Goal: Information Seeking & Learning: Learn about a topic

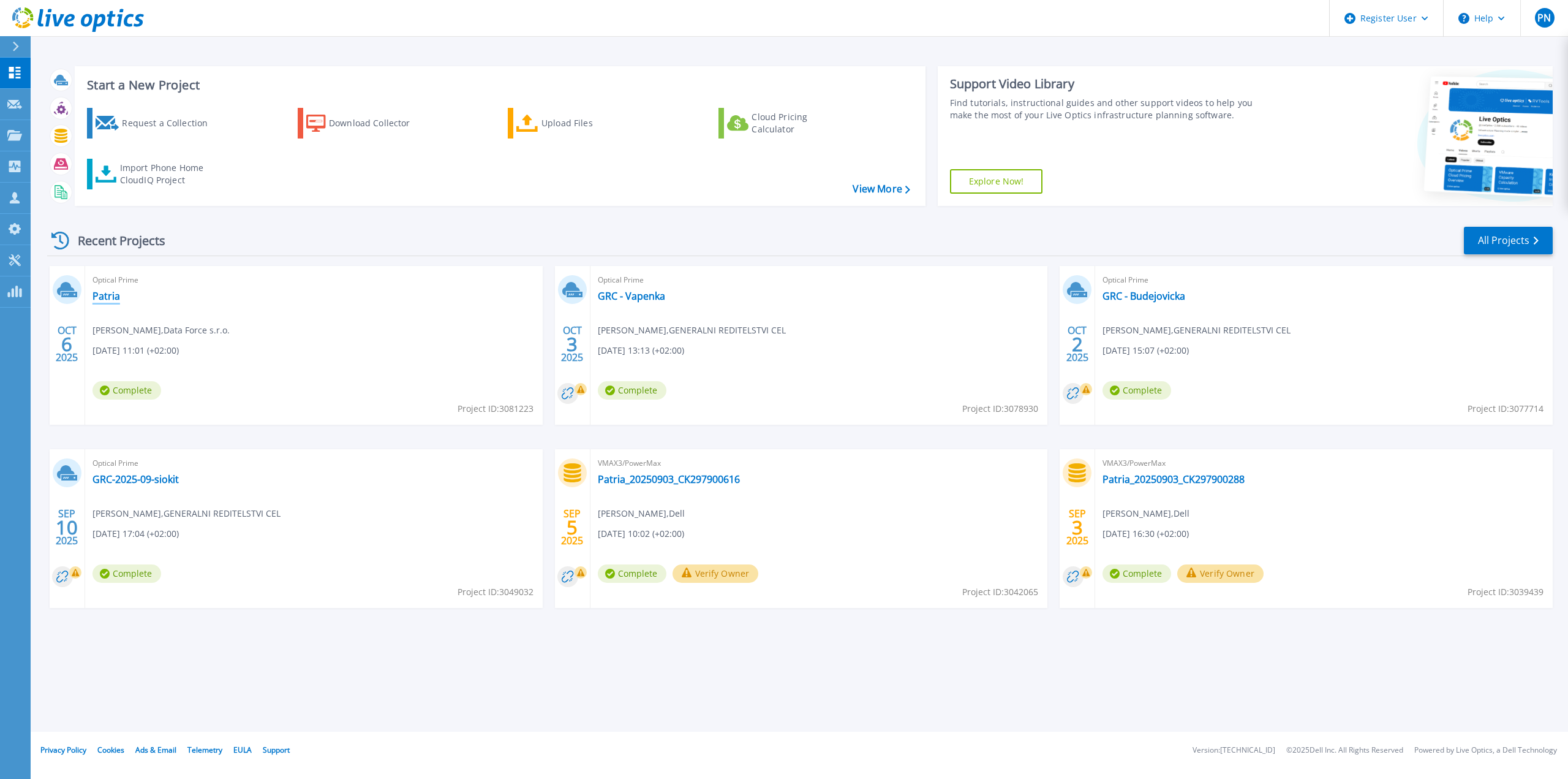
click at [106, 297] on link "Patria" at bounding box center [106, 296] width 28 height 13
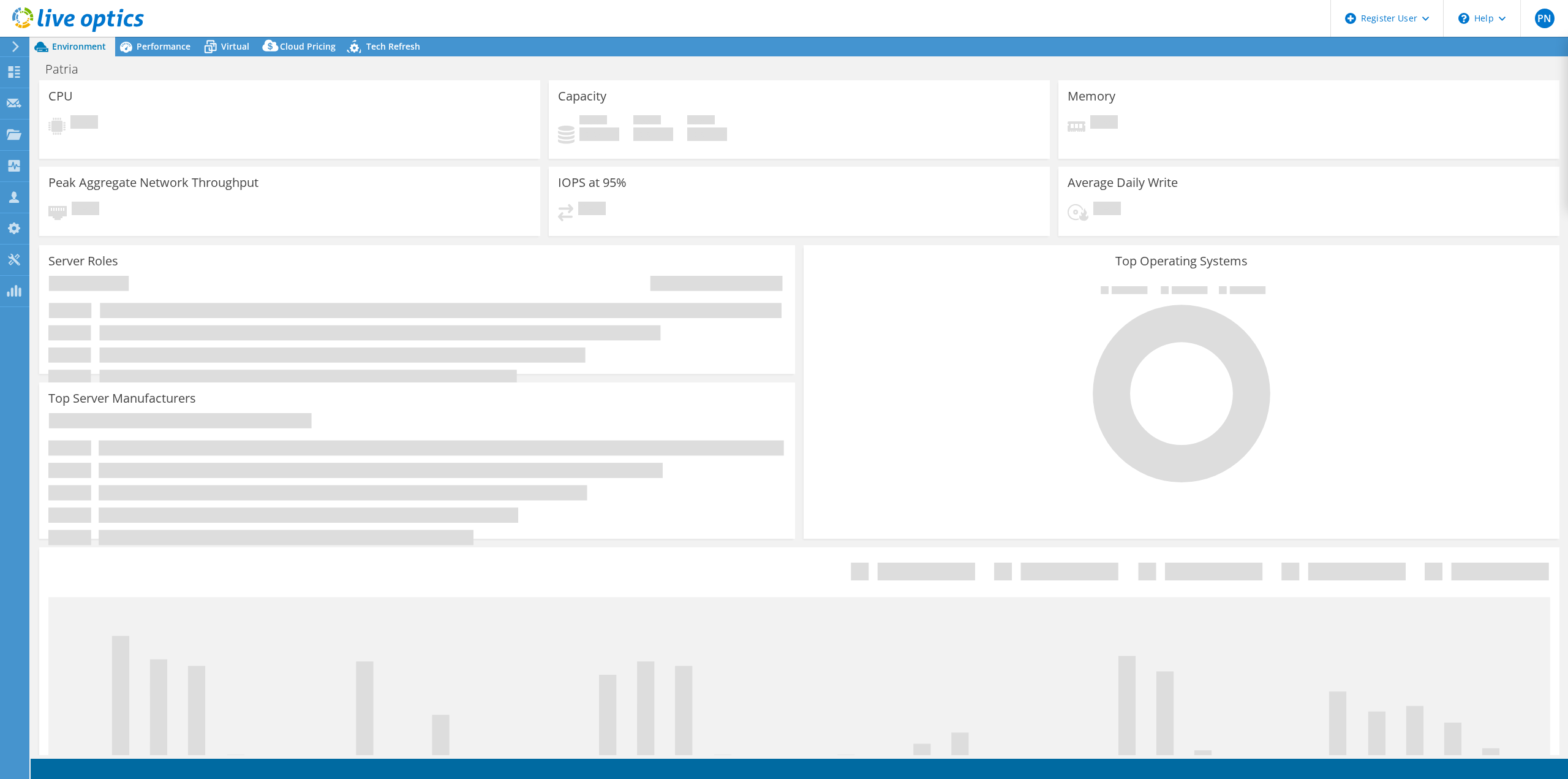
select select "EUFrankfurt"
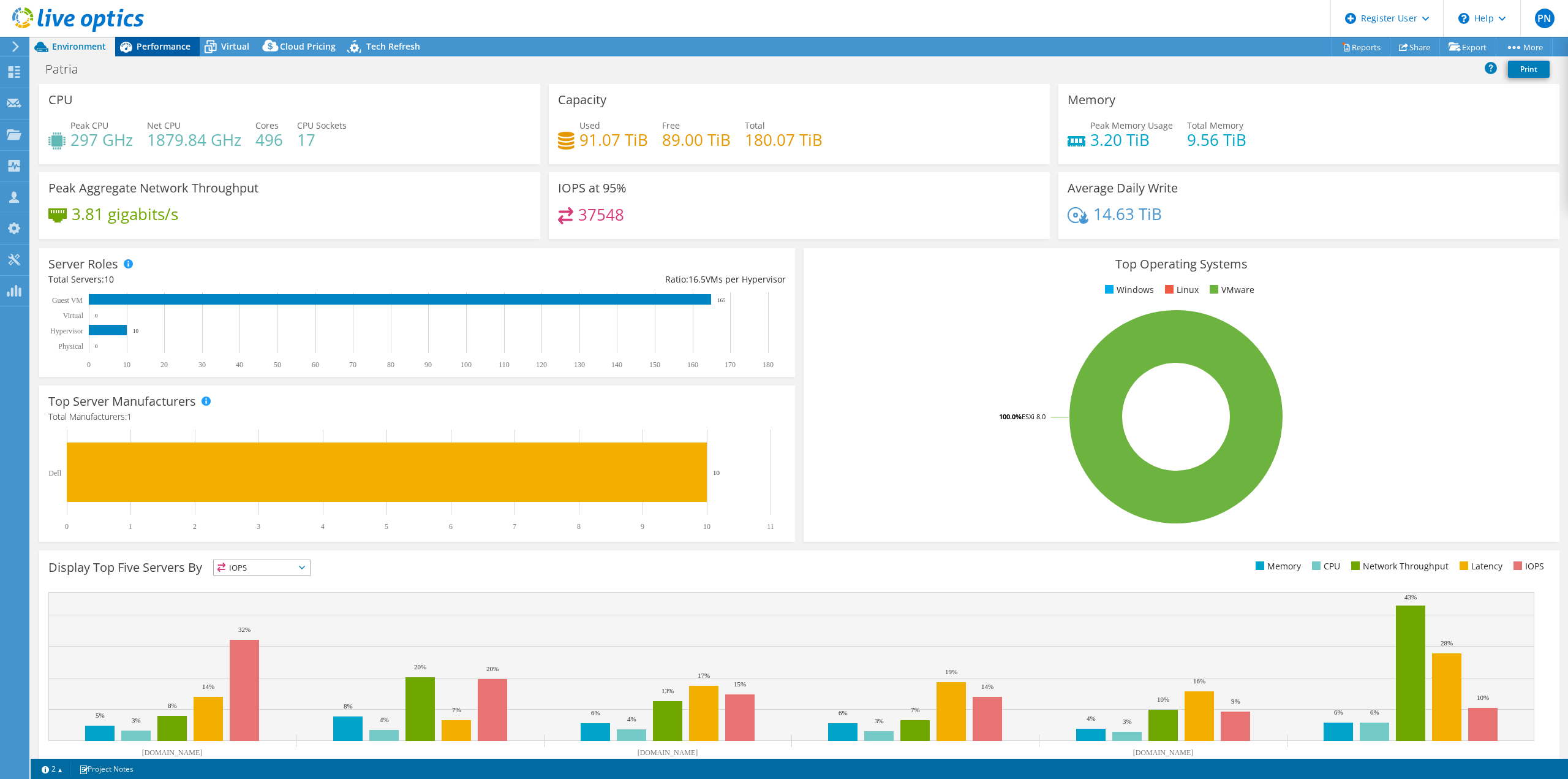
click at [172, 42] on span "Performance" at bounding box center [164, 46] width 54 height 12
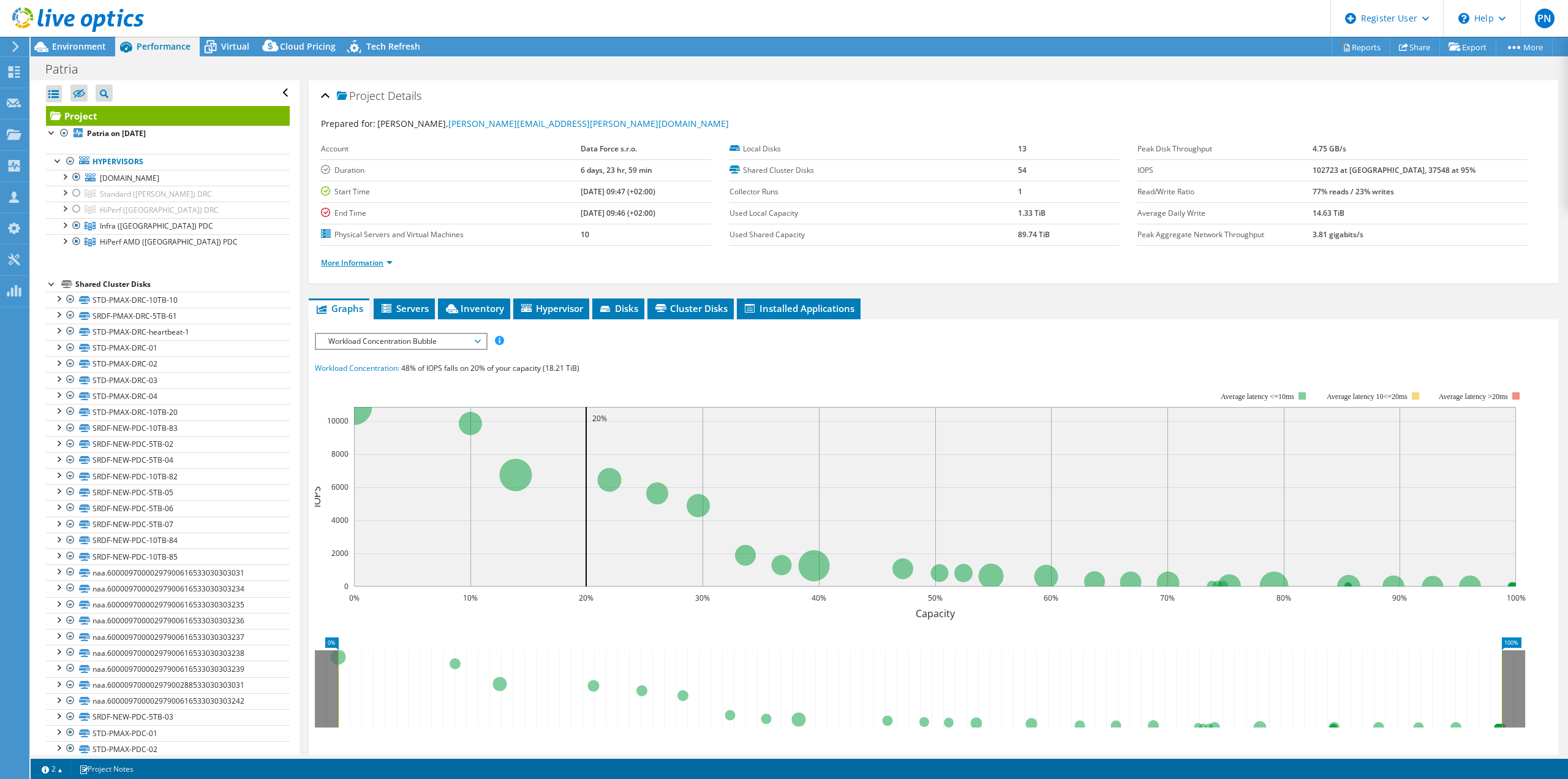
click at [371, 259] on link "More Information" at bounding box center [357, 263] width 72 height 10
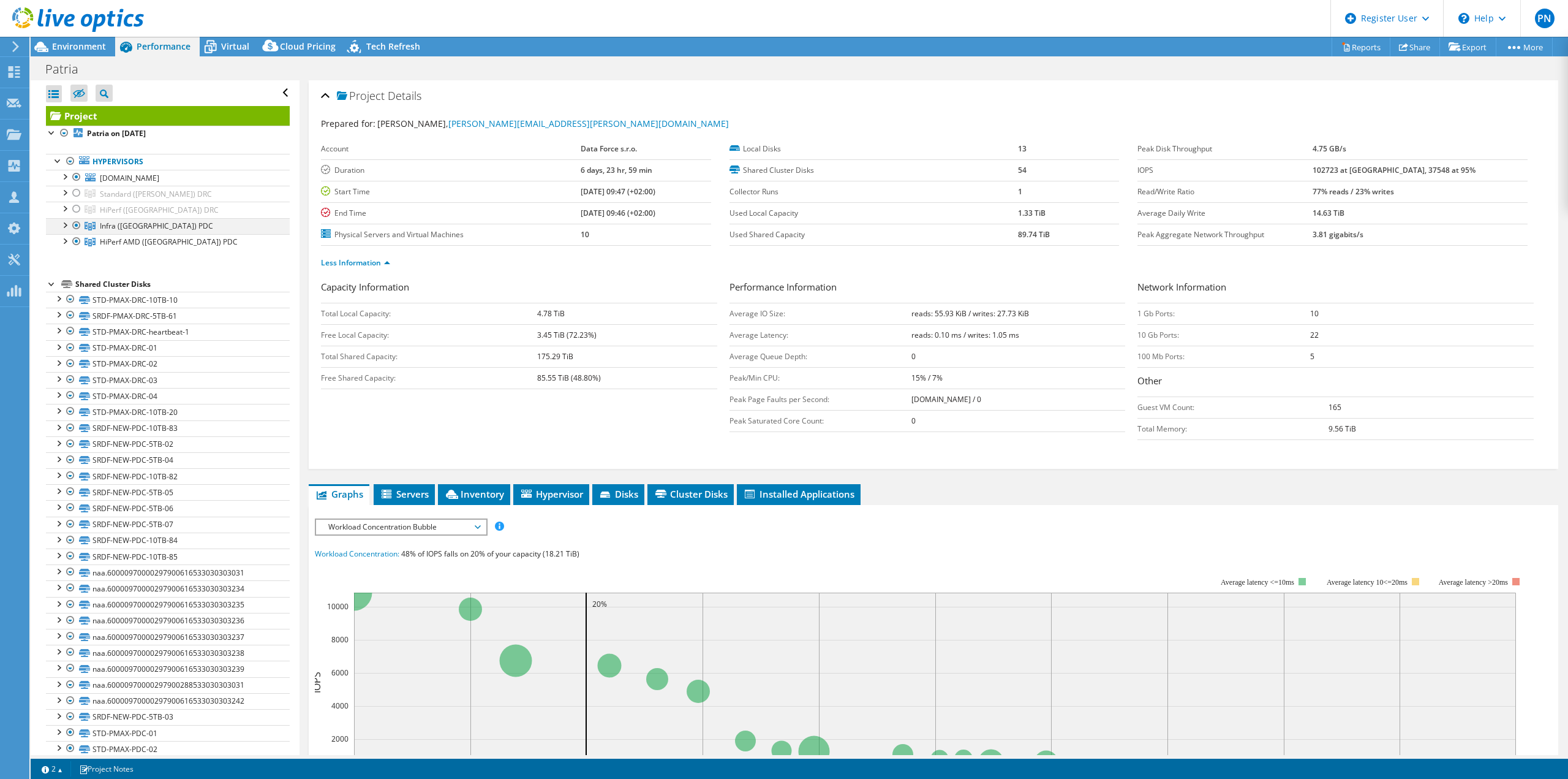
click at [62, 224] on div at bounding box center [64, 224] width 13 height 13
click at [70, 252] on div at bounding box center [70, 256] width 13 height 13
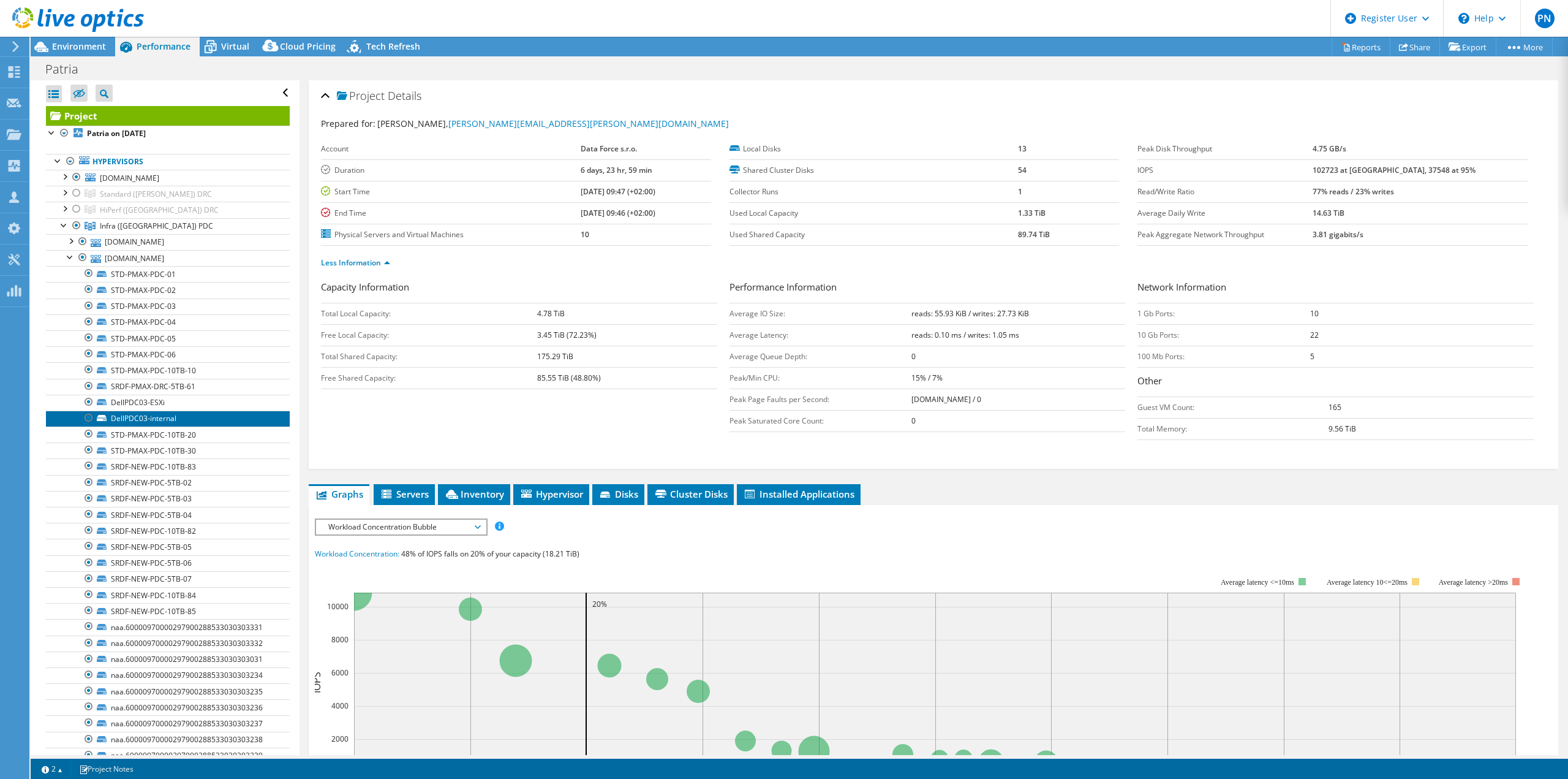
click at [130, 417] on link "DellPDC03-internal" at bounding box center [167, 418] width 244 height 16
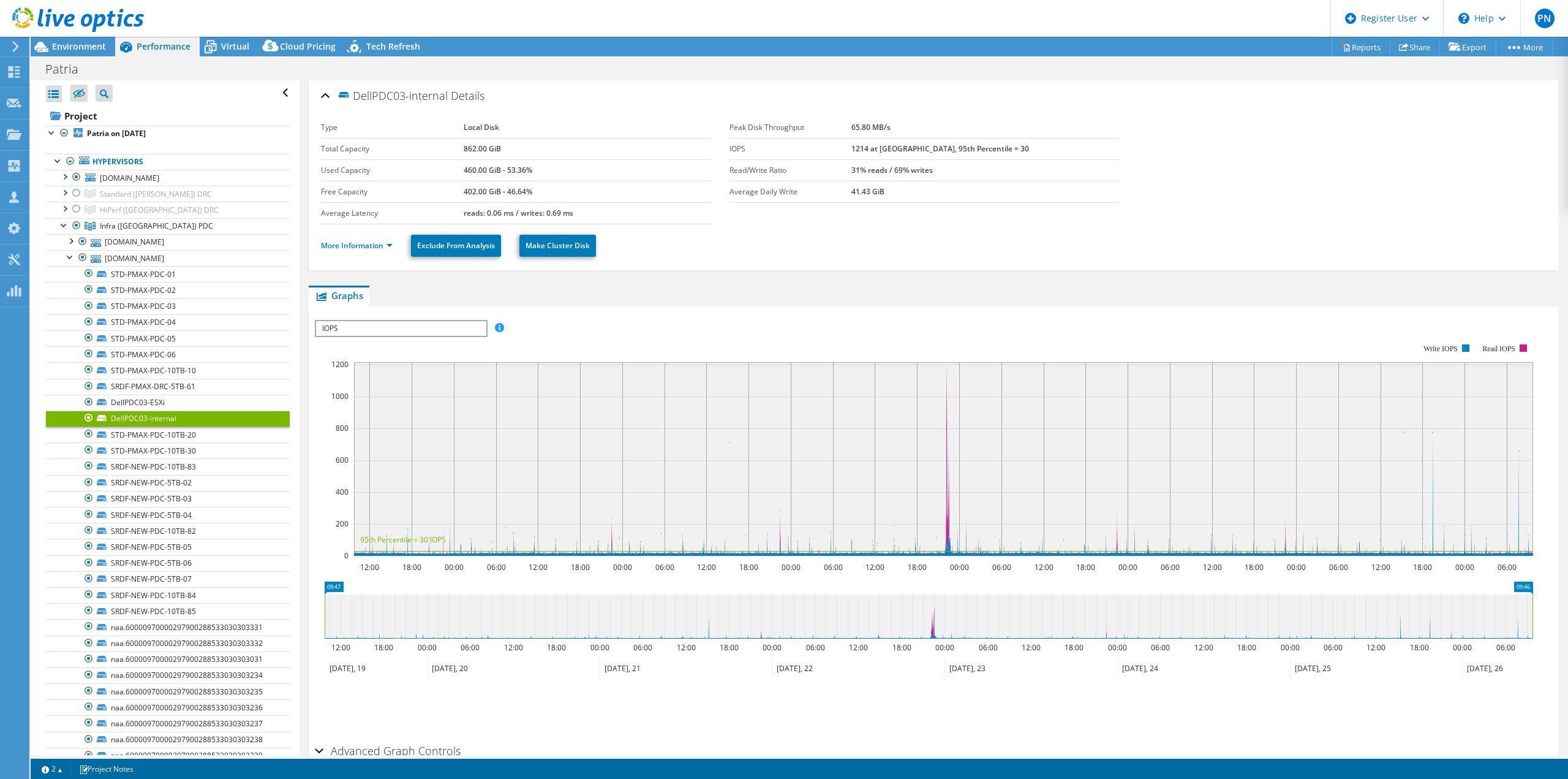
click at [90, 418] on div at bounding box center [89, 417] width 13 height 14
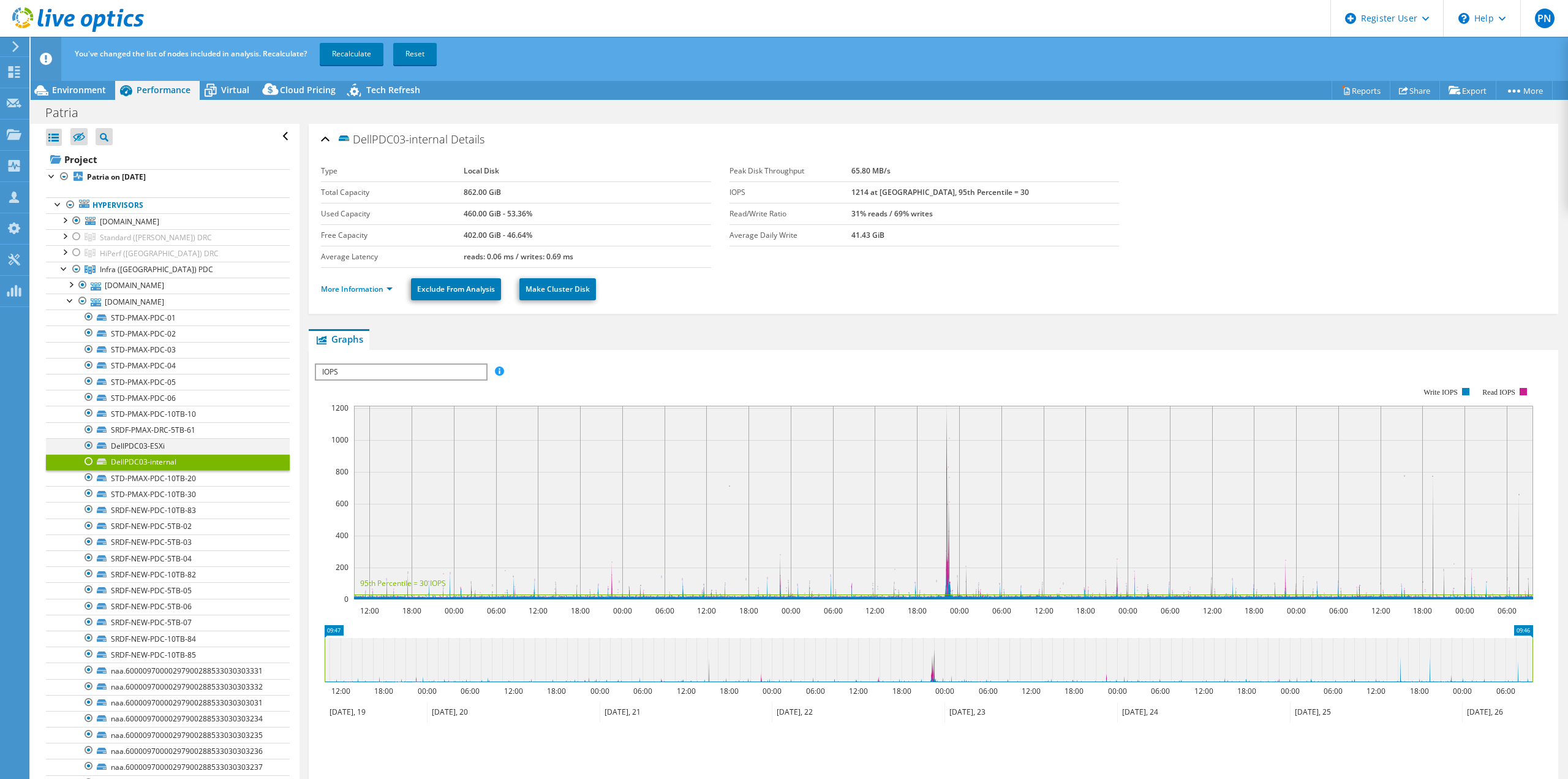
click at [88, 442] on div at bounding box center [89, 444] width 13 height 14
click at [74, 283] on div at bounding box center [70, 283] width 13 height 13
click at [86, 425] on div at bounding box center [89, 429] width 13 height 14
click at [91, 441] on div at bounding box center [89, 444] width 13 height 14
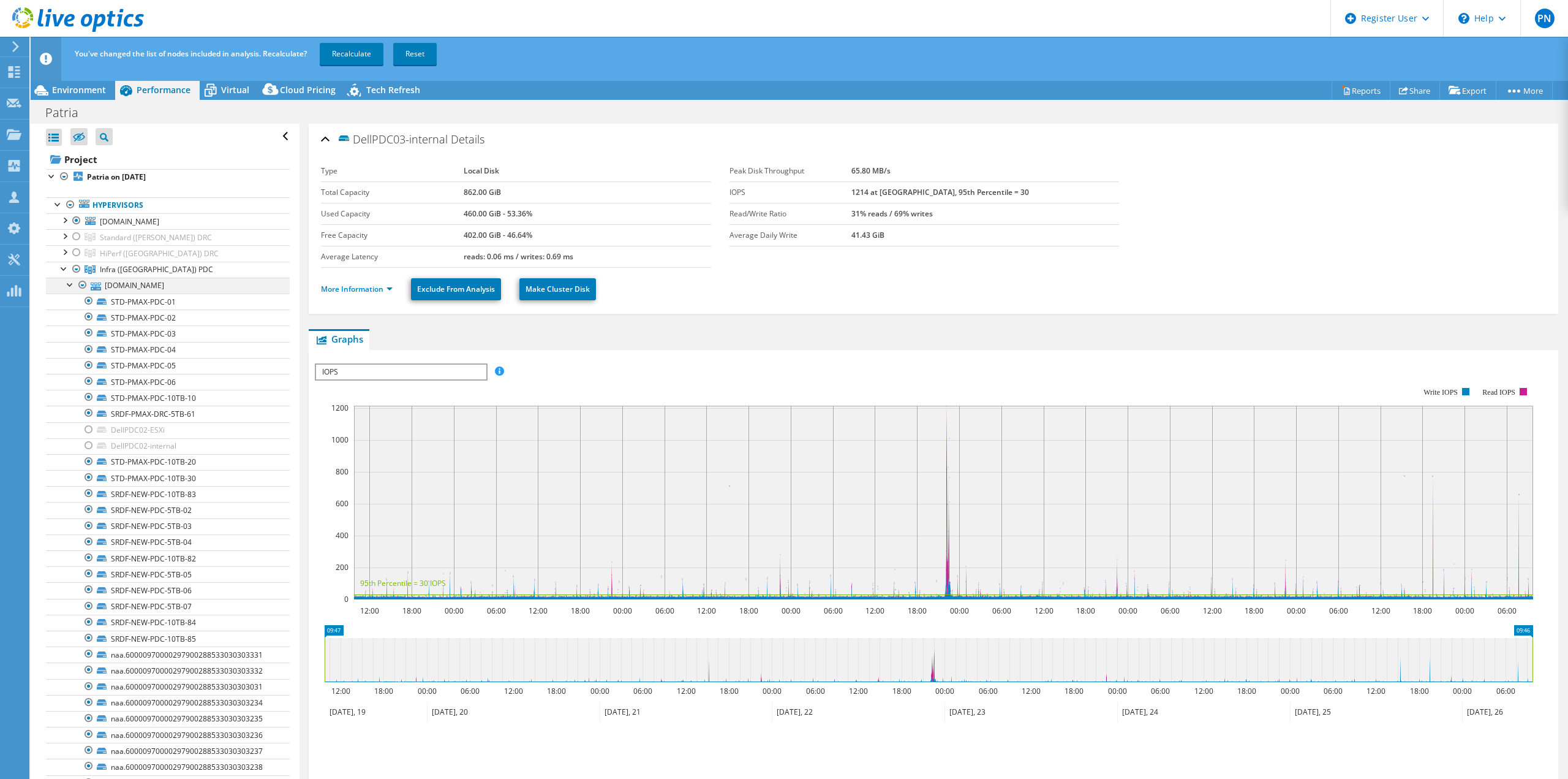
click at [66, 287] on div at bounding box center [70, 283] width 13 height 13
click at [70, 302] on div at bounding box center [70, 299] width 13 height 13
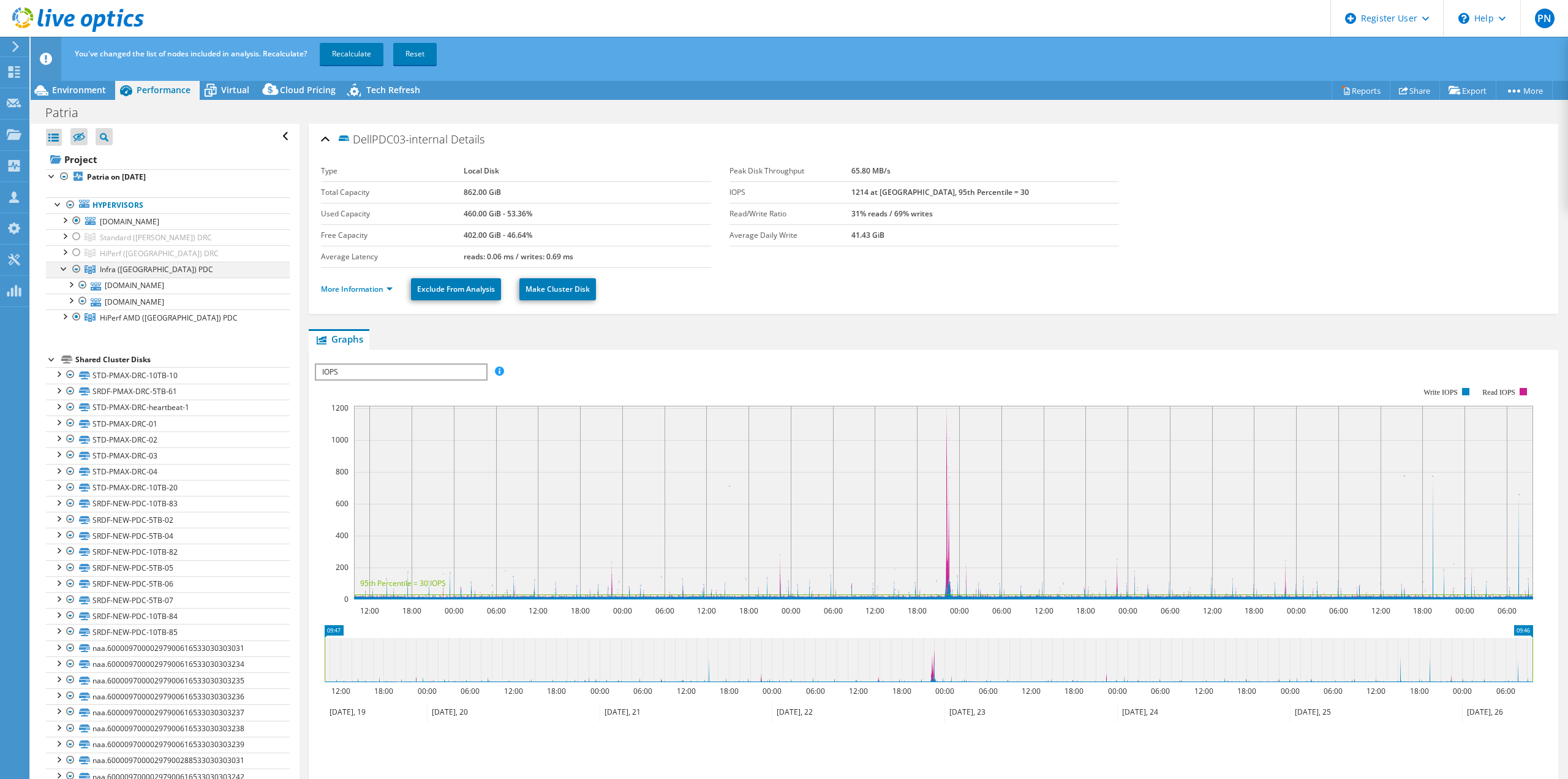
click at [58, 272] on div at bounding box center [64, 268] width 13 height 13
click at [63, 284] on div at bounding box center [64, 283] width 13 height 13
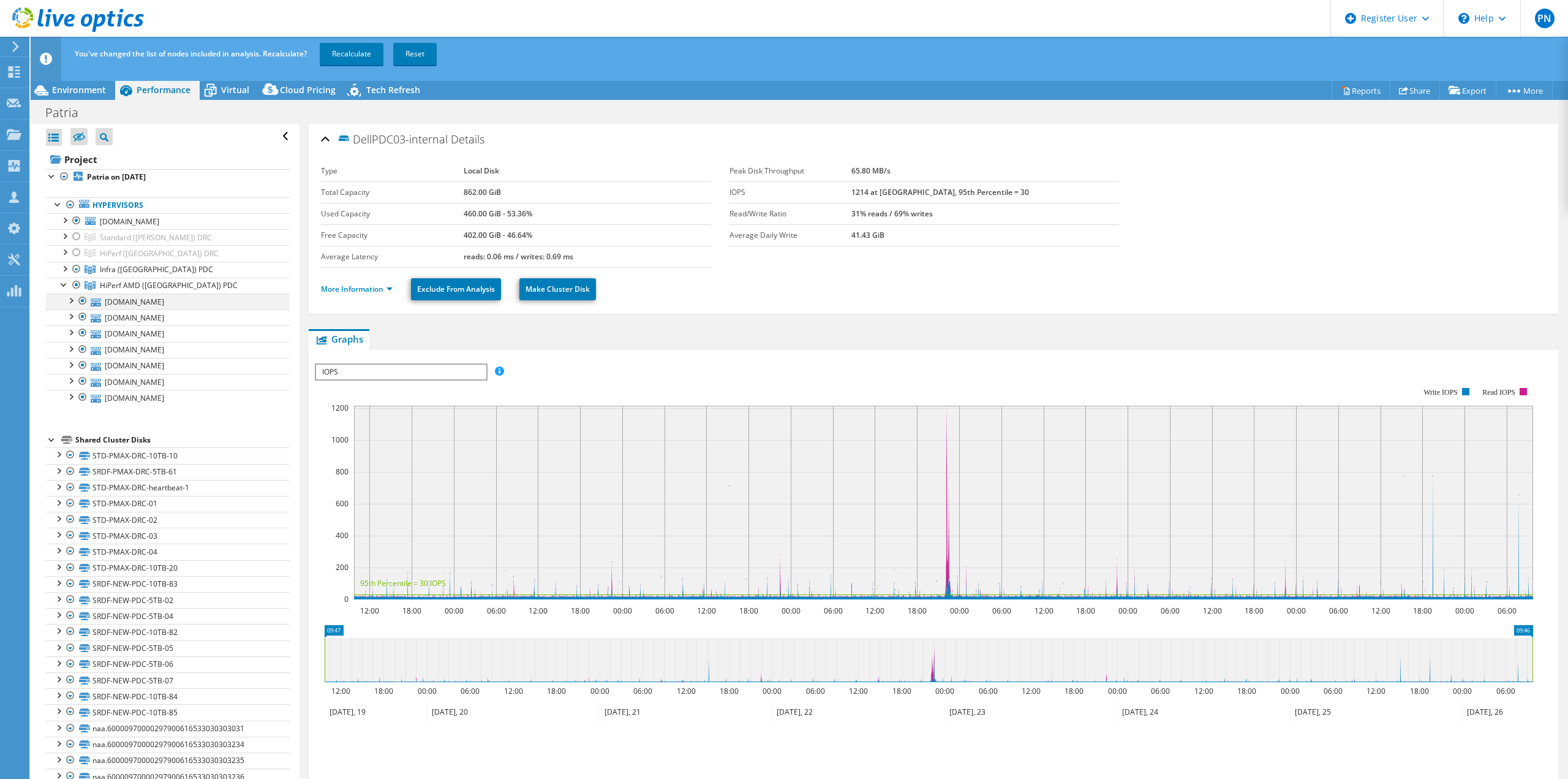
click at [72, 303] on div at bounding box center [70, 299] width 13 height 13
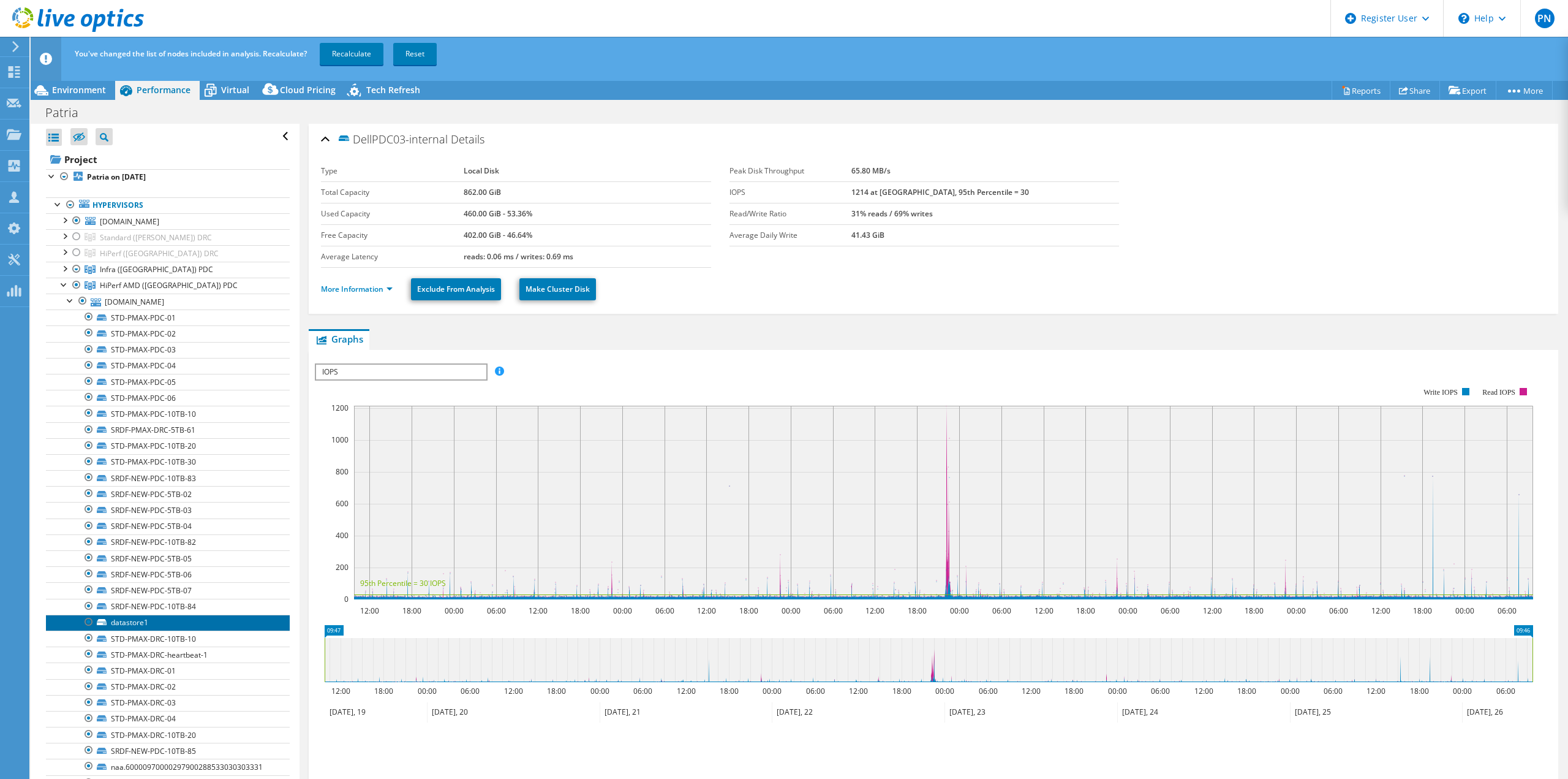
click at [118, 614] on link "datastore1" at bounding box center [167, 622] width 244 height 16
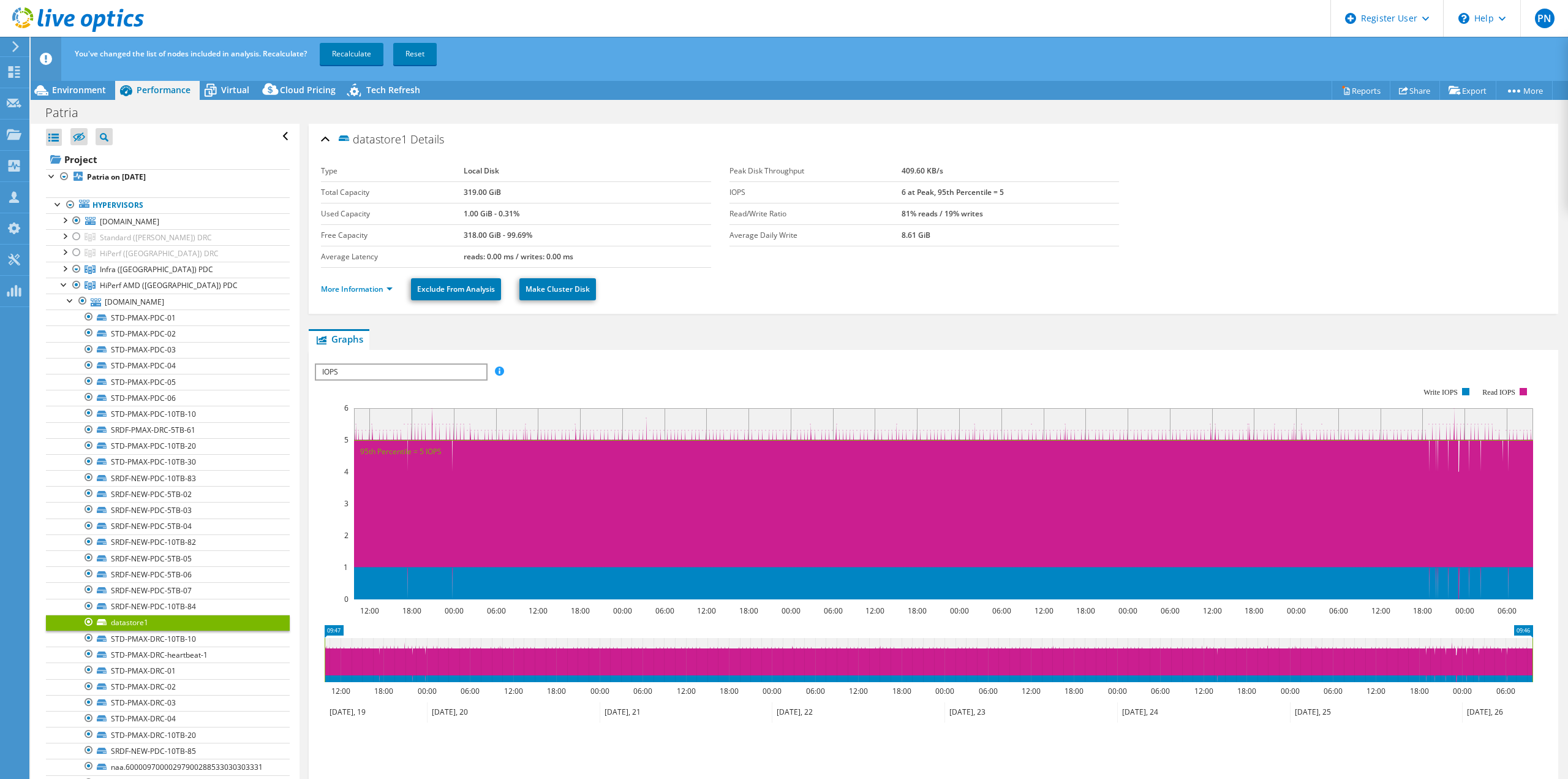
click at [86, 621] on div at bounding box center [89, 621] width 13 height 14
click at [70, 302] on div at bounding box center [70, 299] width 13 height 13
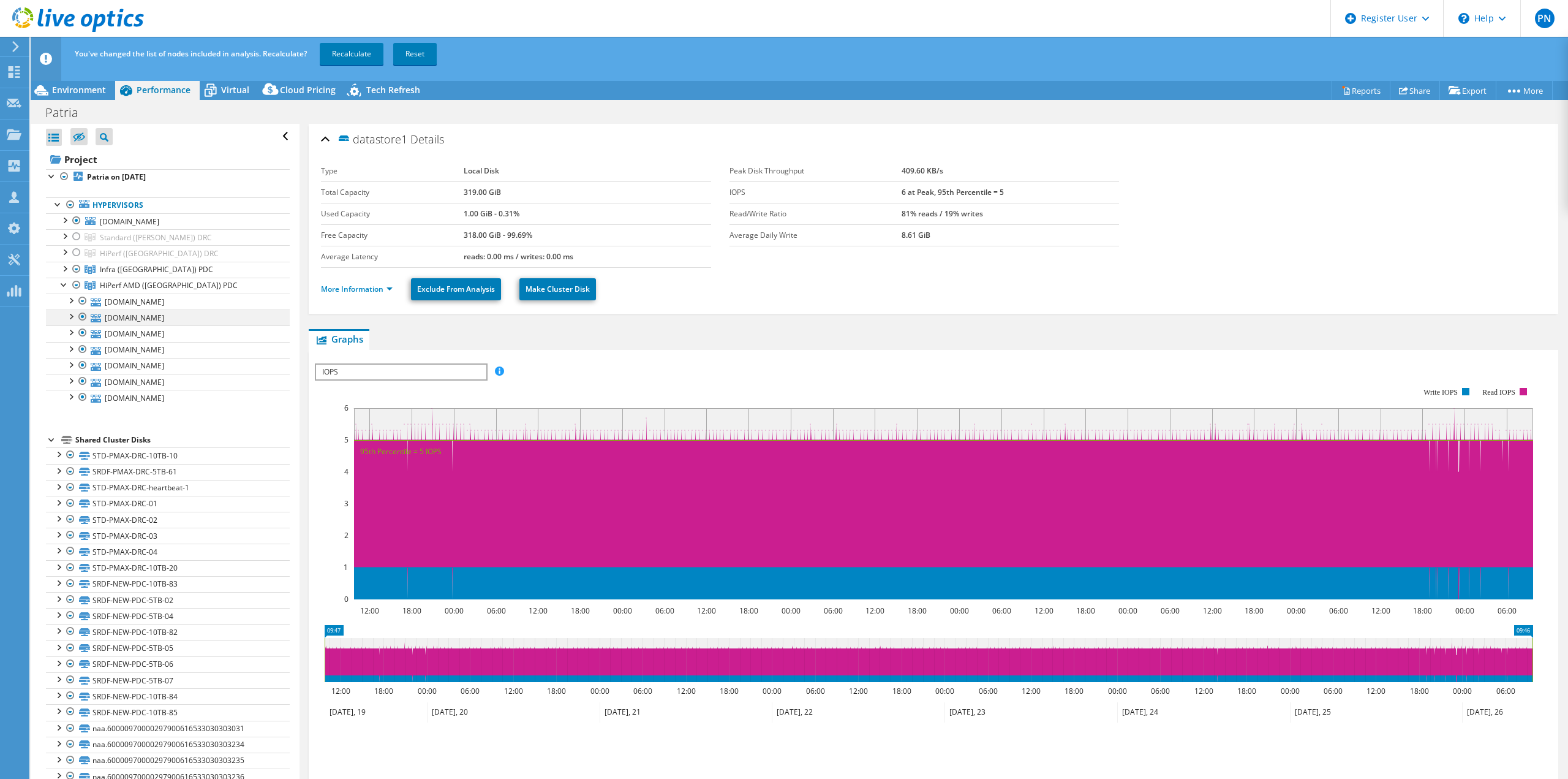
click at [71, 318] on div at bounding box center [70, 315] width 13 height 13
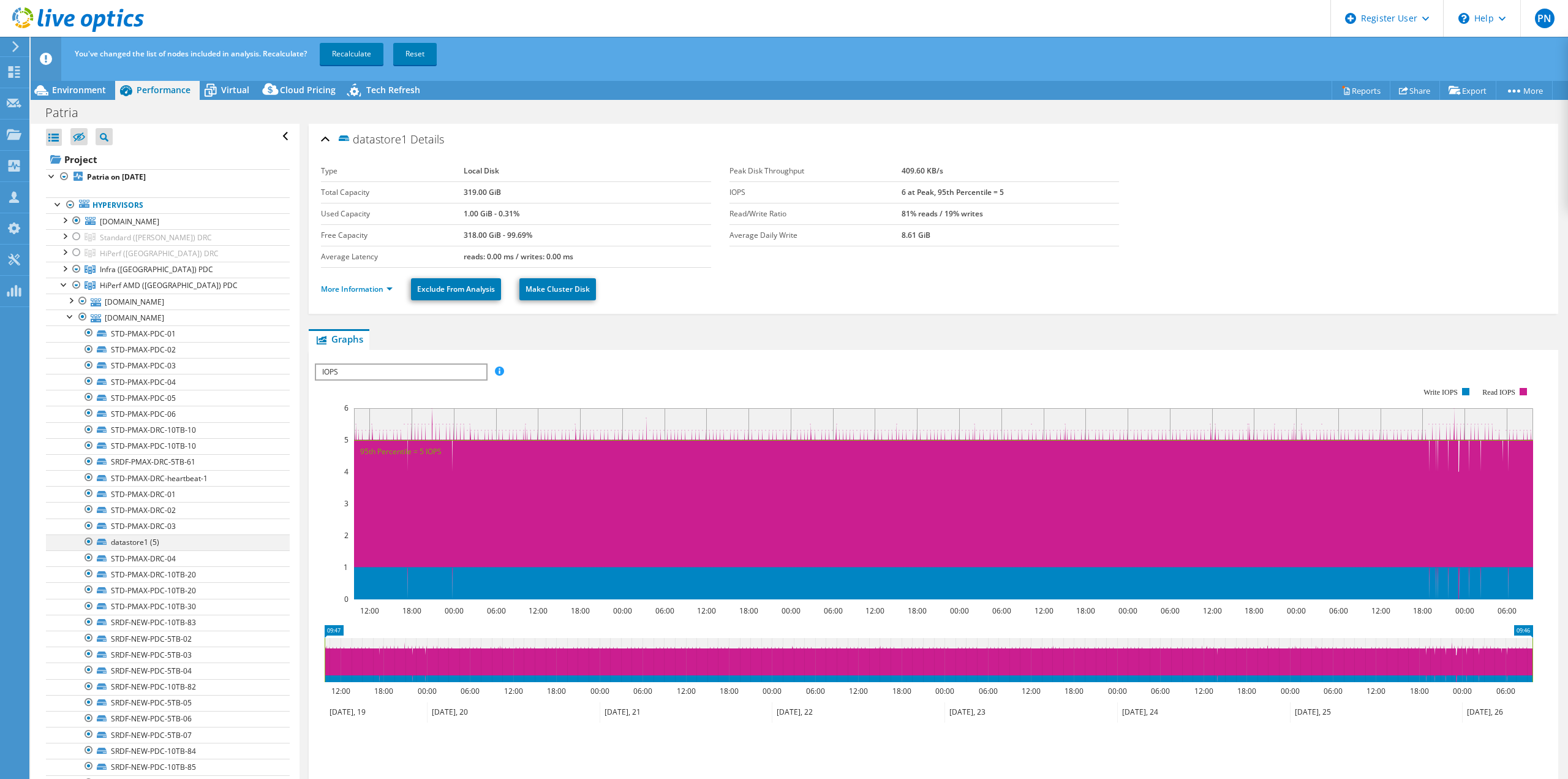
click at [91, 541] on div at bounding box center [89, 541] width 13 height 14
click at [71, 318] on div at bounding box center [70, 315] width 13 height 13
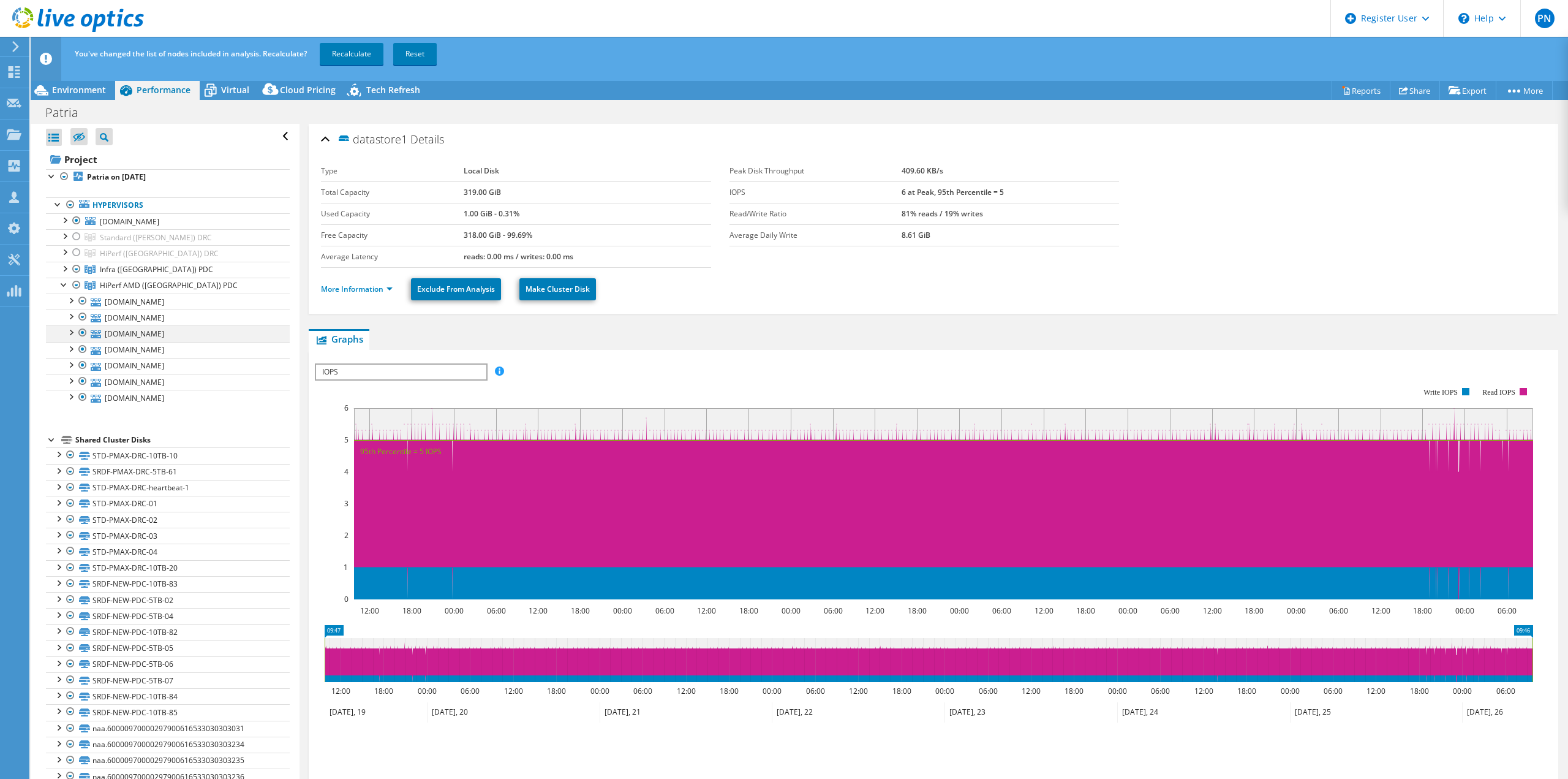
click at [74, 335] on div at bounding box center [70, 331] width 13 height 13
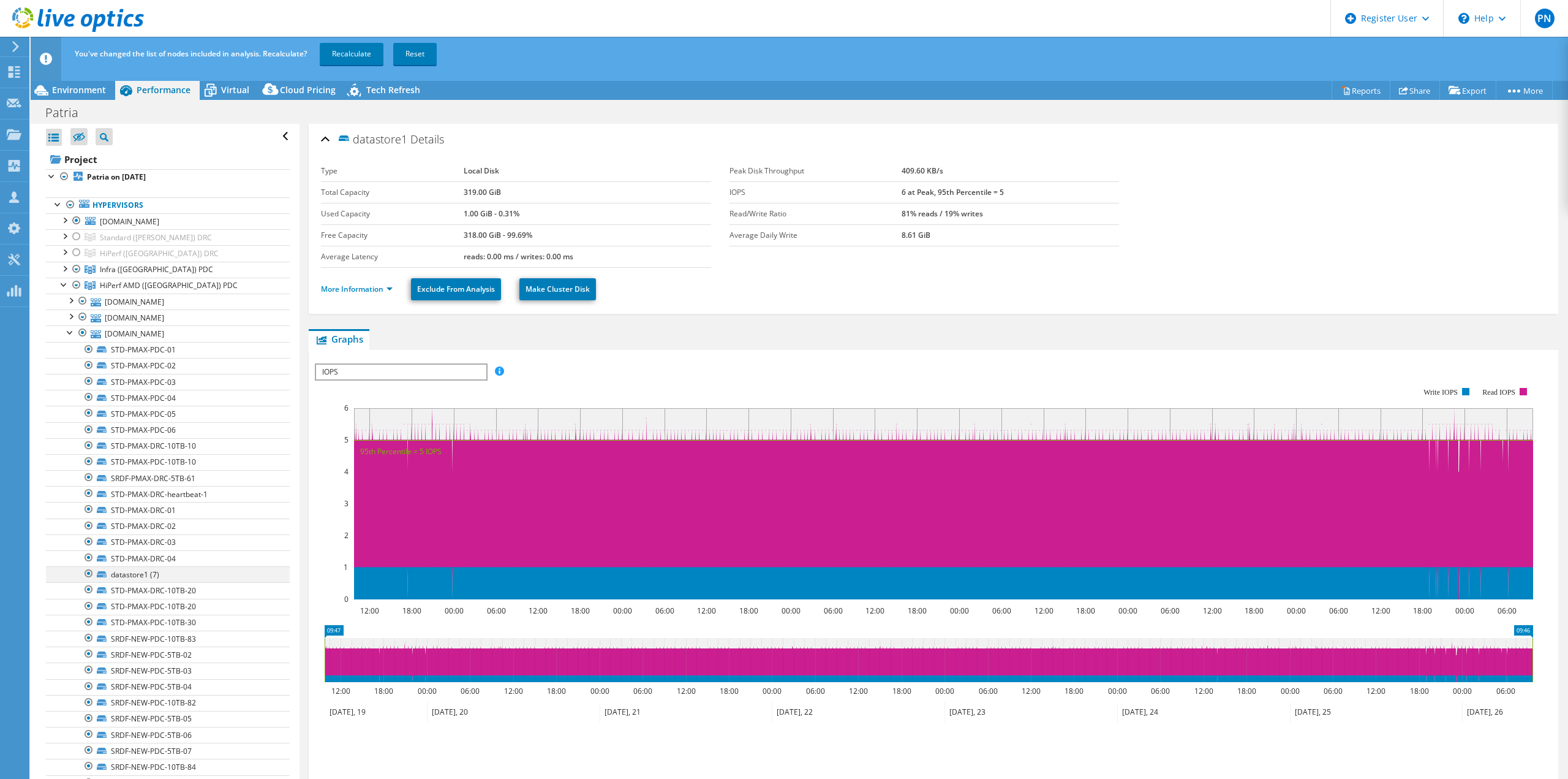
click at [85, 571] on div at bounding box center [89, 573] width 13 height 14
click at [67, 329] on div at bounding box center [70, 331] width 13 height 13
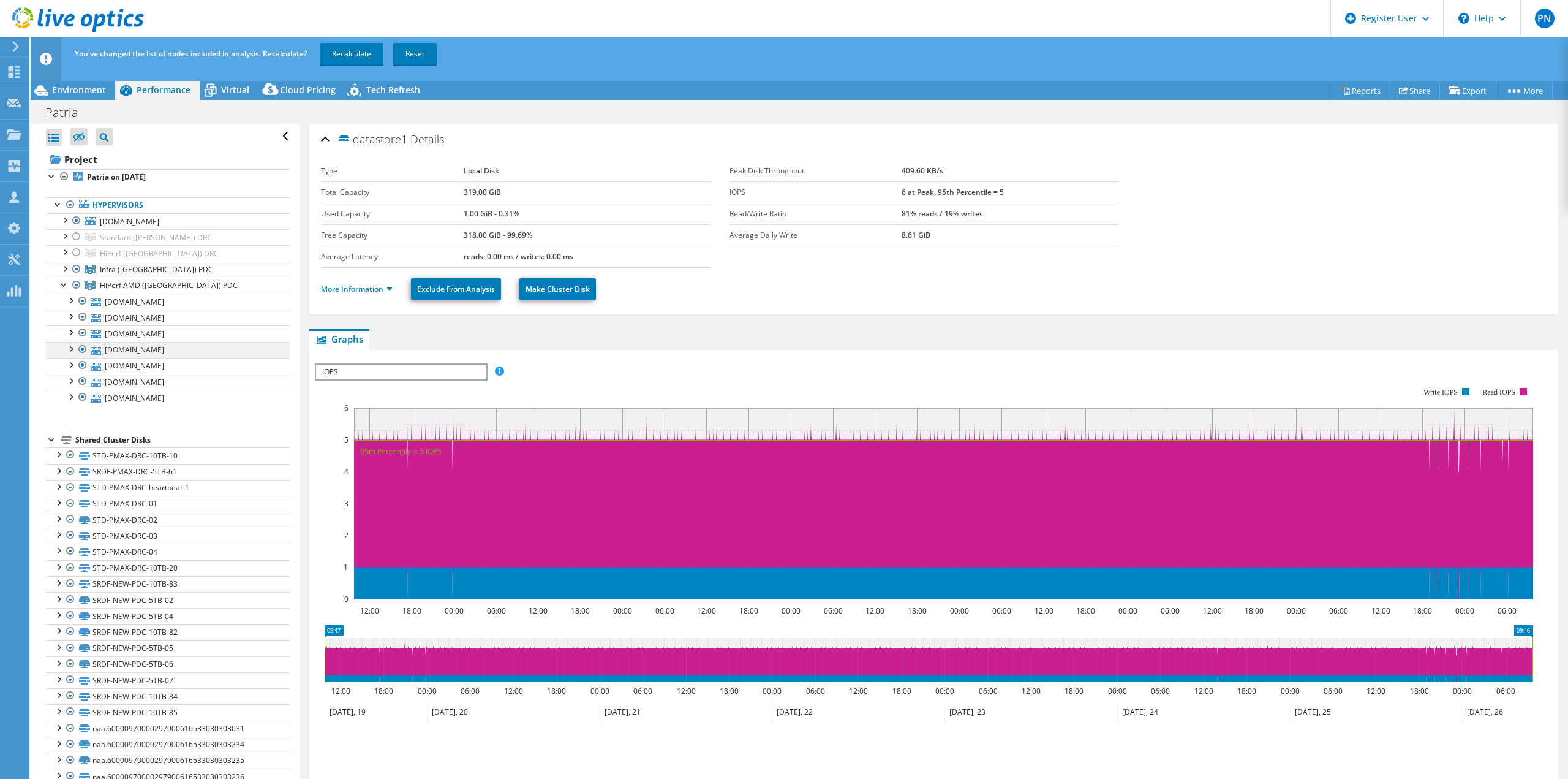
click at [69, 351] on div at bounding box center [70, 348] width 13 height 13
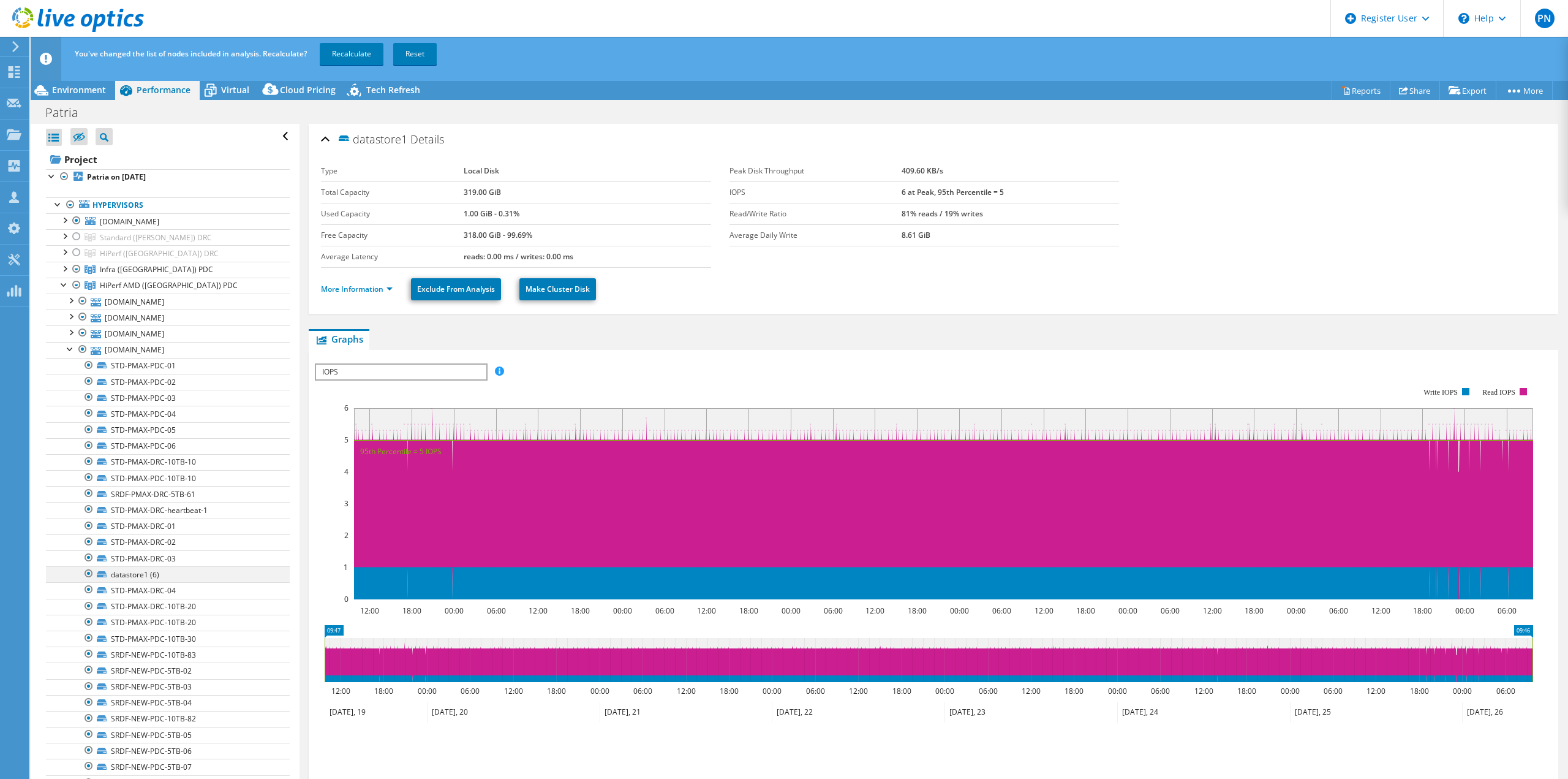
click at [90, 568] on div at bounding box center [89, 573] width 13 height 14
click at [70, 351] on div at bounding box center [70, 348] width 13 height 13
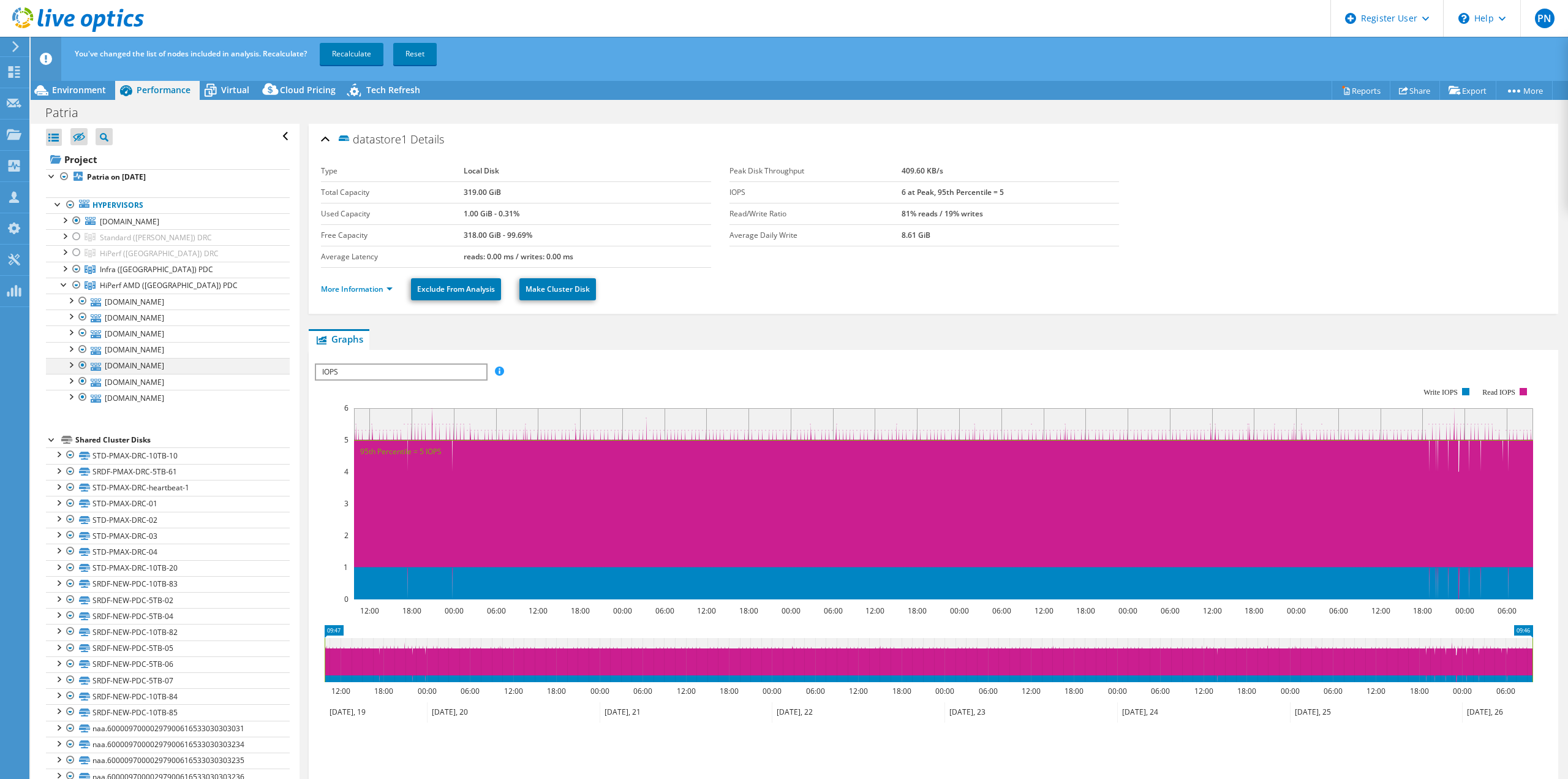
click at [73, 366] on div at bounding box center [70, 363] width 13 height 13
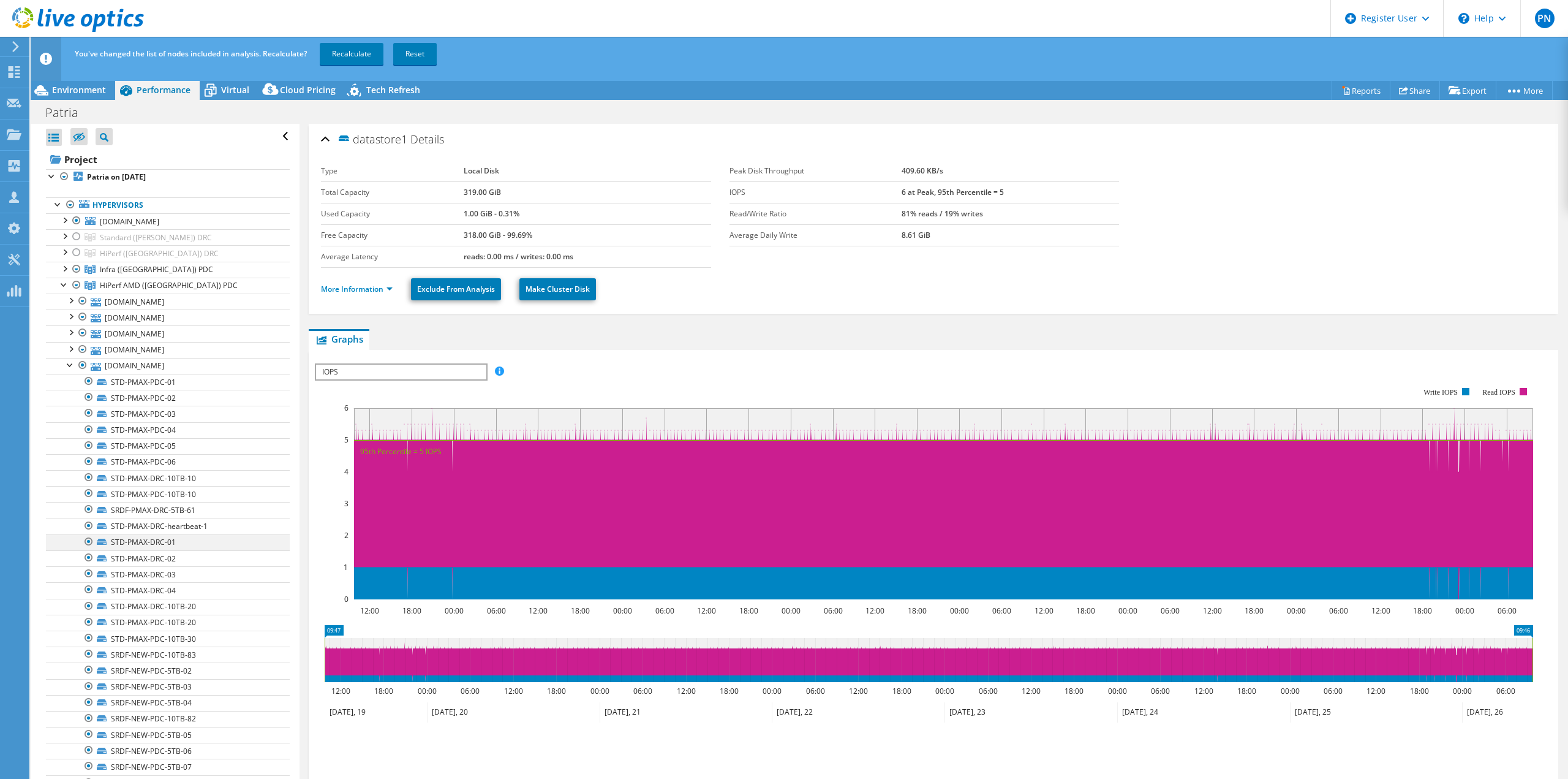
scroll to position [143, 0]
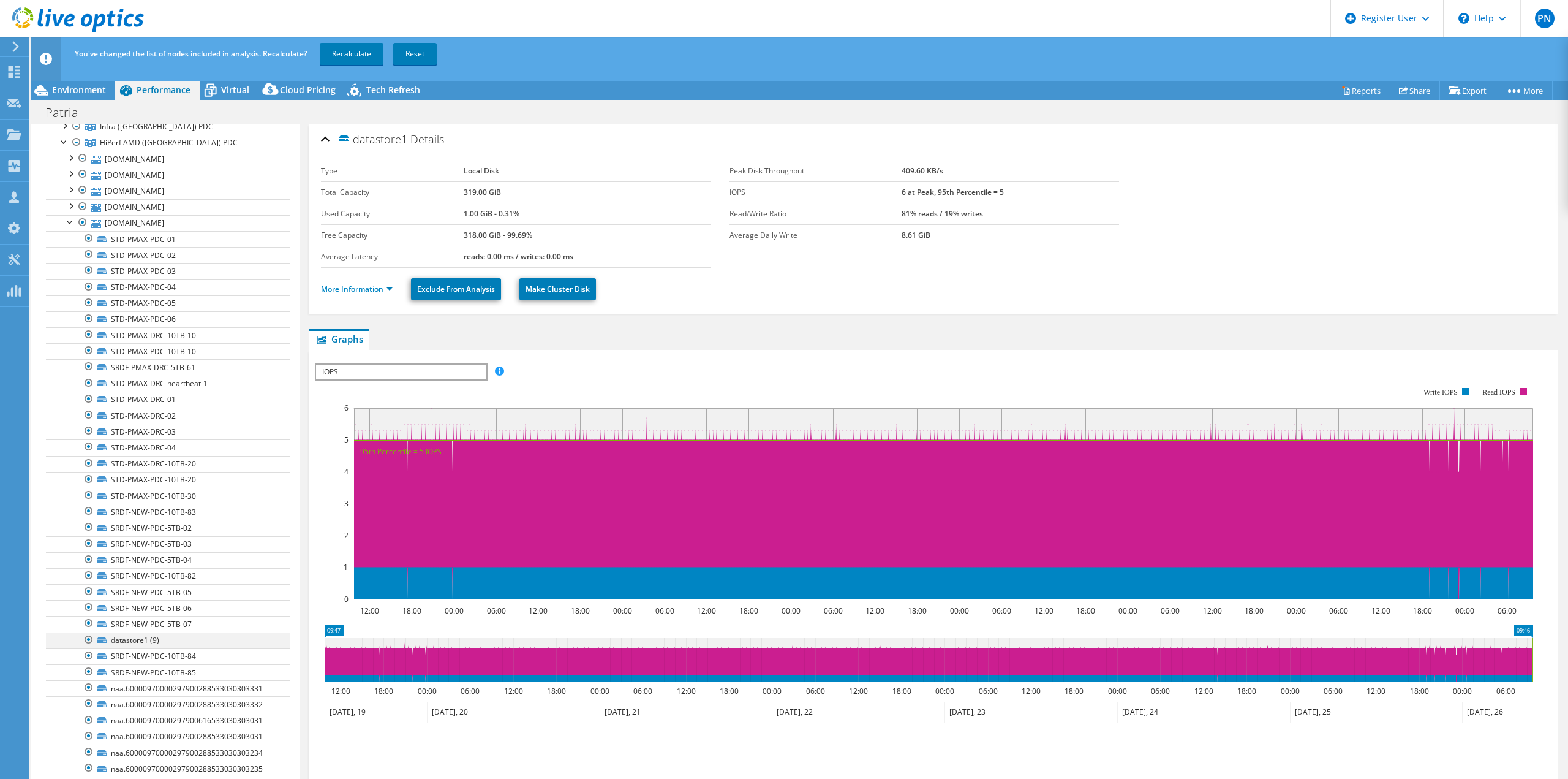
click at [86, 639] on div at bounding box center [89, 639] width 13 height 14
click at [70, 223] on div at bounding box center [70, 221] width 13 height 13
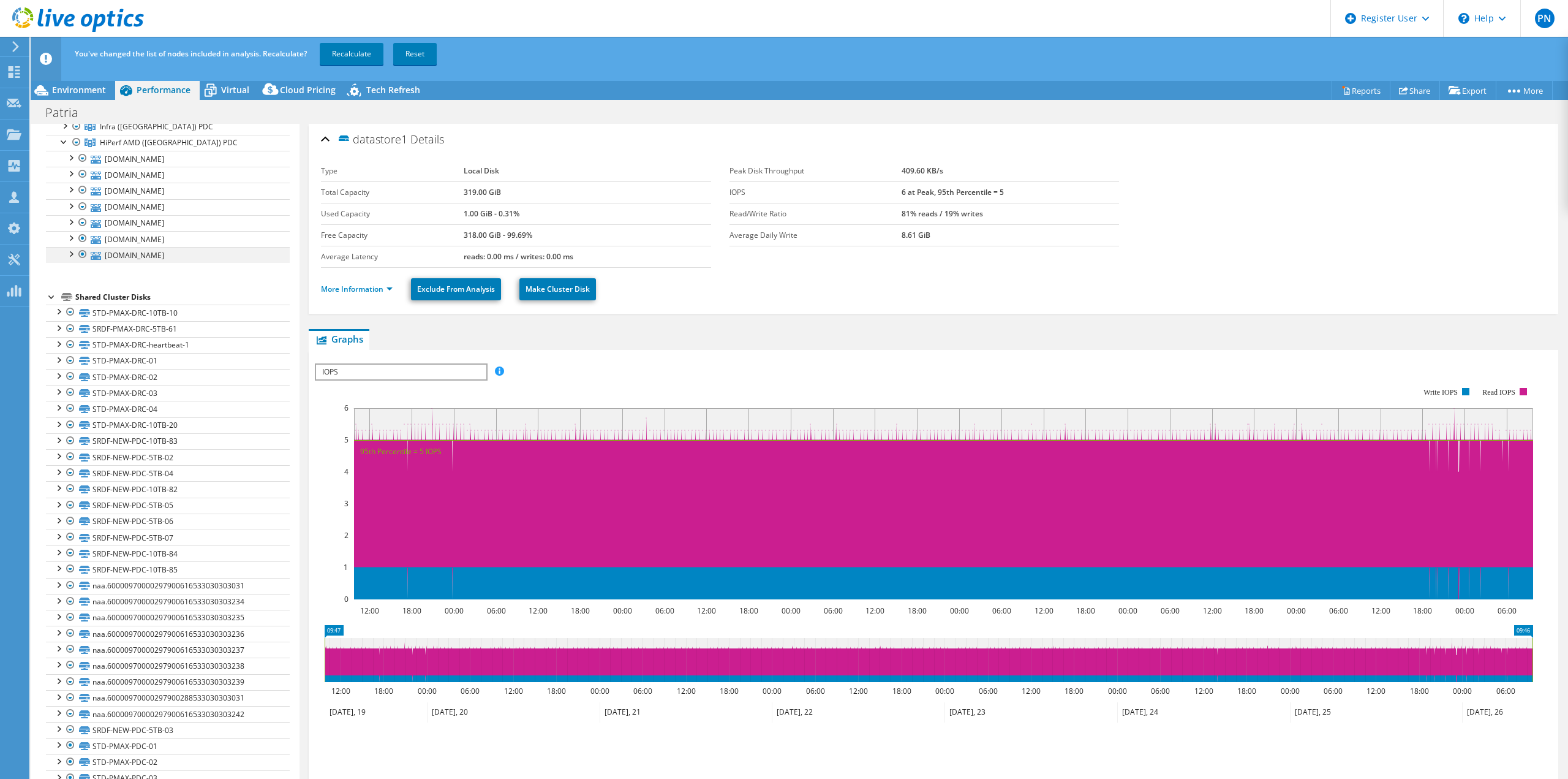
click at [68, 251] on div at bounding box center [70, 253] width 13 height 13
click at [88, 264] on div at bounding box center [89, 270] width 13 height 14
click at [63, 139] on div at bounding box center [64, 141] width 13 height 13
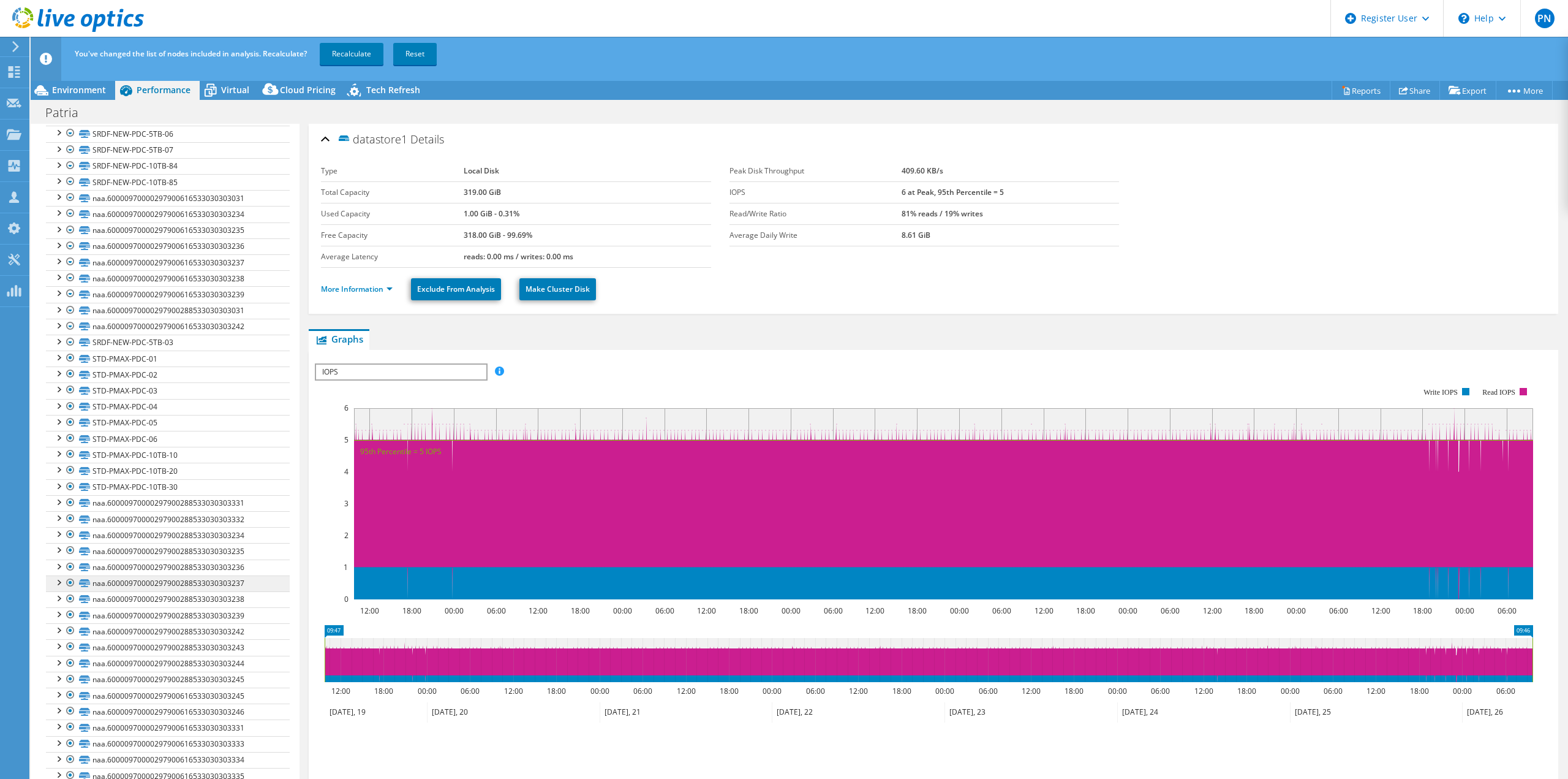
scroll to position [0, 0]
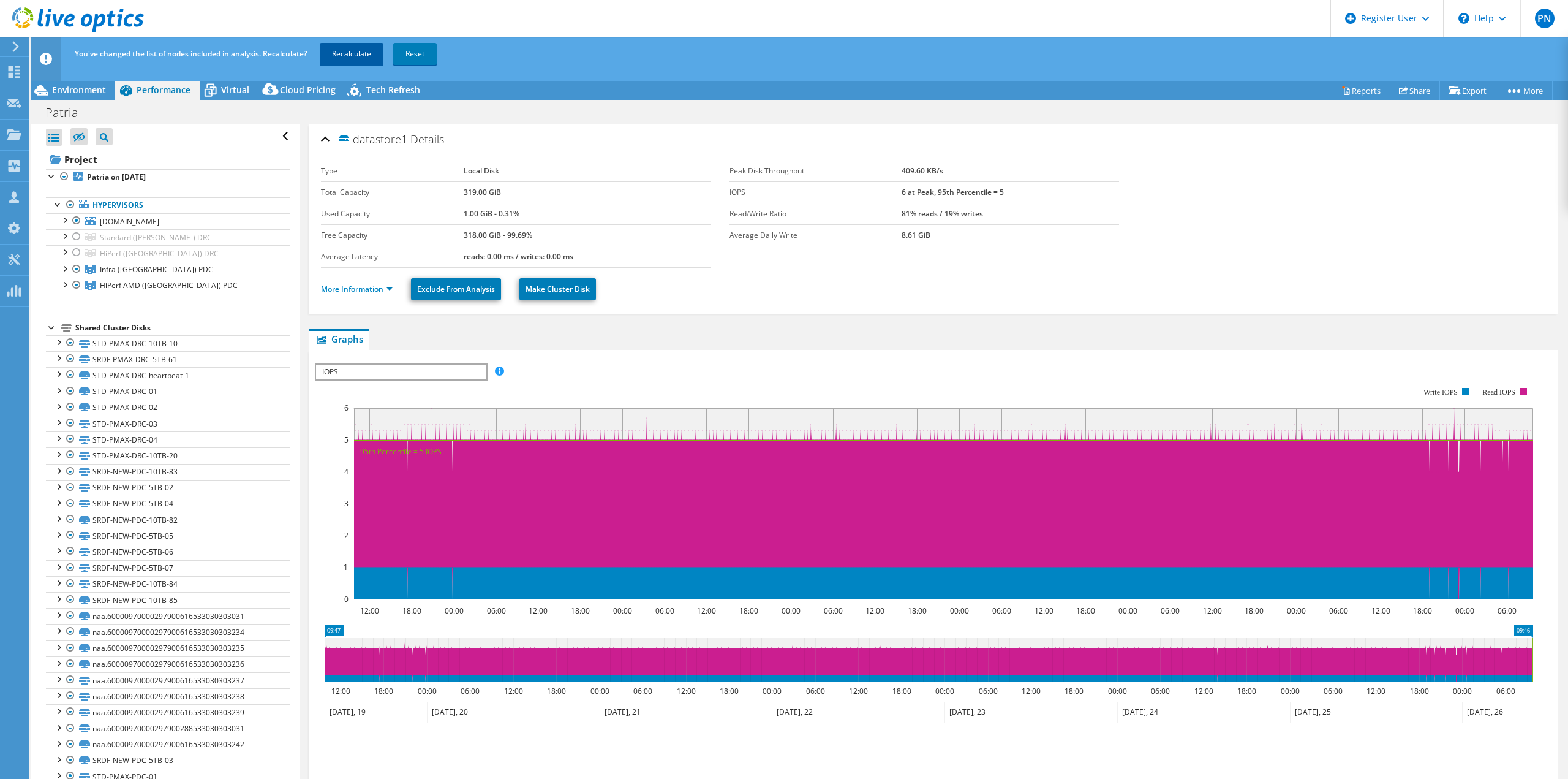
click at [361, 56] on link "Recalculate" at bounding box center [351, 54] width 63 height 22
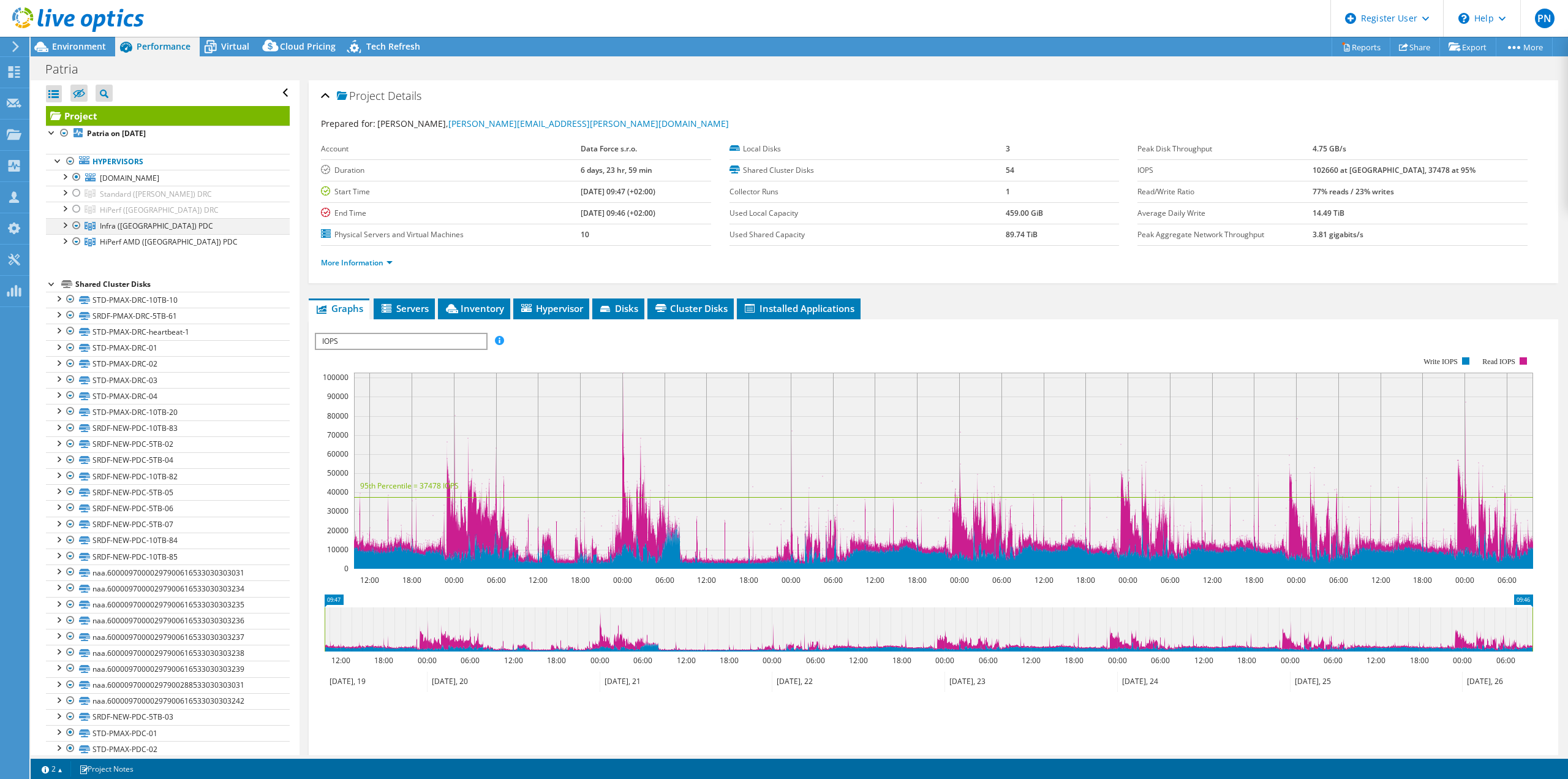
click at [62, 225] on div at bounding box center [64, 224] width 13 height 13
click at [68, 238] on div at bounding box center [70, 240] width 13 height 13
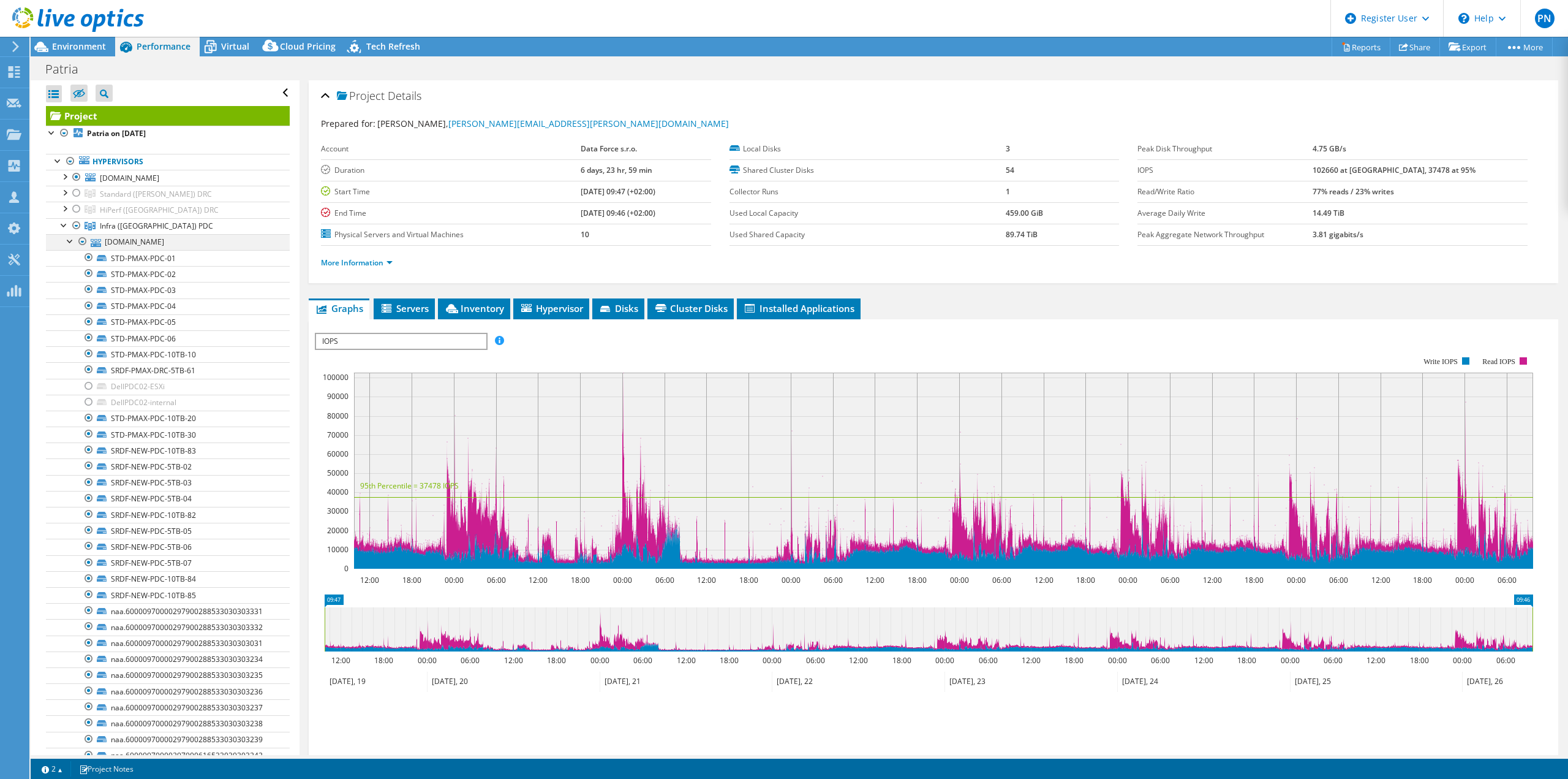
click at [67, 244] on div at bounding box center [70, 240] width 13 height 13
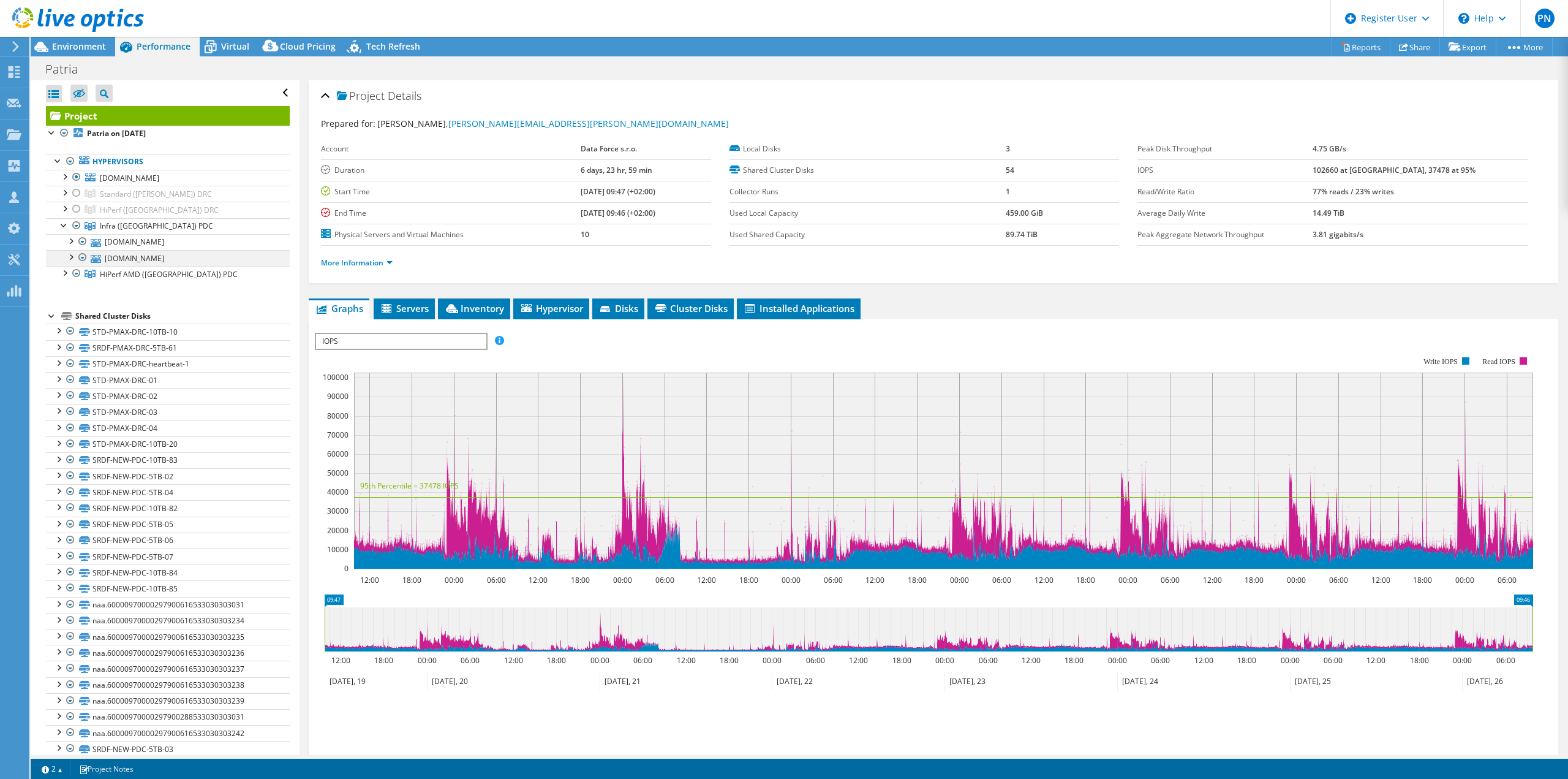
click at [68, 258] on div at bounding box center [70, 256] width 13 height 13
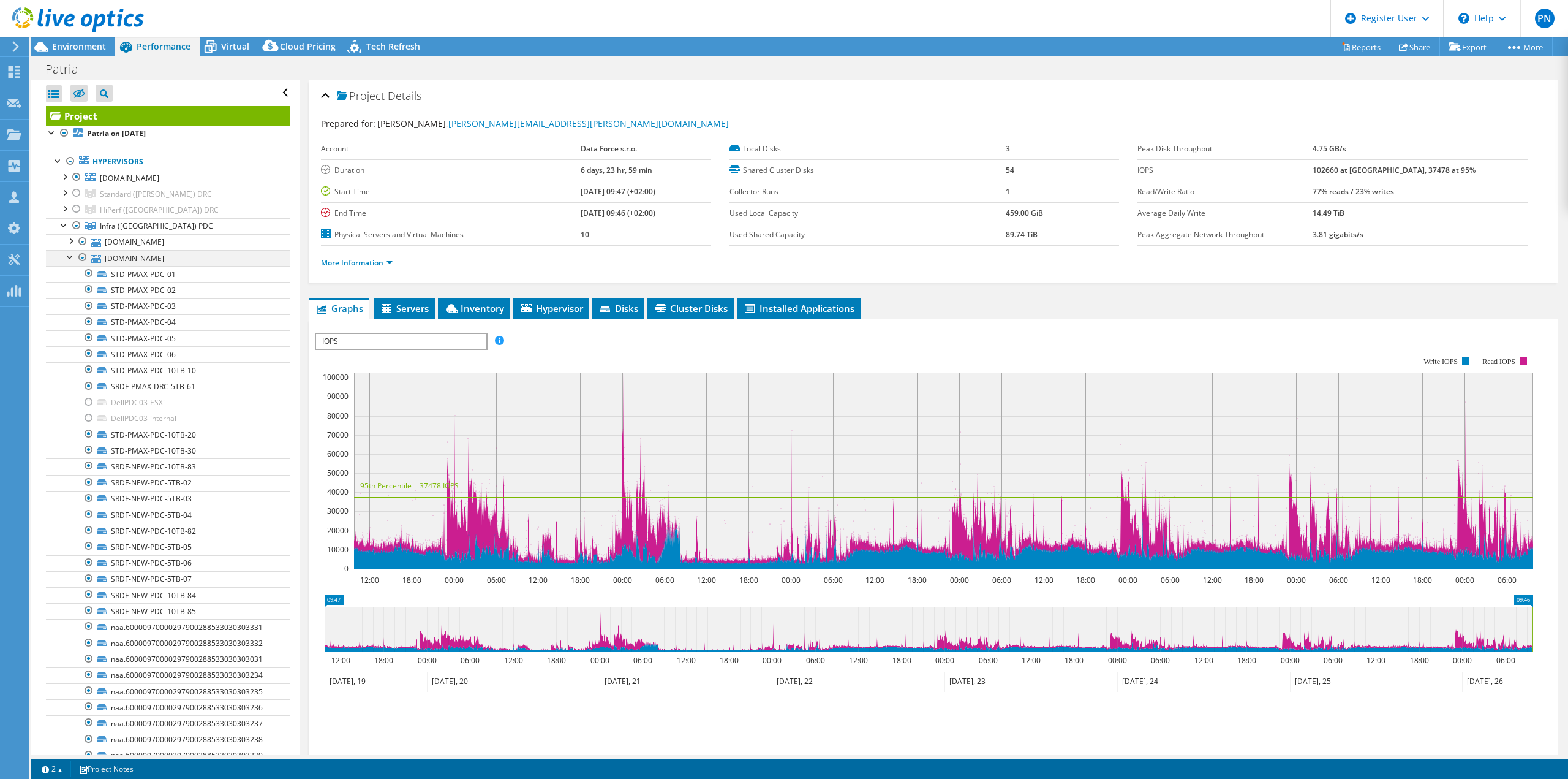
click at [68, 258] on div at bounding box center [70, 256] width 13 height 13
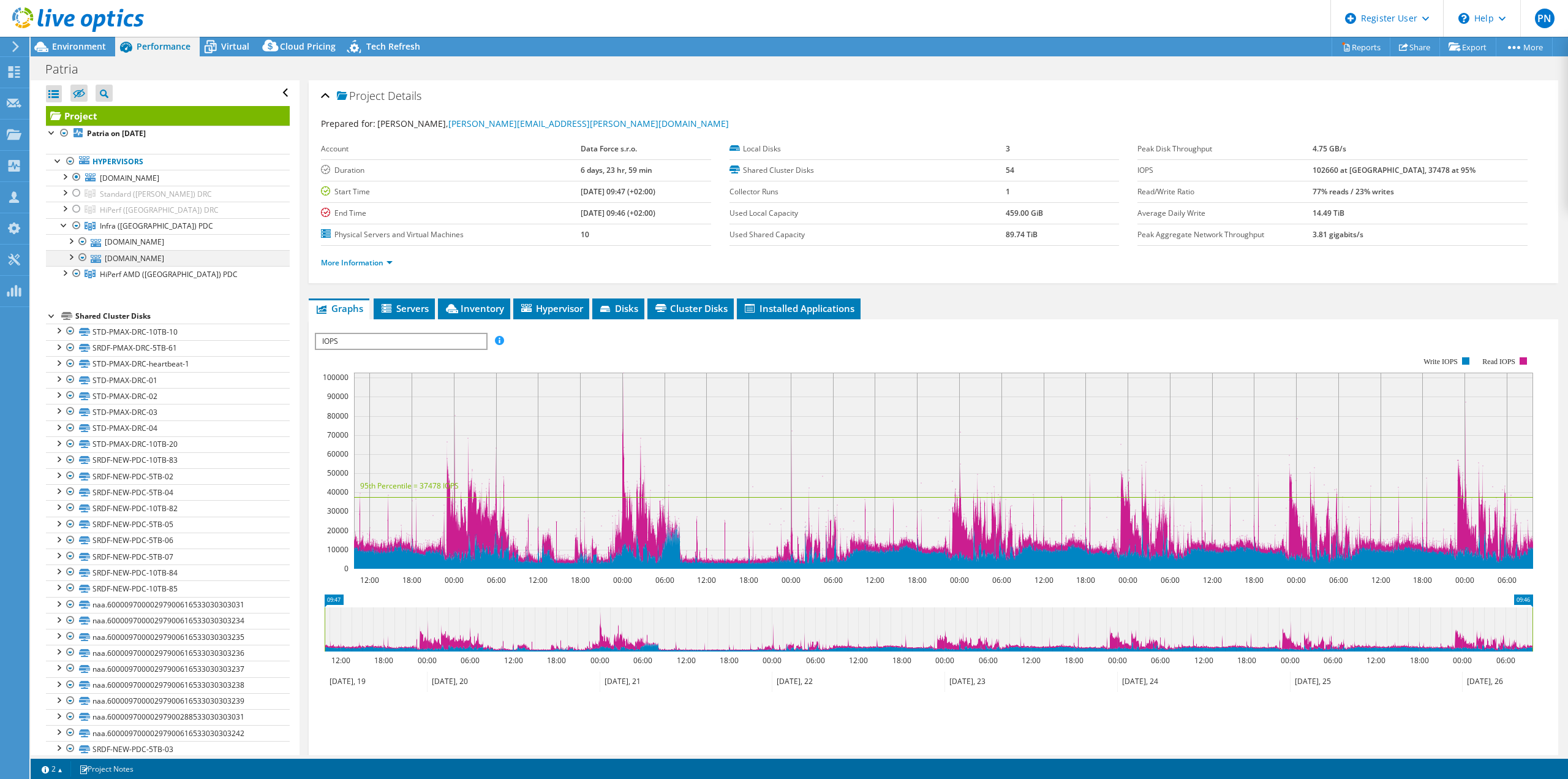
click at [68, 258] on div at bounding box center [70, 256] width 13 height 13
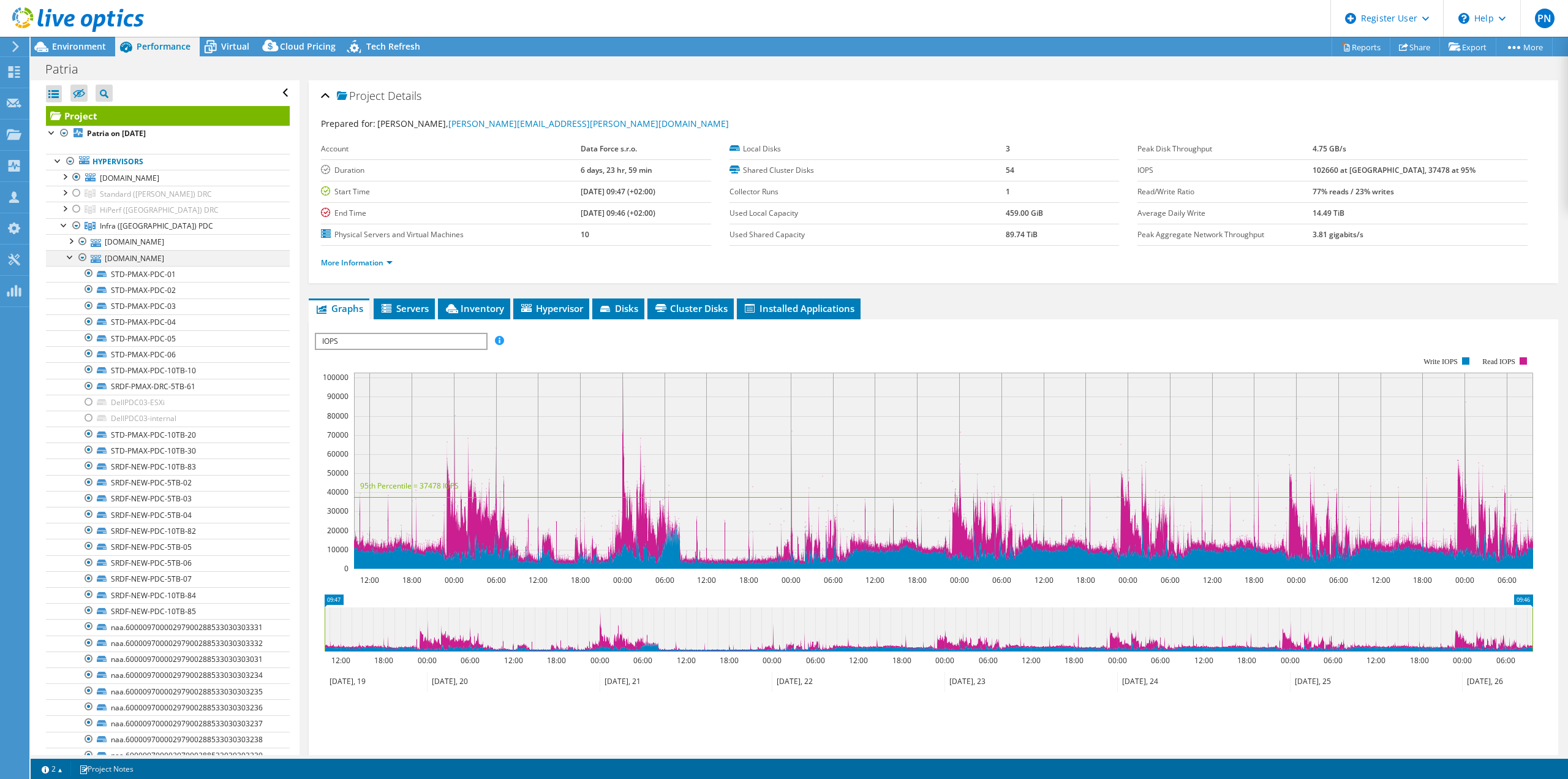
click at [70, 258] on div at bounding box center [70, 256] width 13 height 13
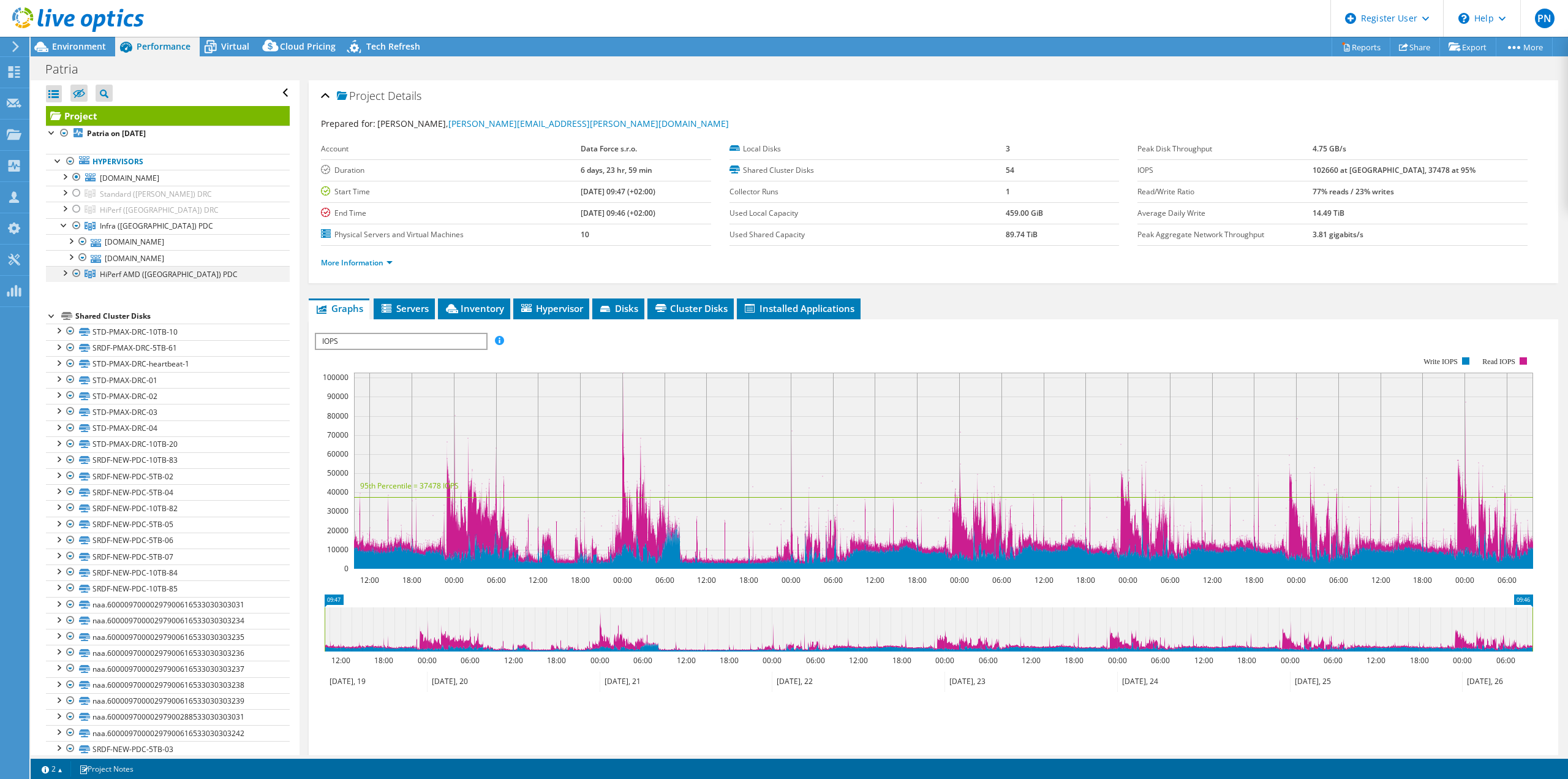
click at [68, 273] on div at bounding box center [64, 272] width 13 height 13
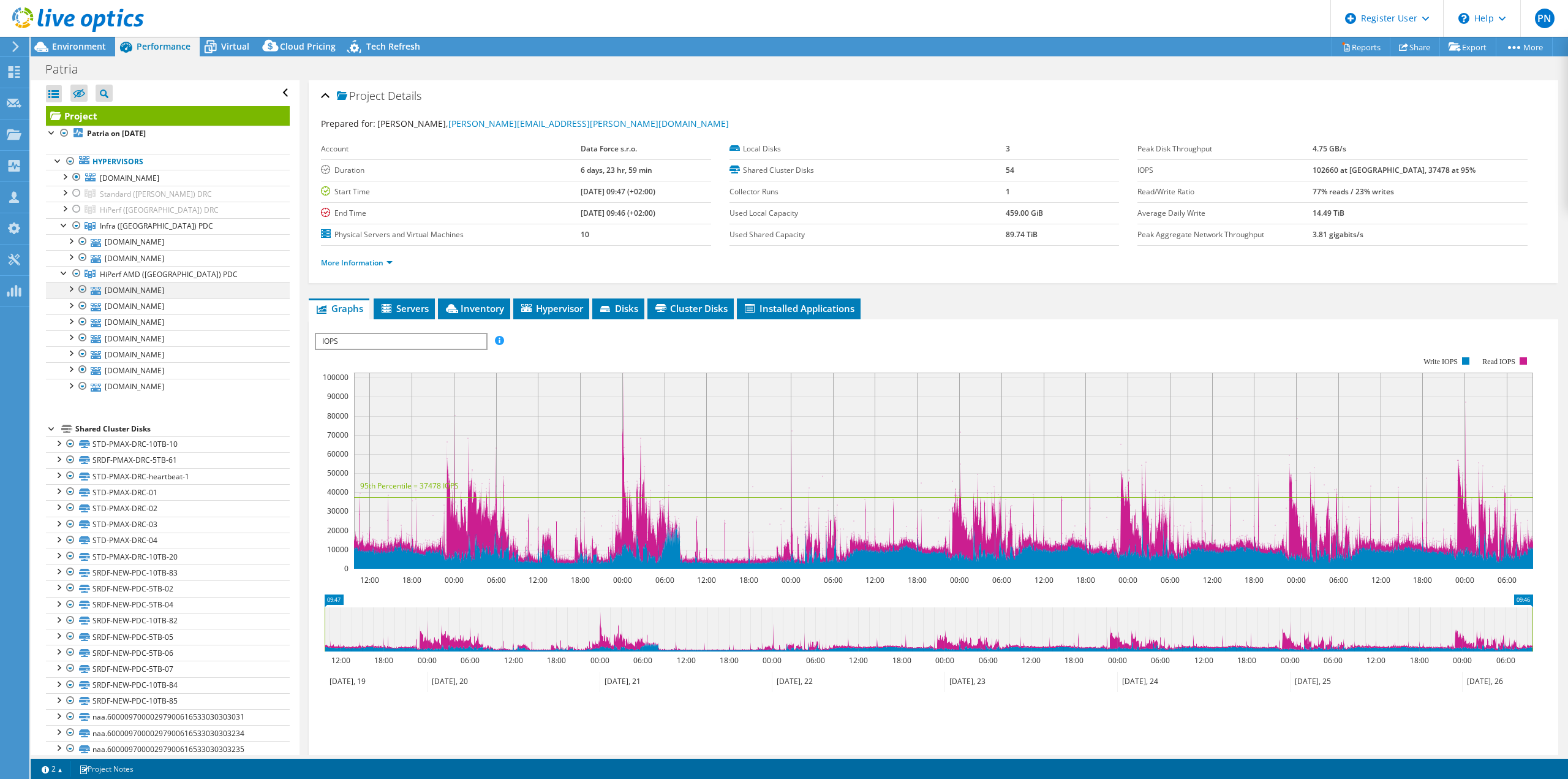
click at [72, 289] on div at bounding box center [70, 288] width 13 height 13
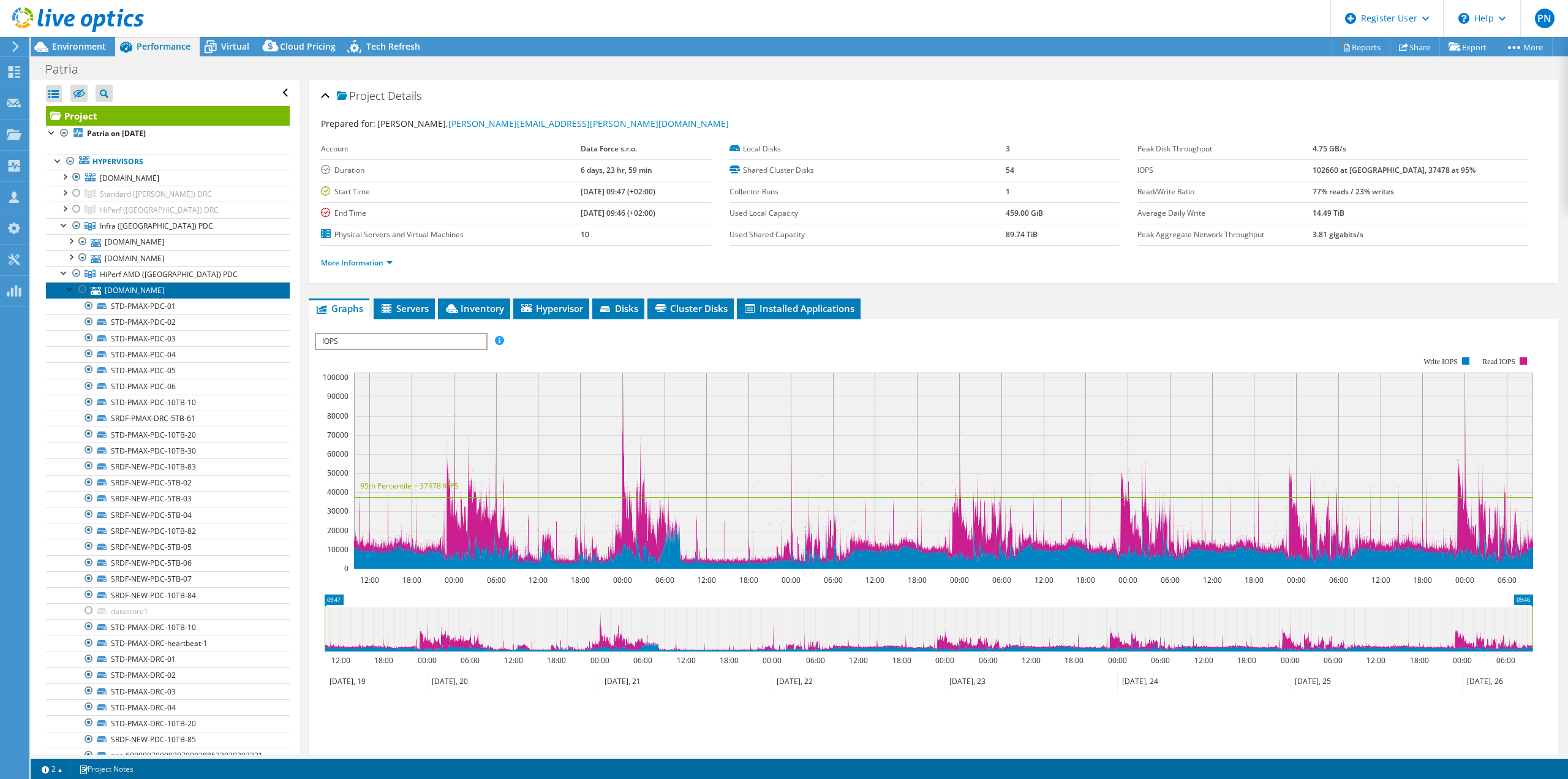
click at [63, 286] on link "[DOMAIN_NAME]" at bounding box center [167, 290] width 244 height 16
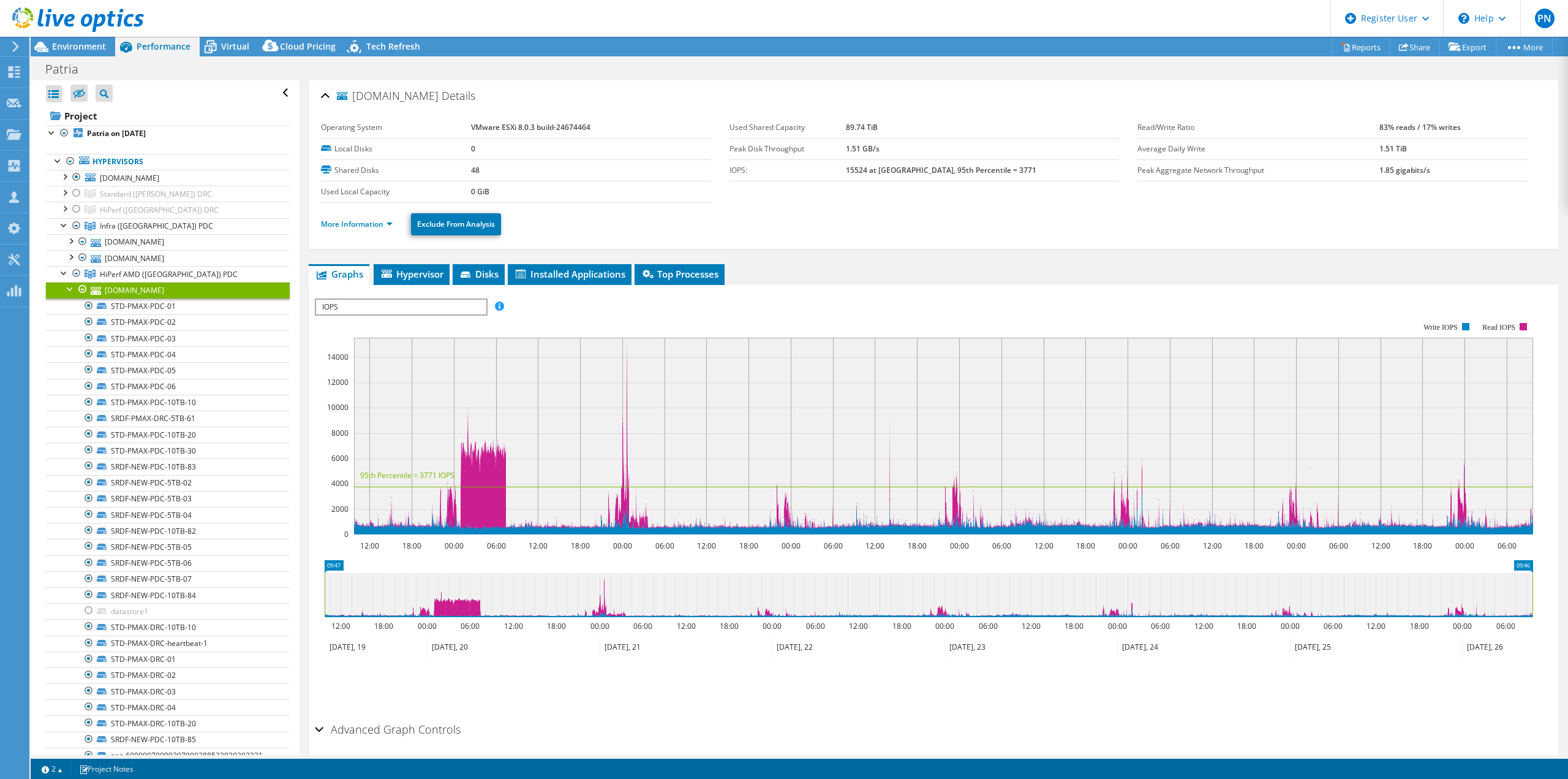
click at [68, 289] on div at bounding box center [70, 288] width 13 height 13
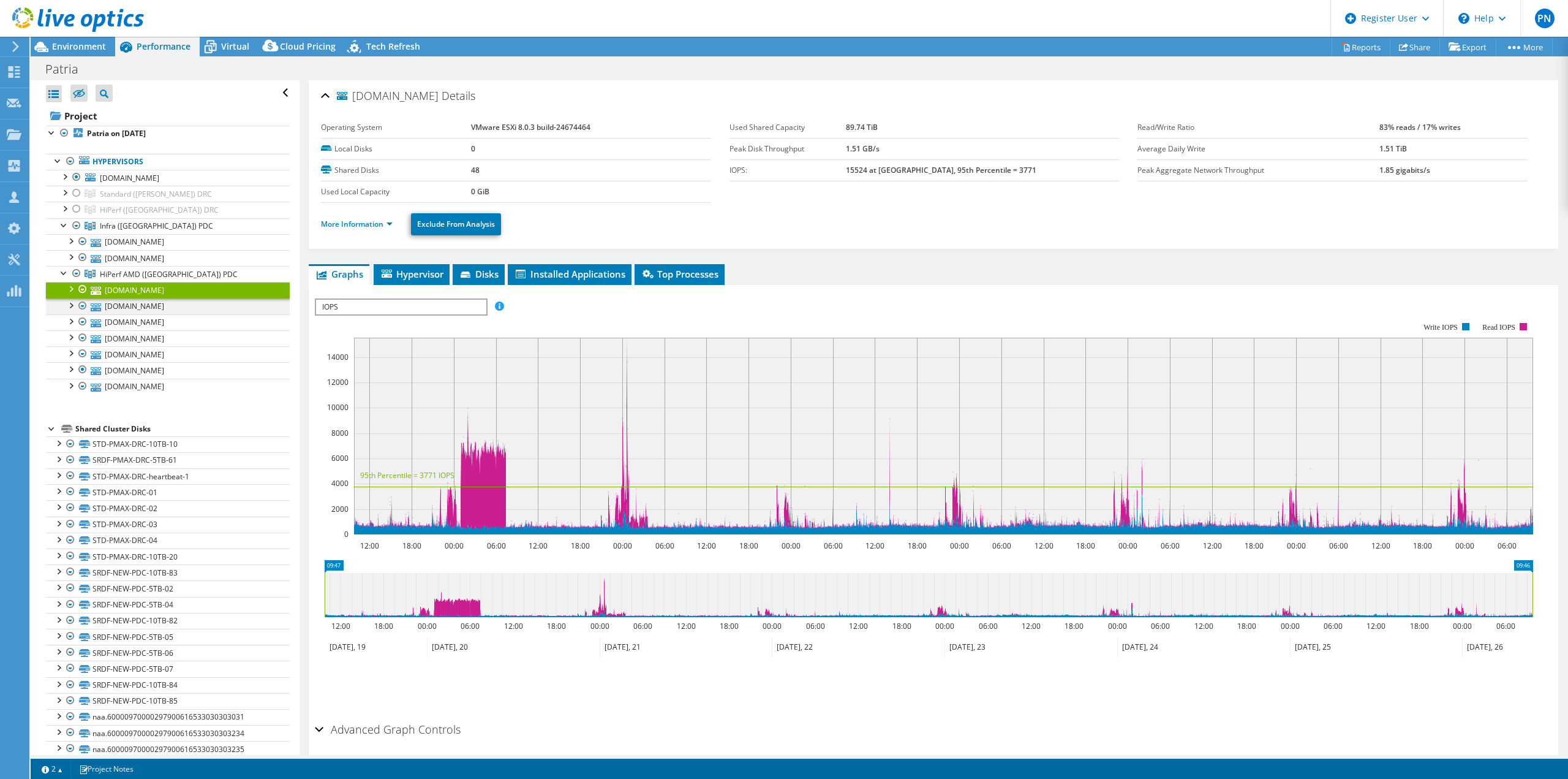
click at [70, 305] on div at bounding box center [70, 304] width 13 height 13
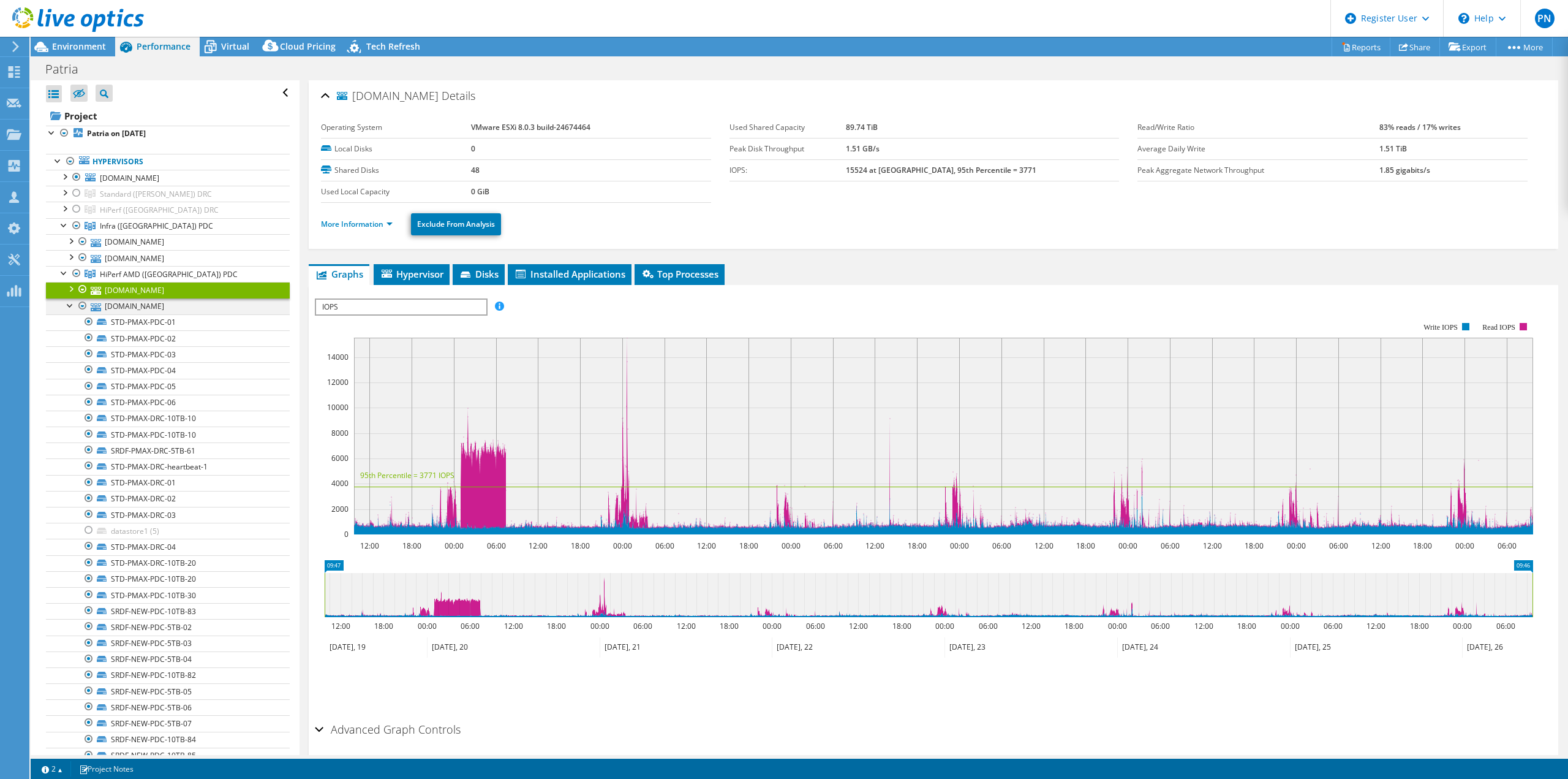
click at [68, 302] on div at bounding box center [70, 304] width 13 height 13
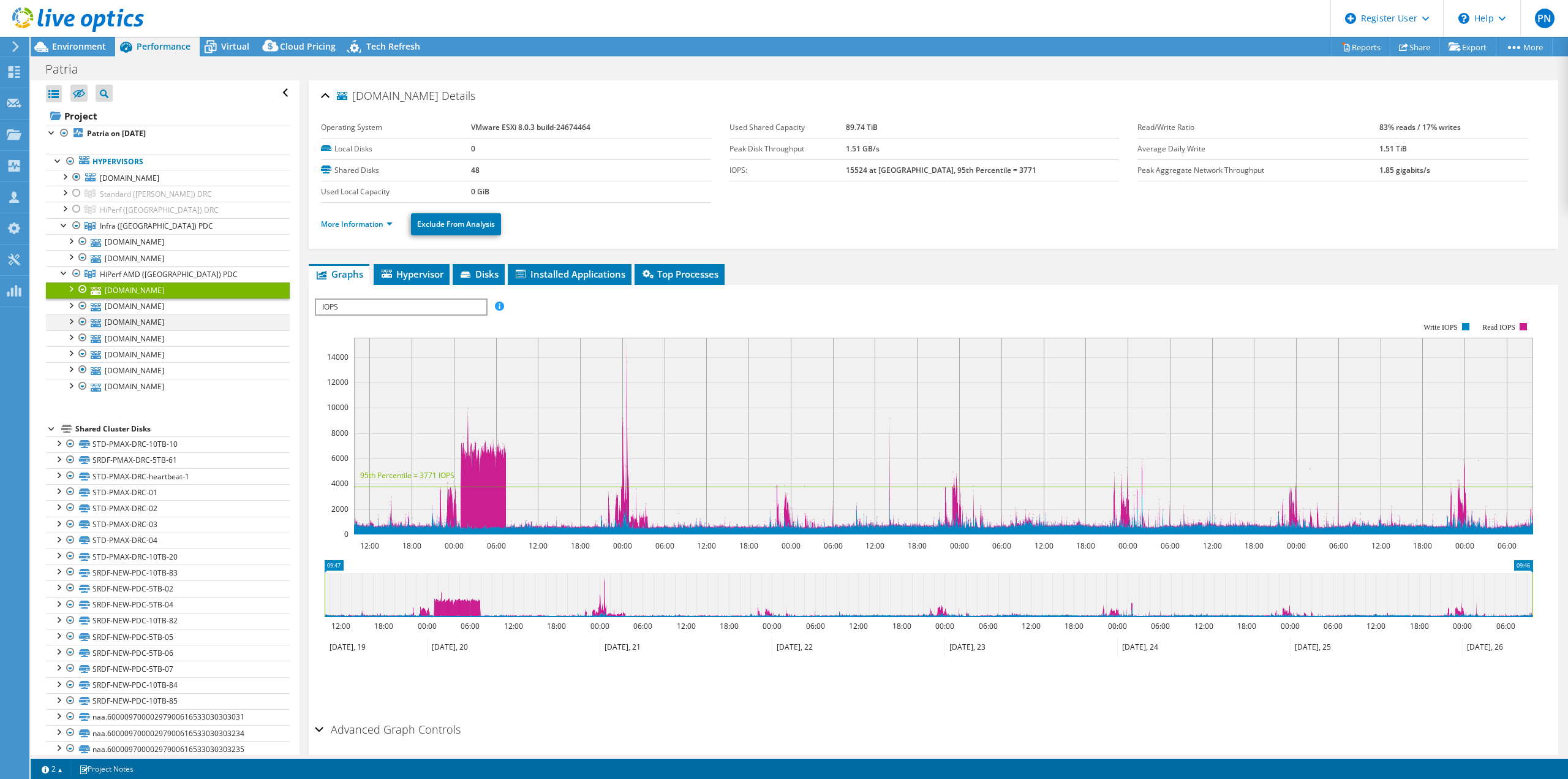
click at [72, 320] on div at bounding box center [70, 320] width 13 height 13
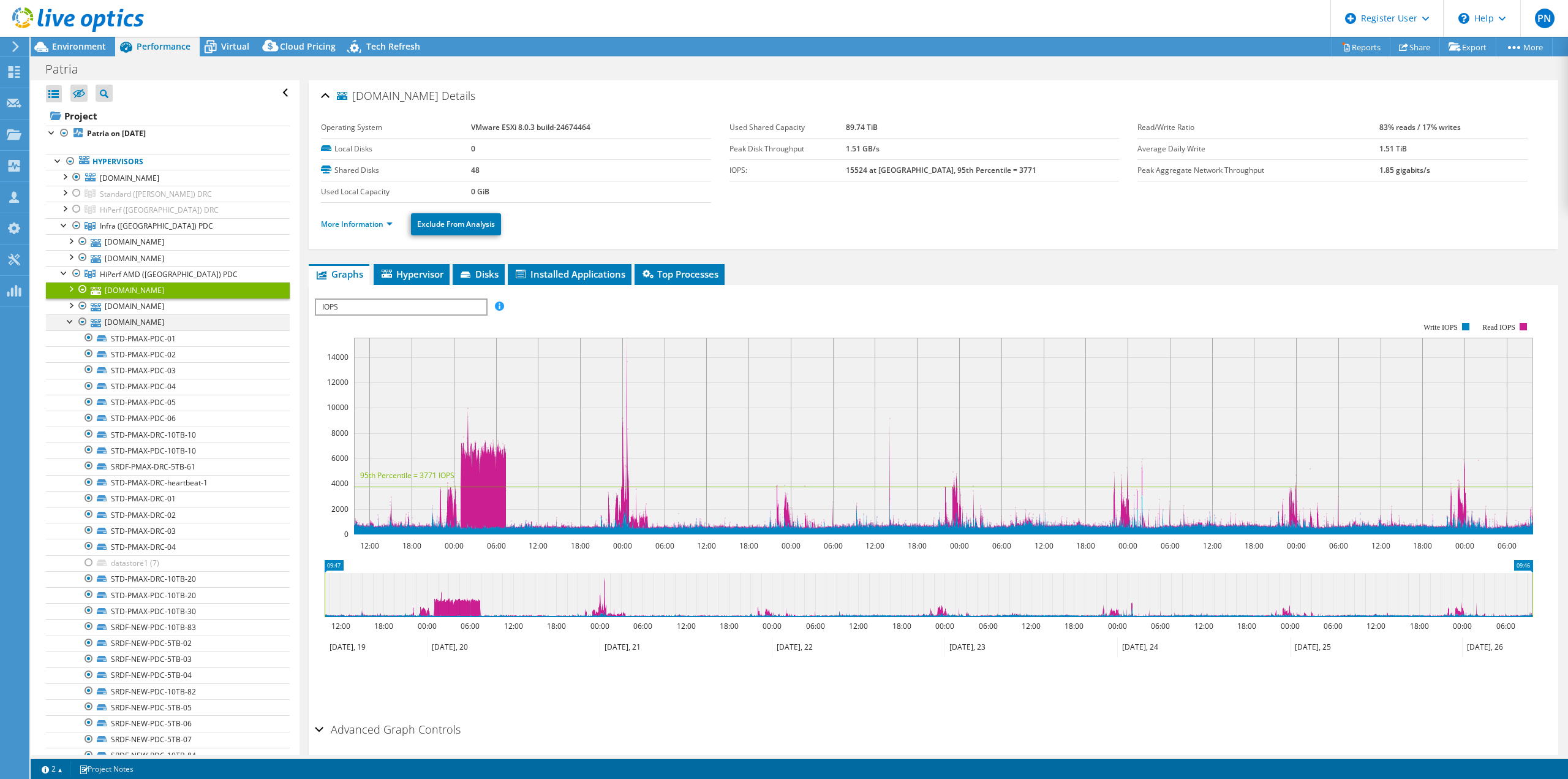
click at [72, 320] on div at bounding box center [70, 320] width 13 height 13
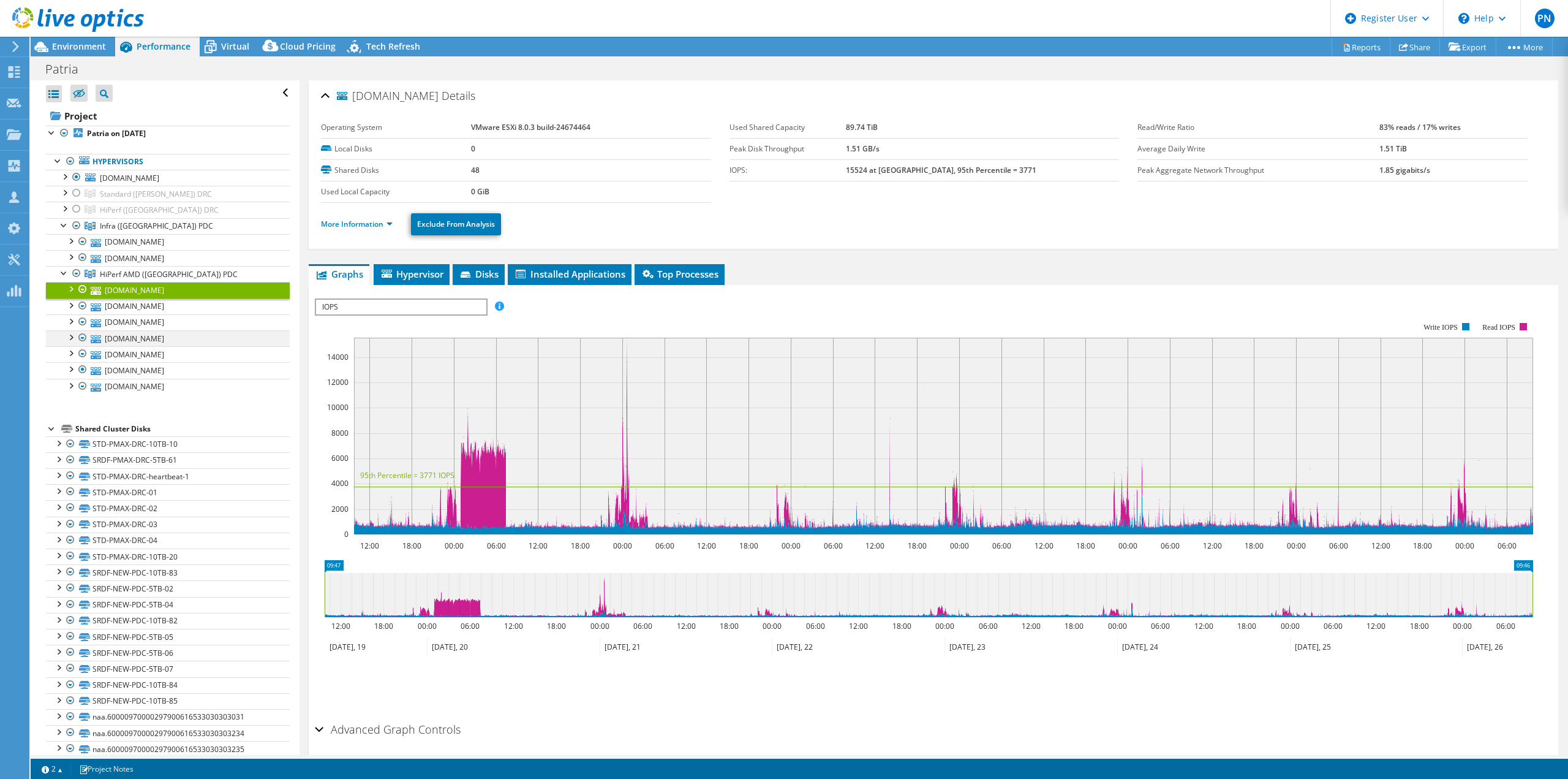
click at [71, 337] on div at bounding box center [70, 336] width 13 height 13
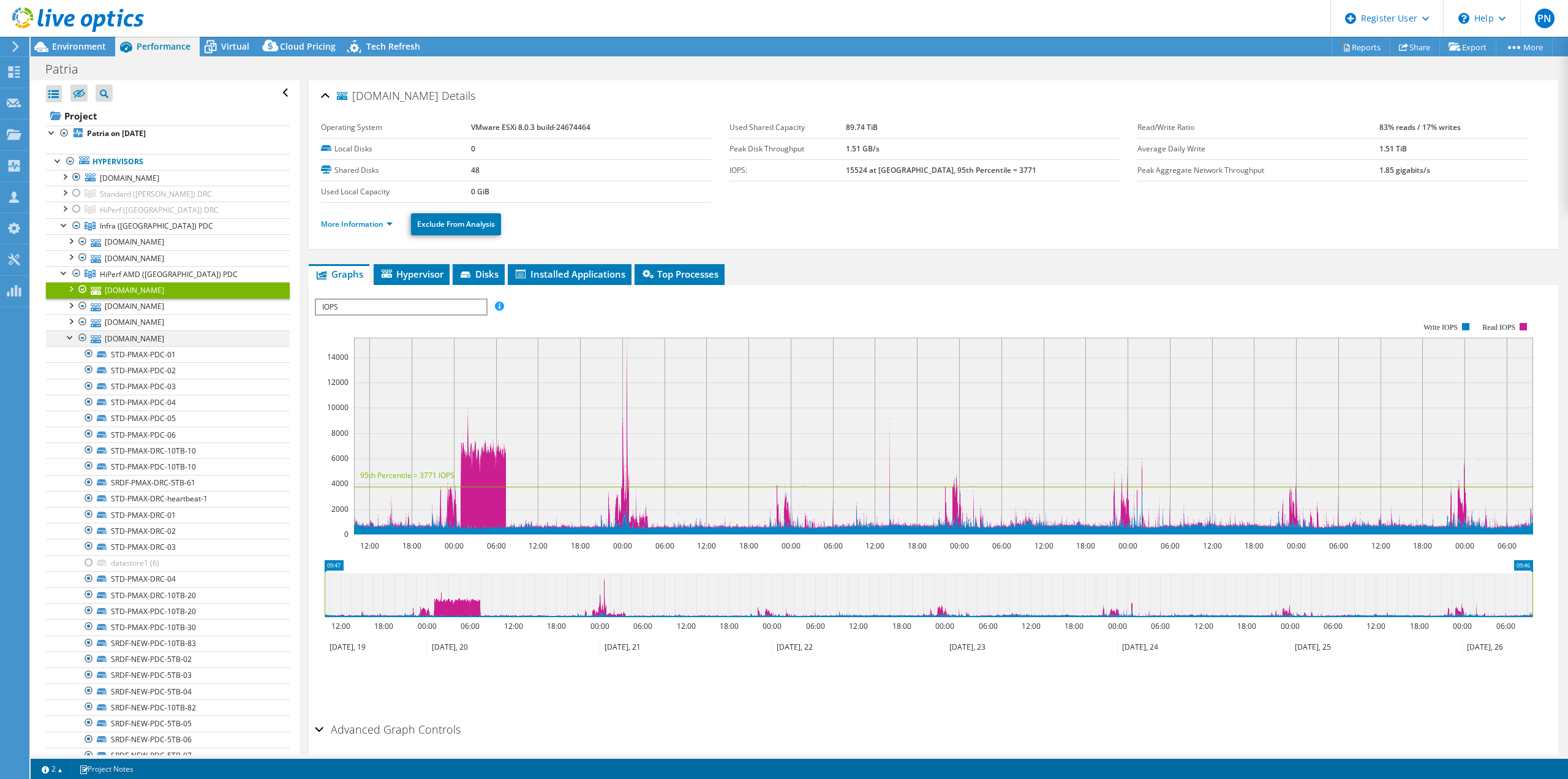
click at [68, 335] on div at bounding box center [70, 336] width 13 height 13
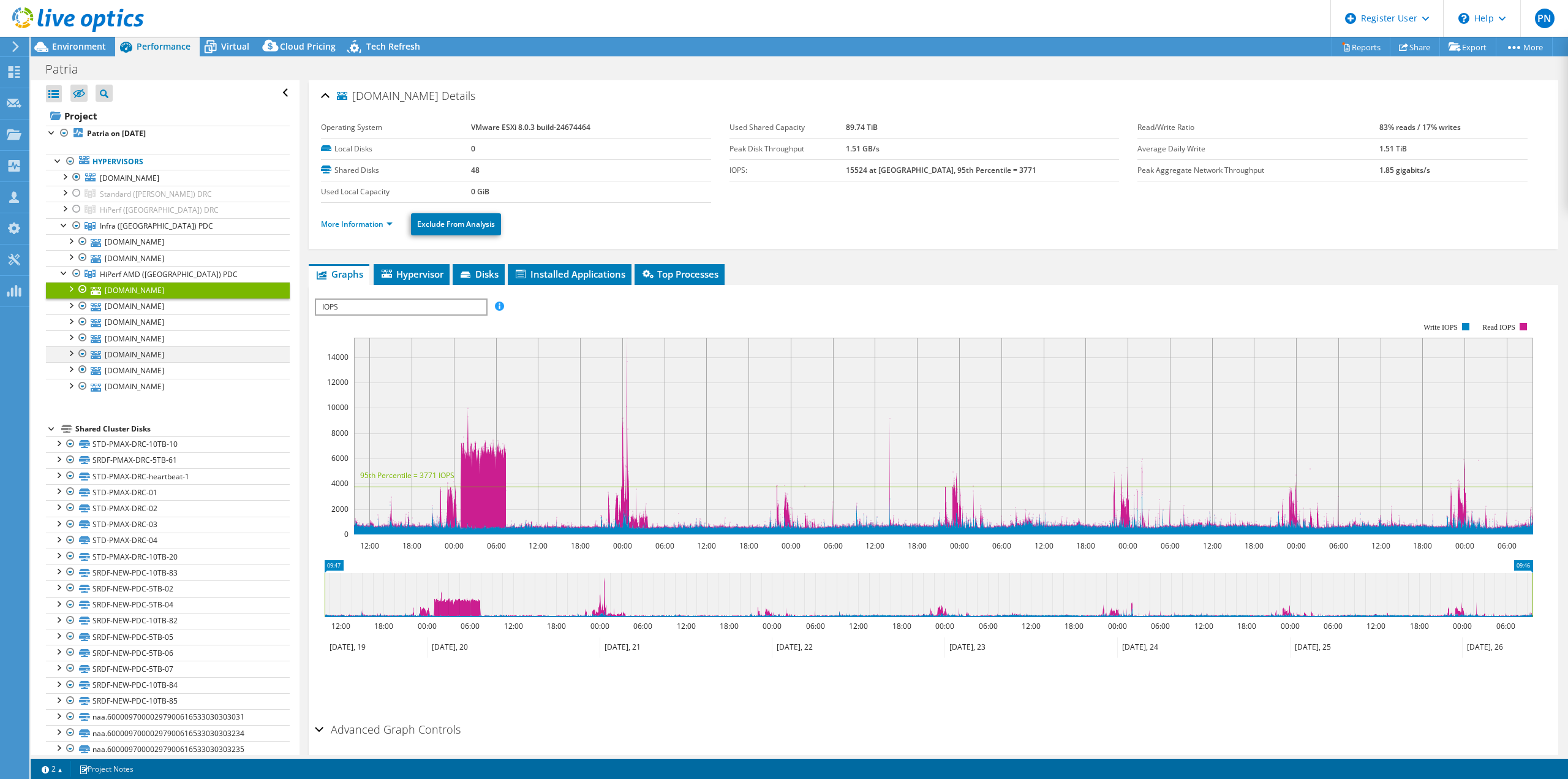
click at [69, 353] on div at bounding box center [70, 352] width 13 height 13
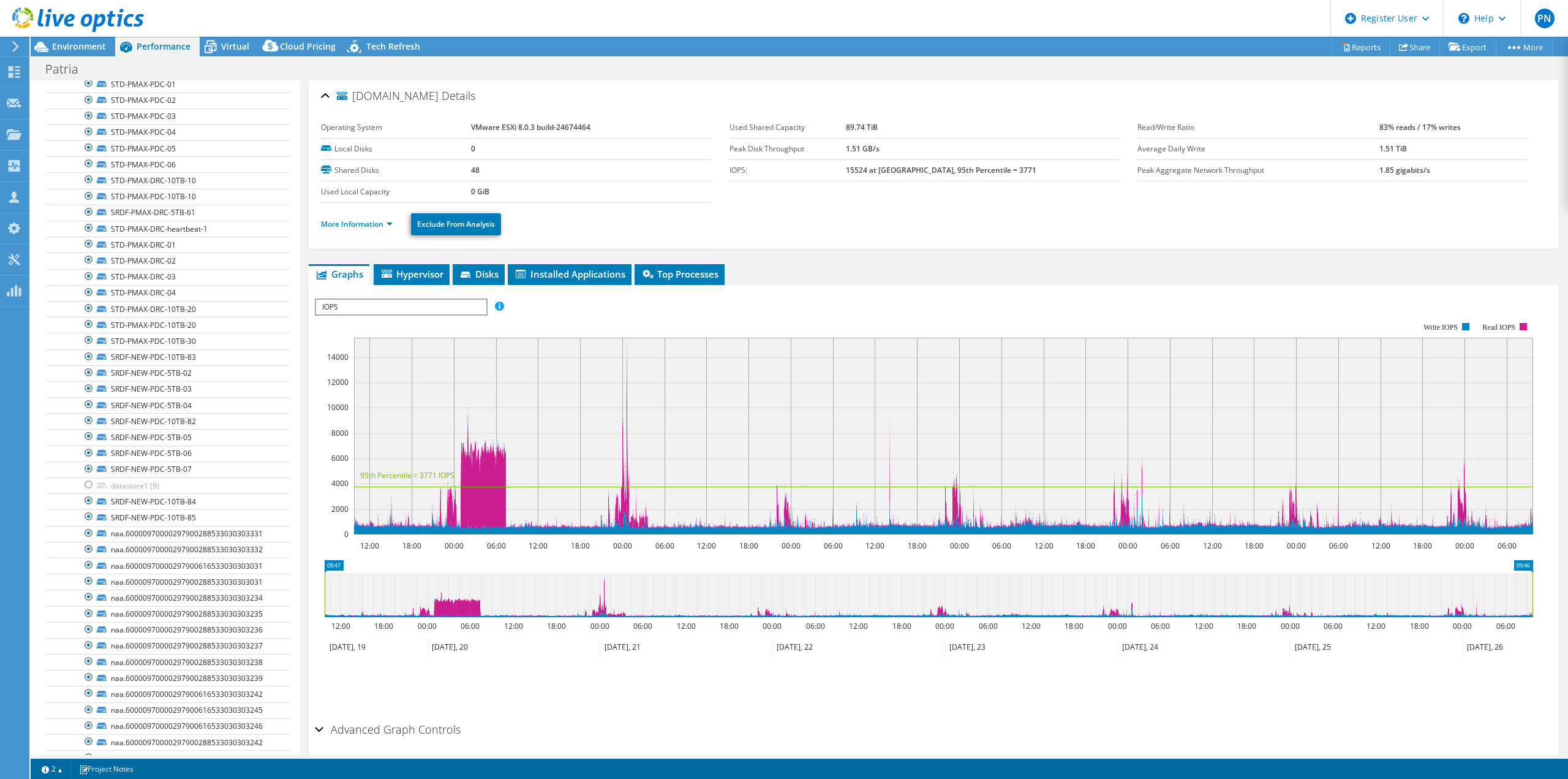
scroll to position [143, 0]
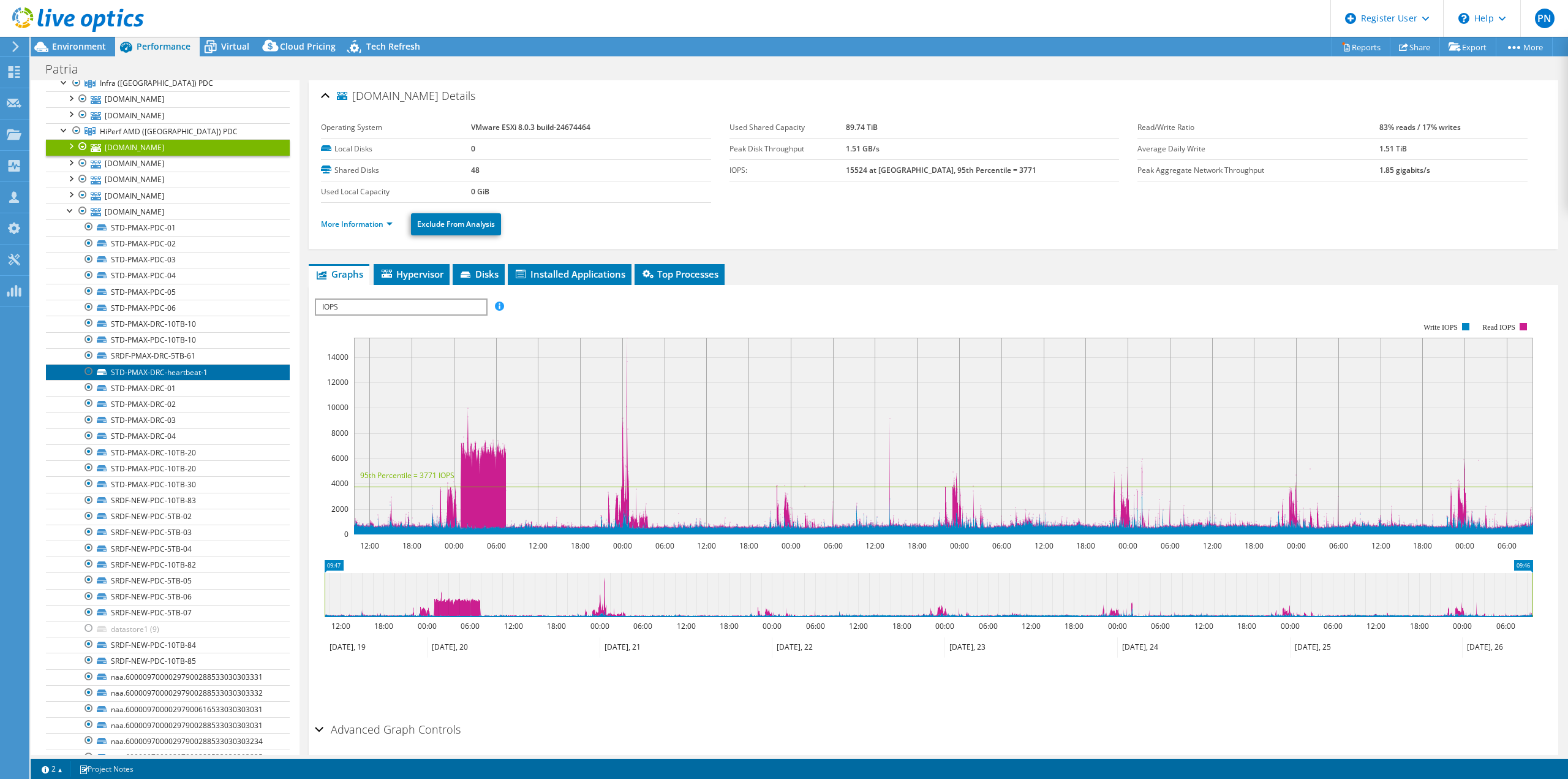
click at [179, 366] on link "STD-PMAX-DRC-heartbeat-1" at bounding box center [167, 372] width 244 height 16
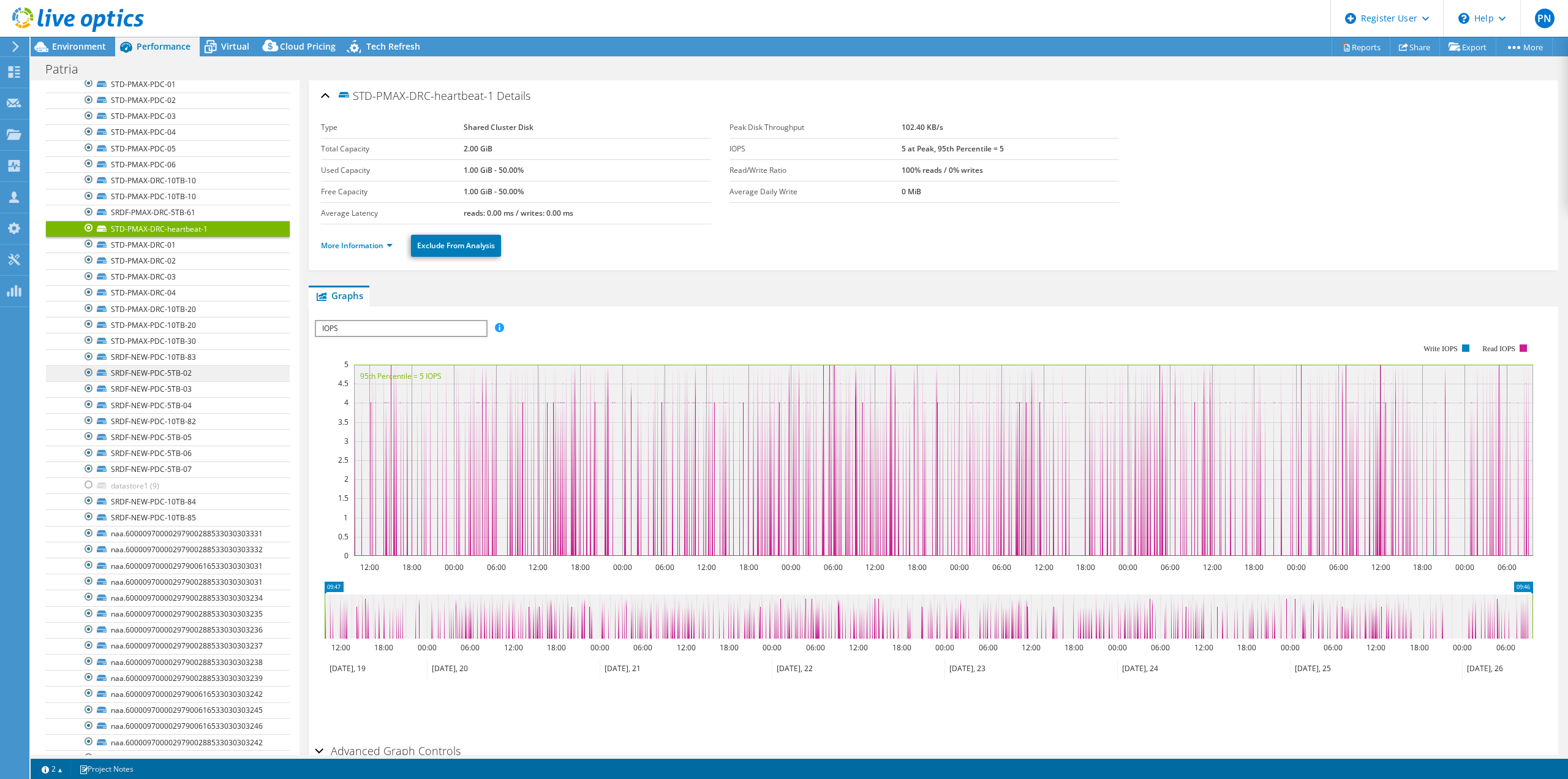
scroll to position [0, 0]
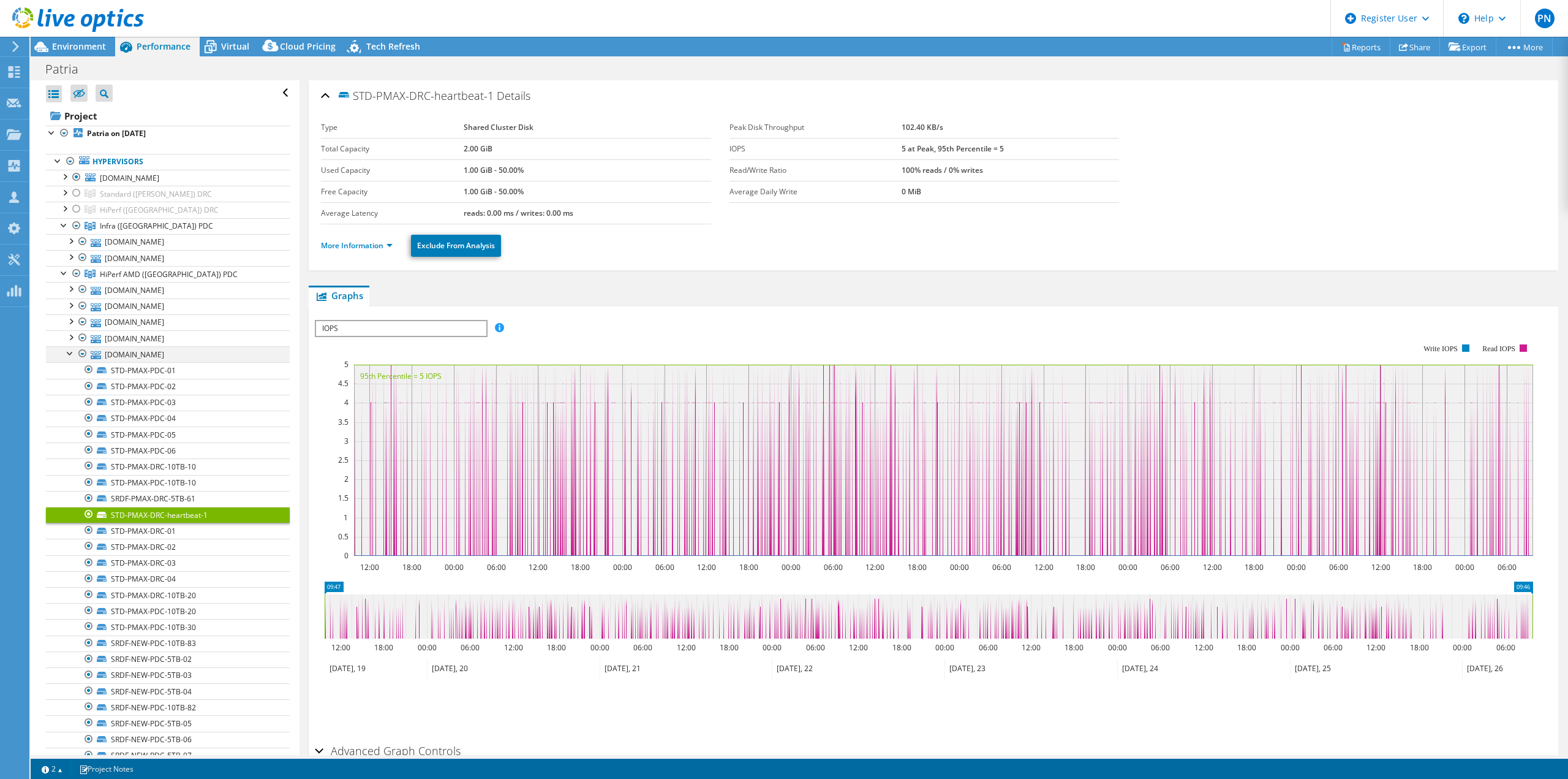
click at [68, 352] on div at bounding box center [70, 352] width 13 height 13
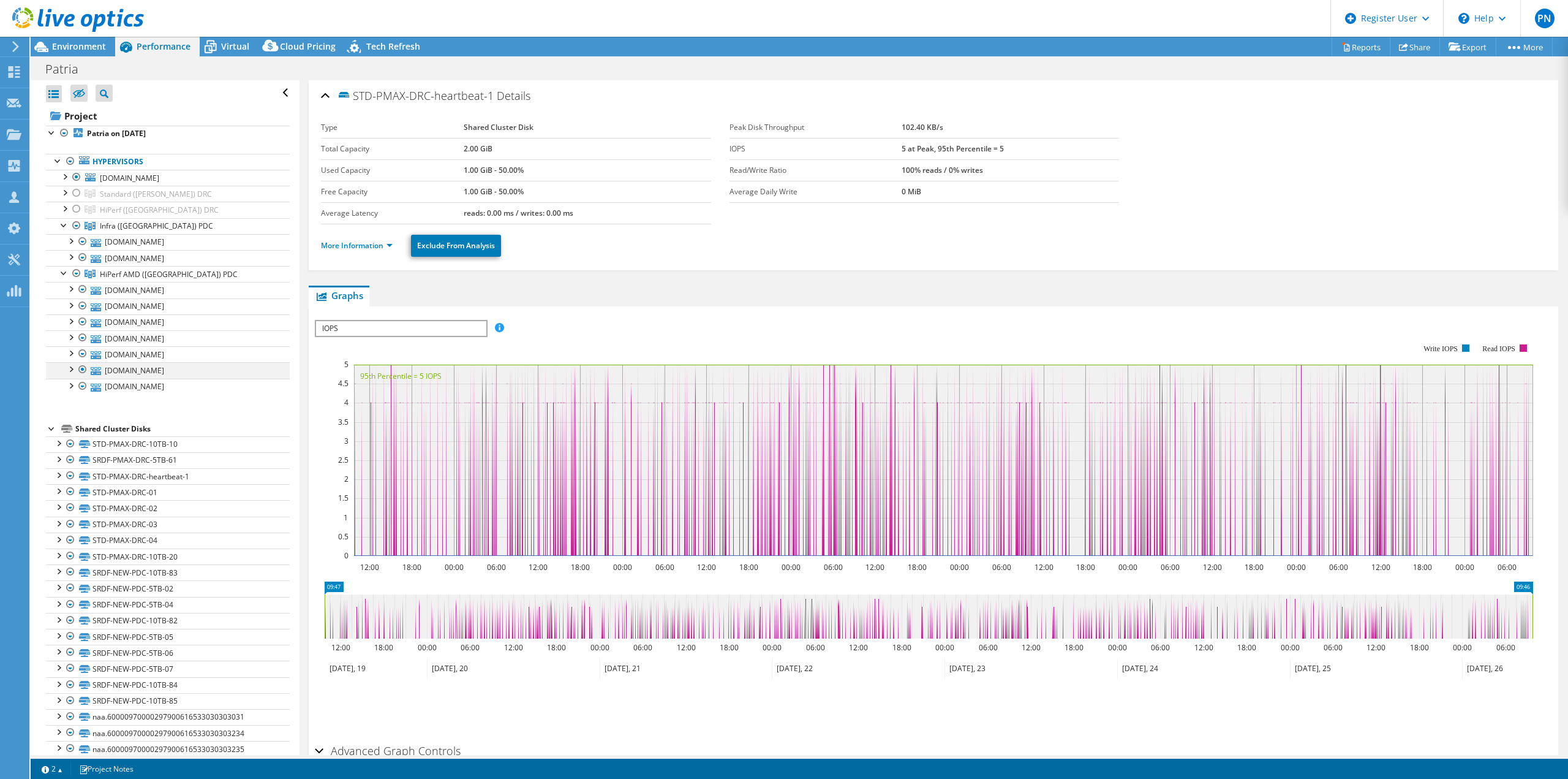
click at [72, 371] on div at bounding box center [70, 368] width 13 height 13
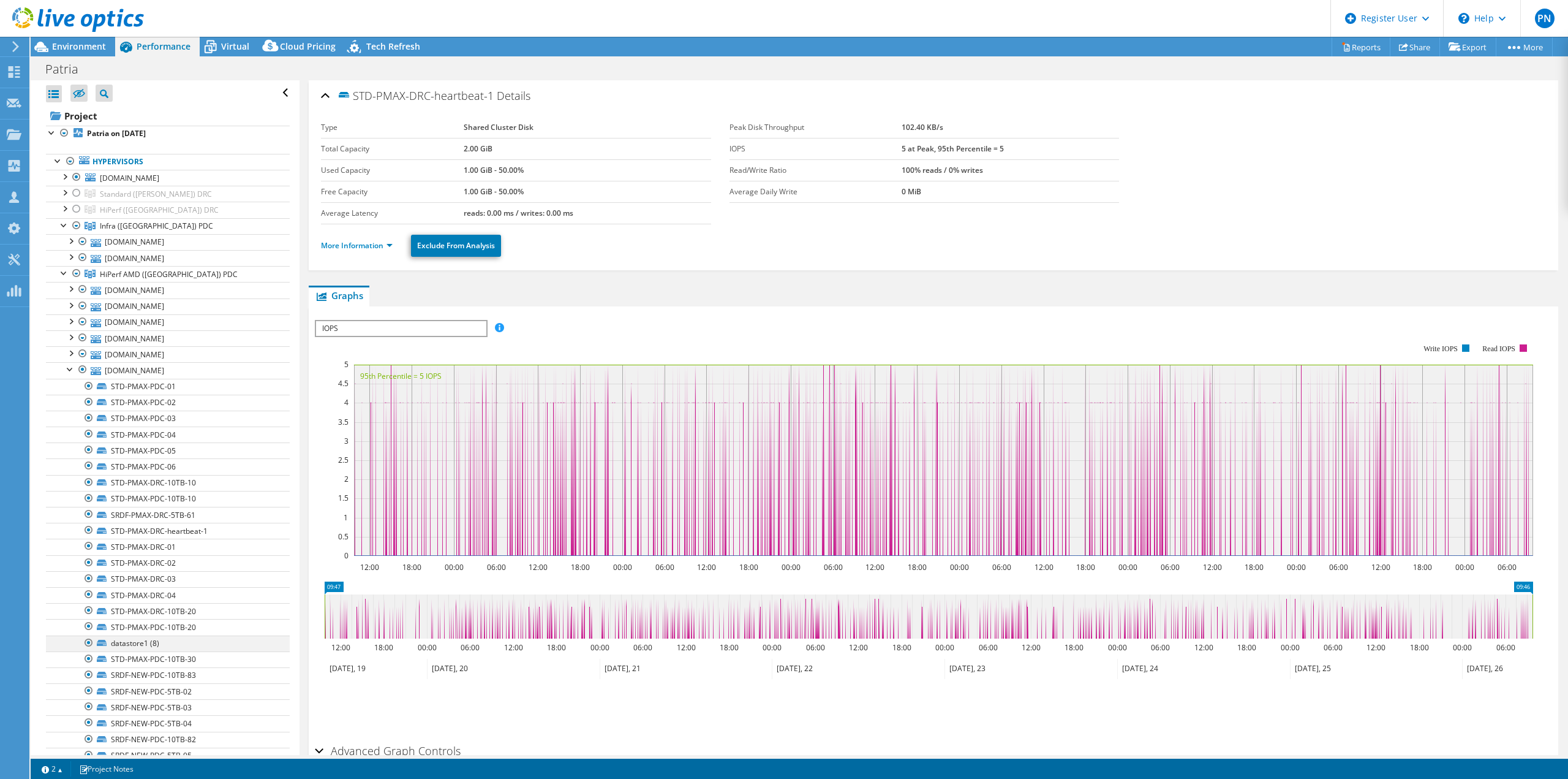
click at [86, 640] on div at bounding box center [89, 642] width 13 height 14
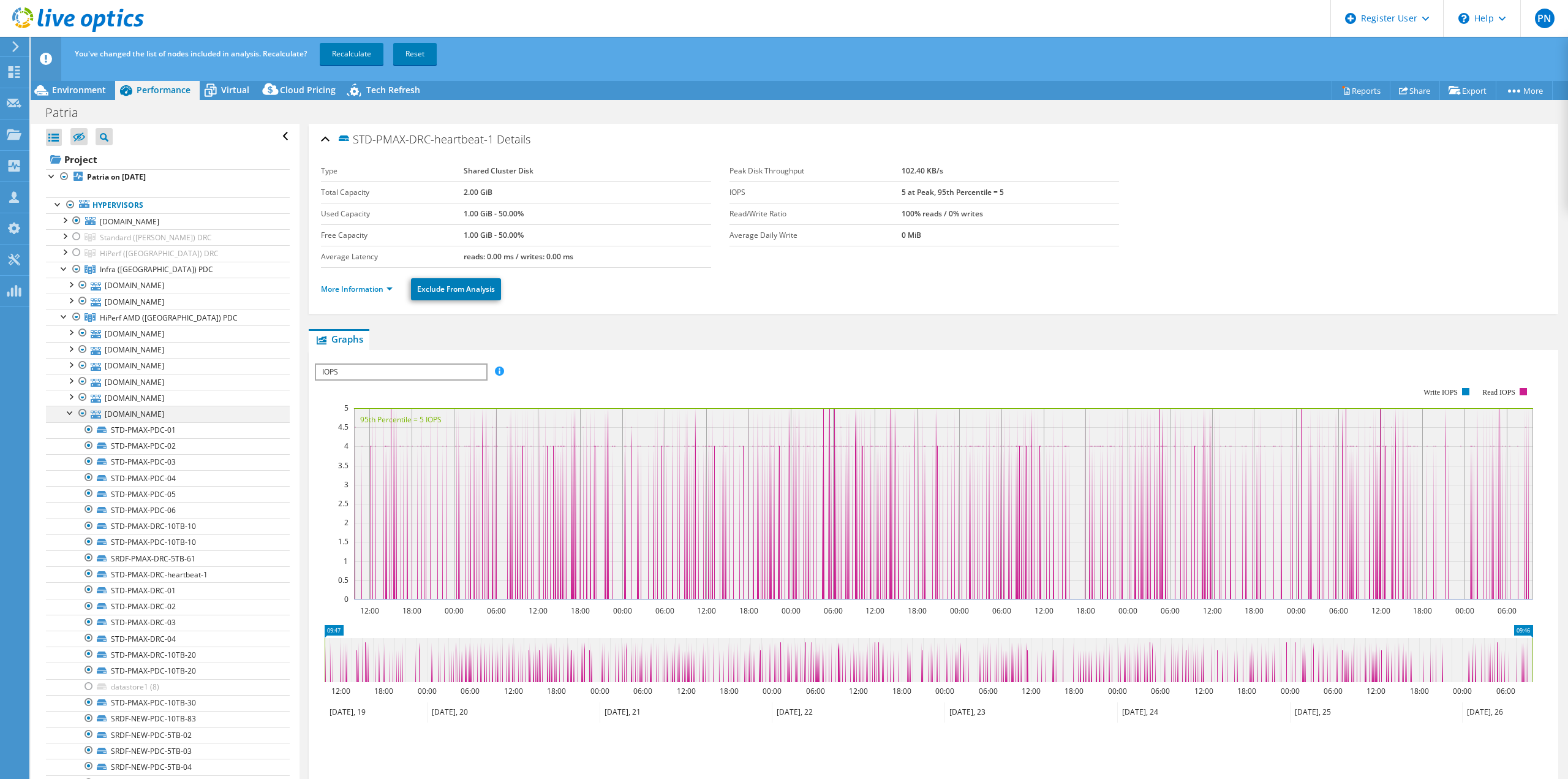
click at [71, 413] on div at bounding box center [70, 411] width 13 height 13
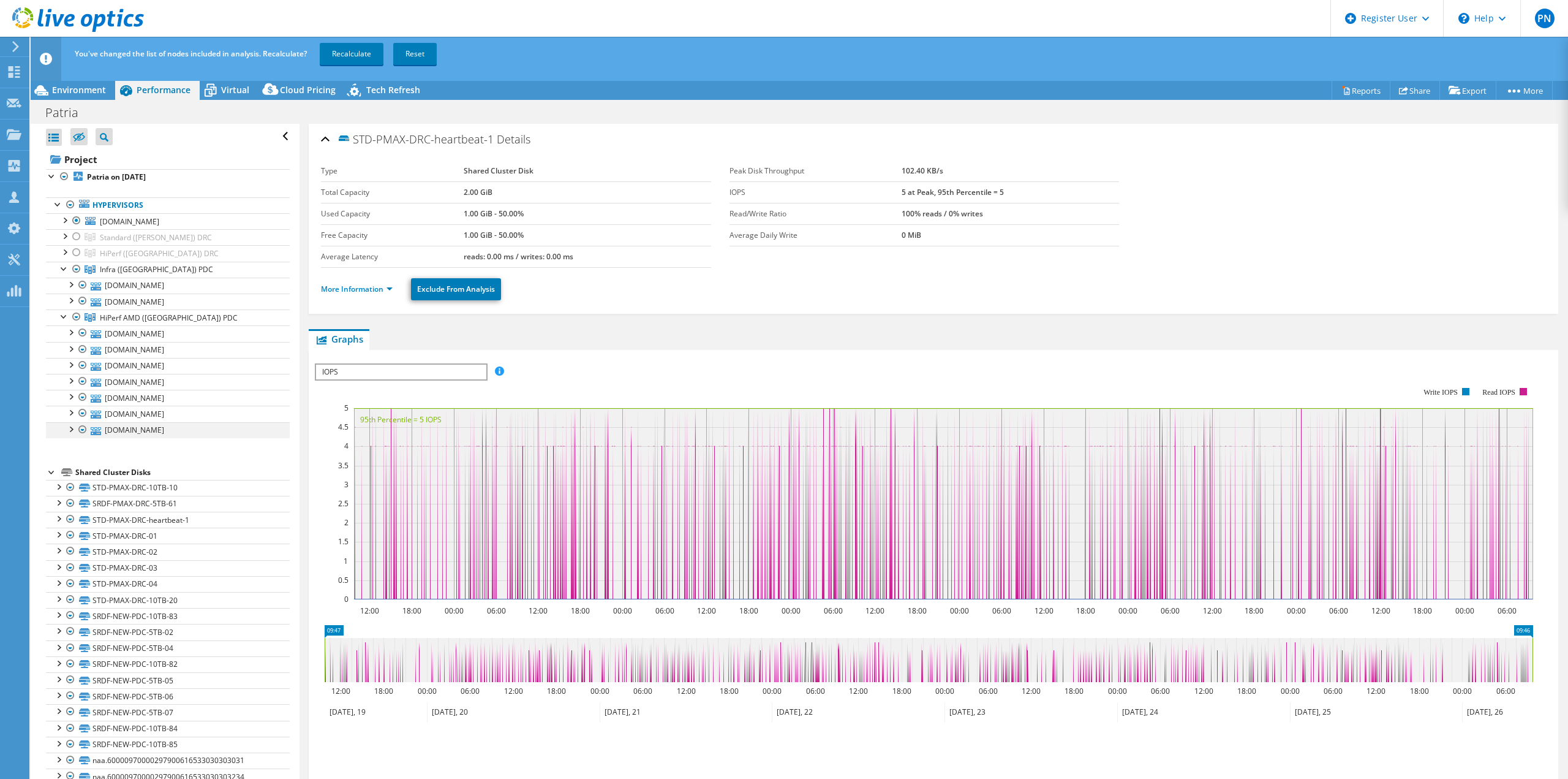
click at [70, 428] on div at bounding box center [70, 428] width 13 height 13
click at [72, 413] on div at bounding box center [70, 411] width 13 height 13
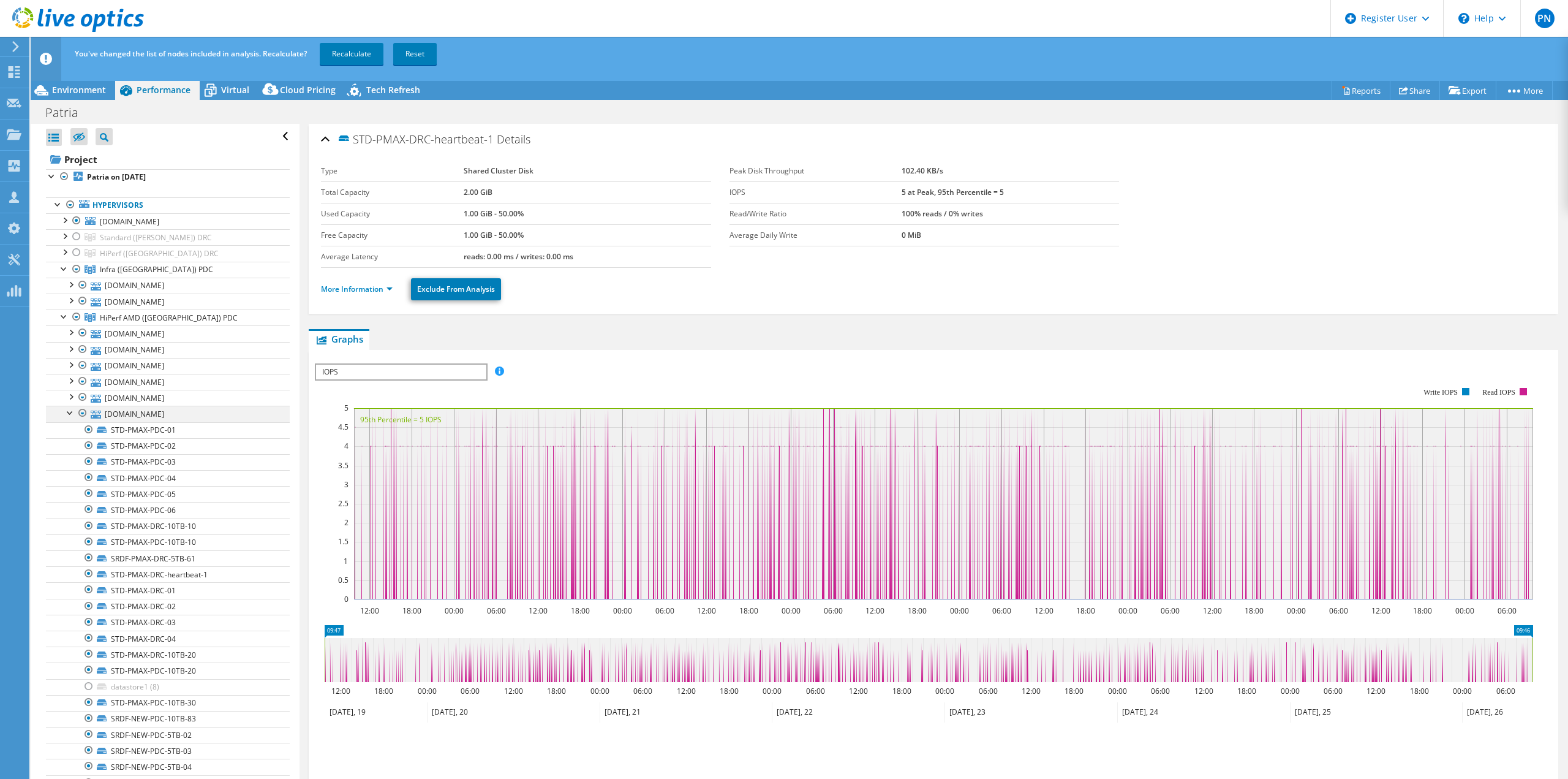
click at [65, 413] on div at bounding box center [70, 411] width 13 height 13
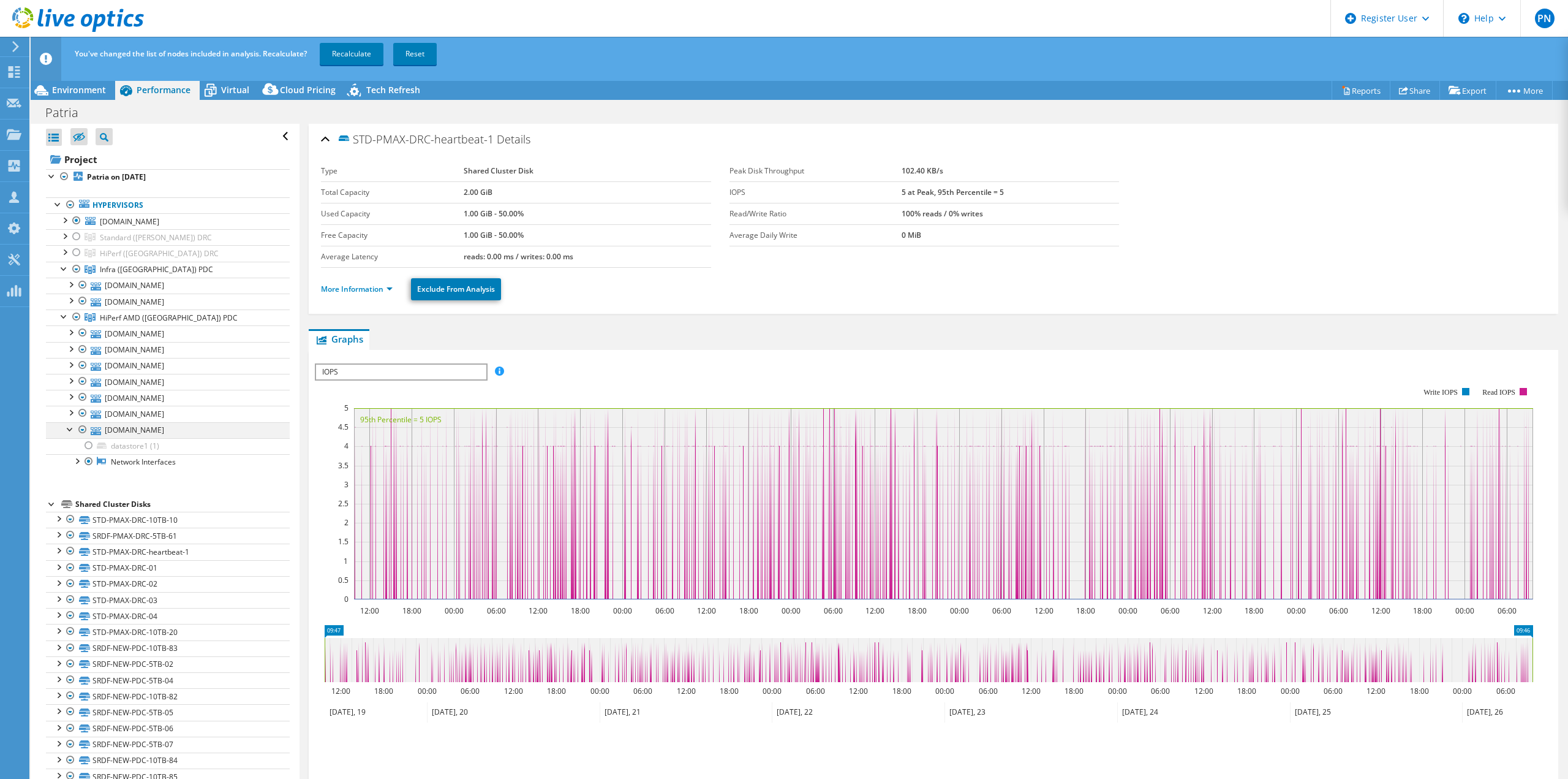
click at [67, 428] on div at bounding box center [70, 428] width 13 height 13
click at [357, 53] on link "Recalculate" at bounding box center [351, 54] width 63 height 22
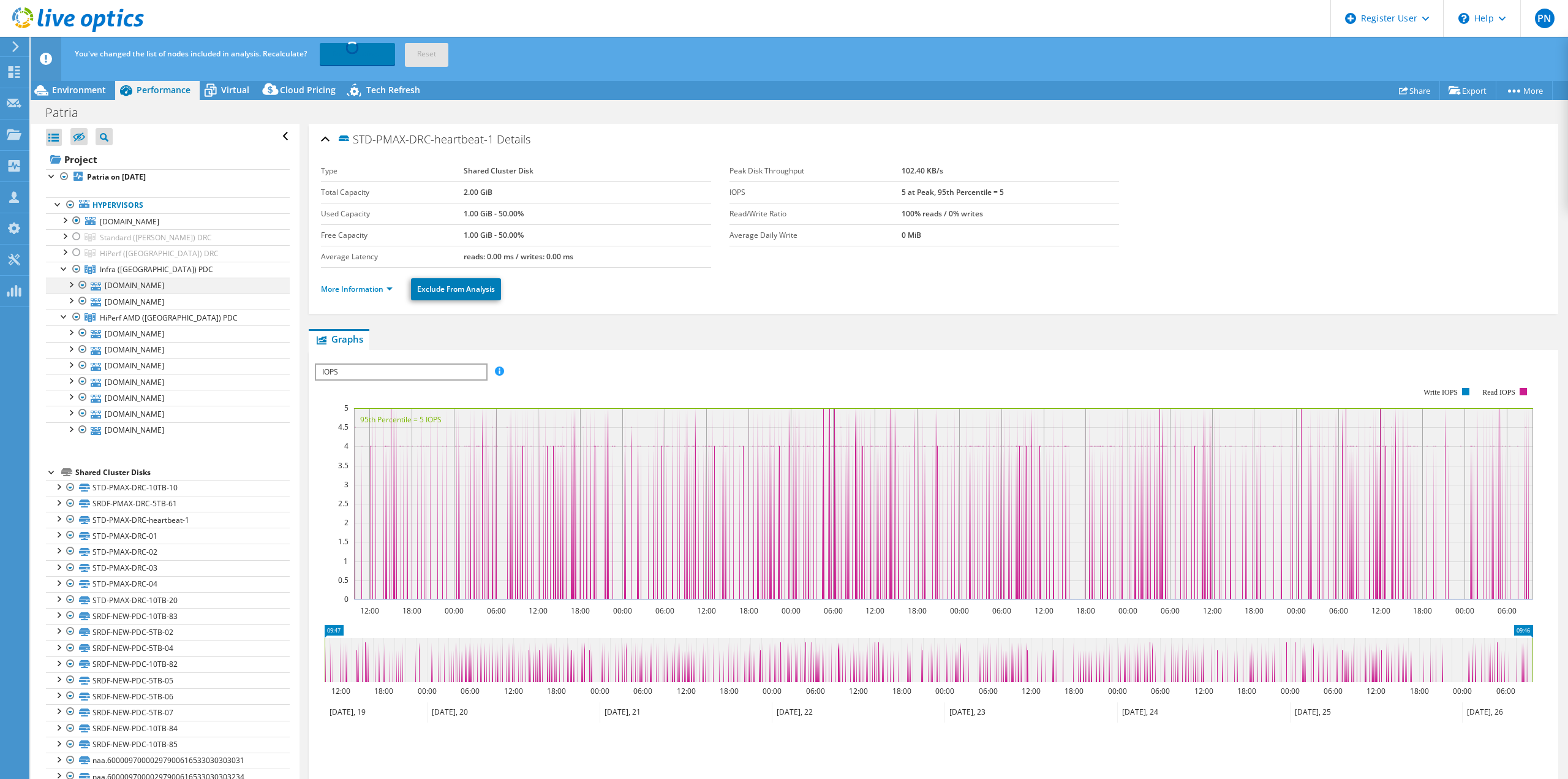
click at [71, 284] on div at bounding box center [70, 283] width 13 height 13
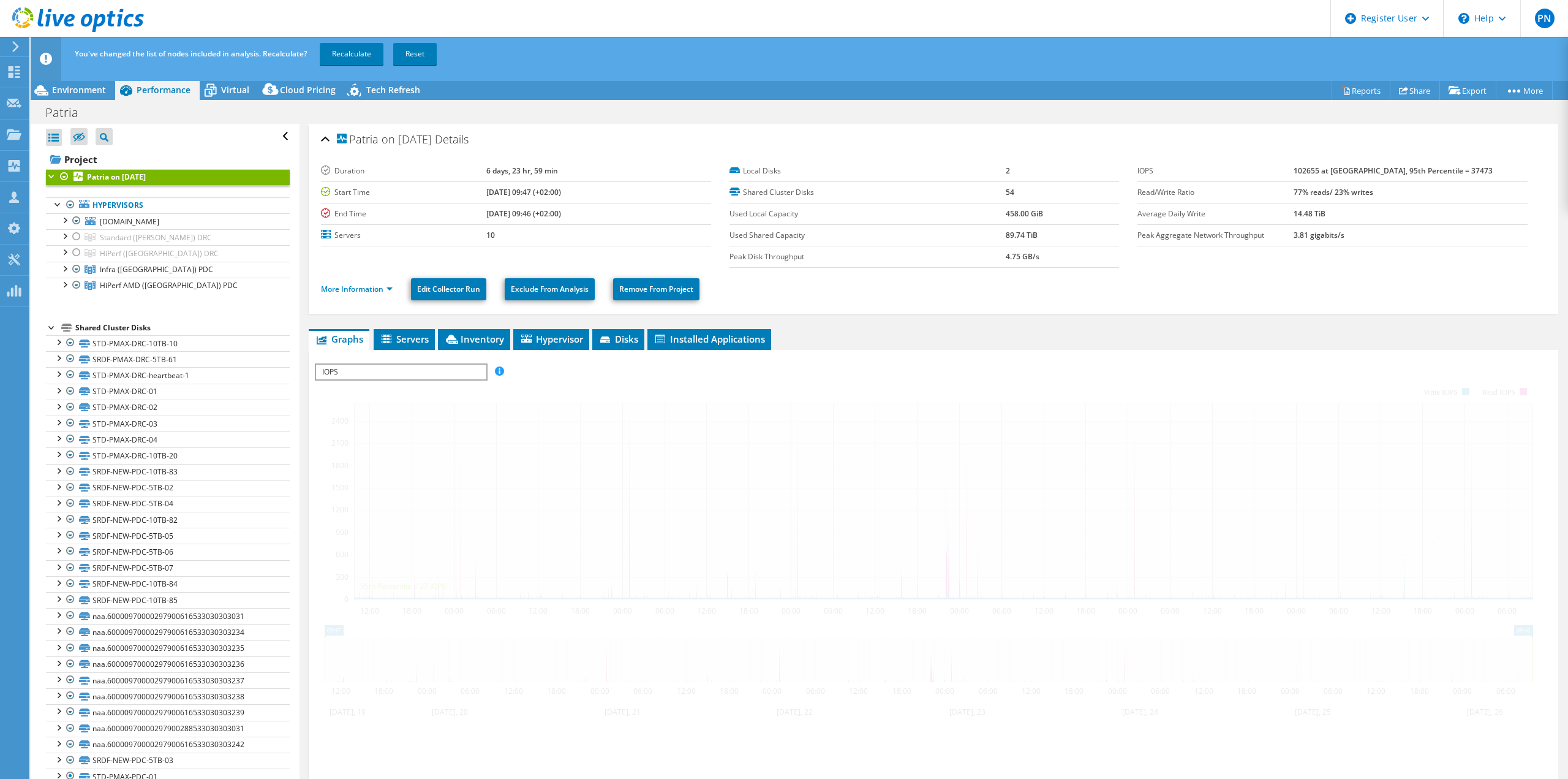
select select "EUFrankfurt"
select select "USD"
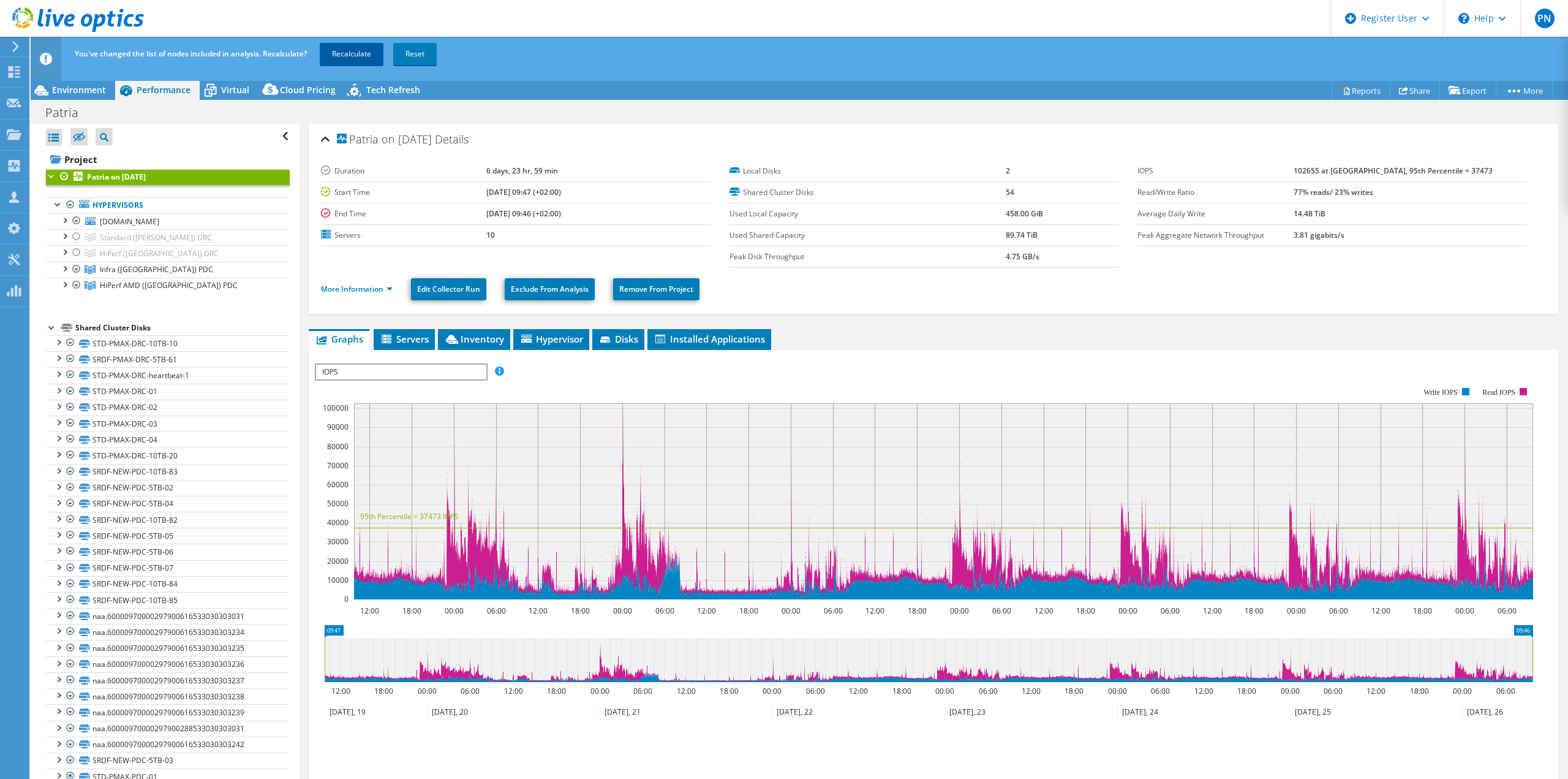
click at [349, 52] on link "Recalculate" at bounding box center [351, 54] width 63 height 22
click at [66, 218] on div at bounding box center [64, 219] width 13 height 13
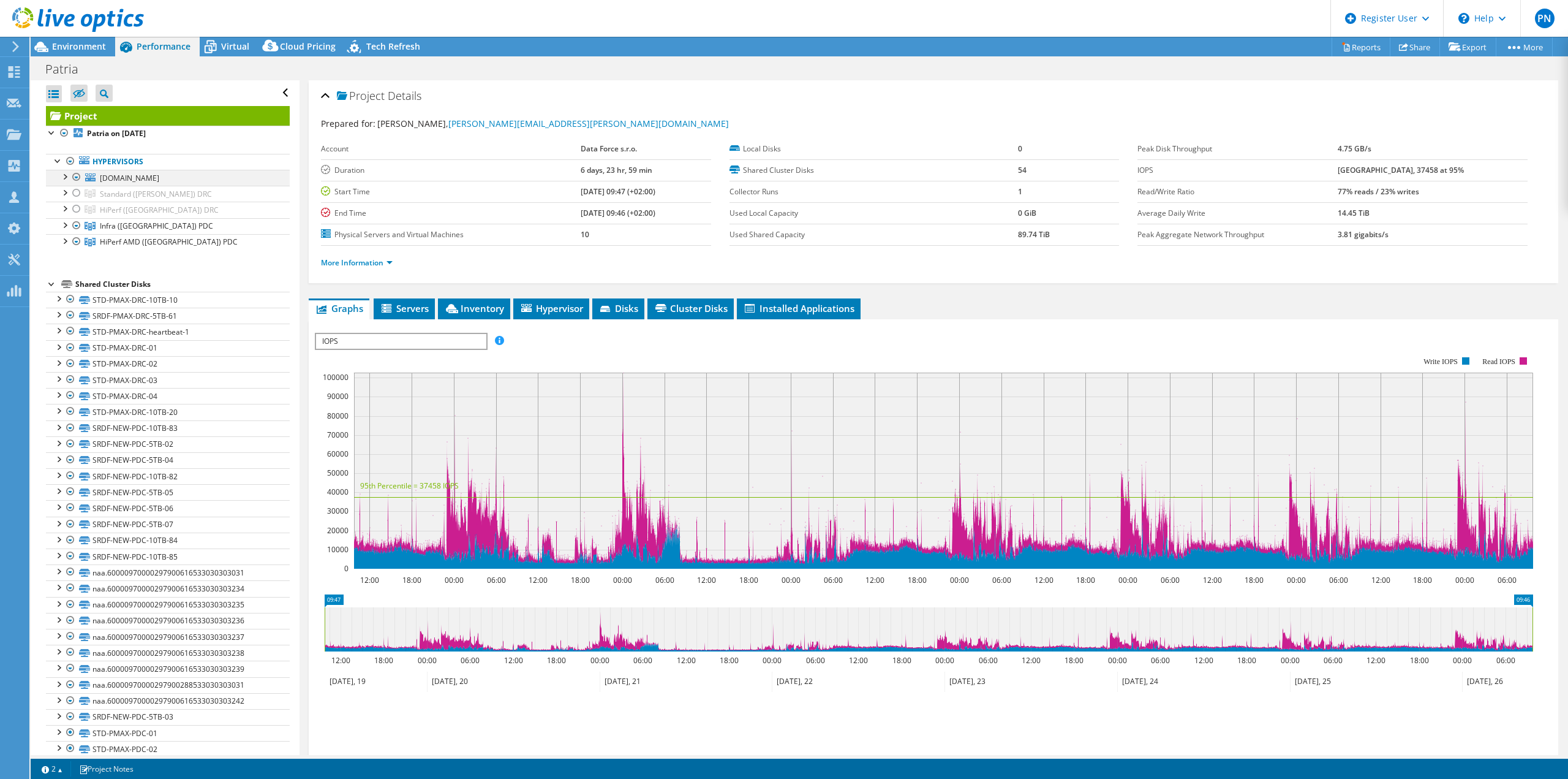
click at [63, 178] on div at bounding box center [64, 176] width 13 height 13
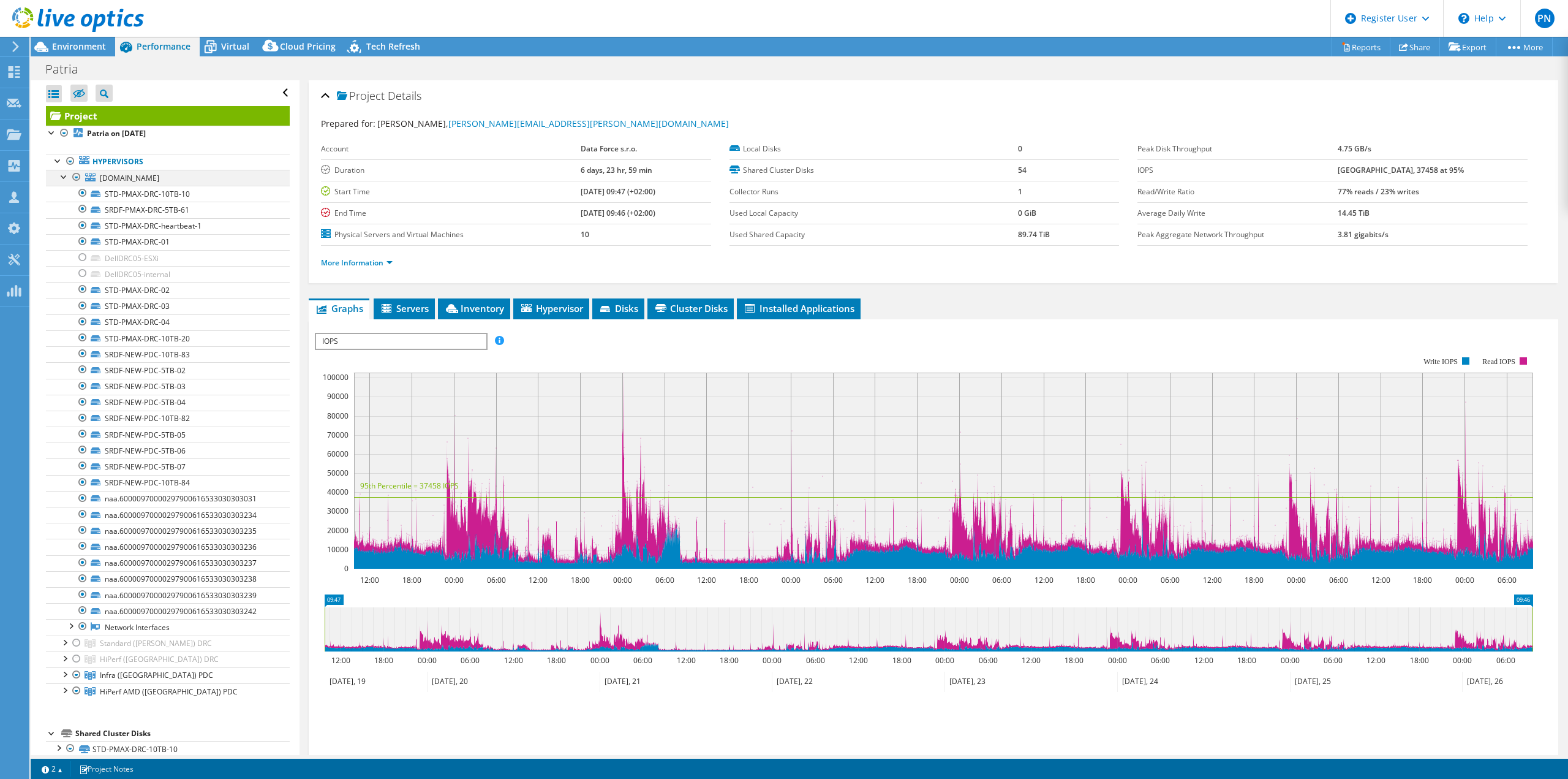
click at [63, 178] on div at bounding box center [64, 176] width 13 height 13
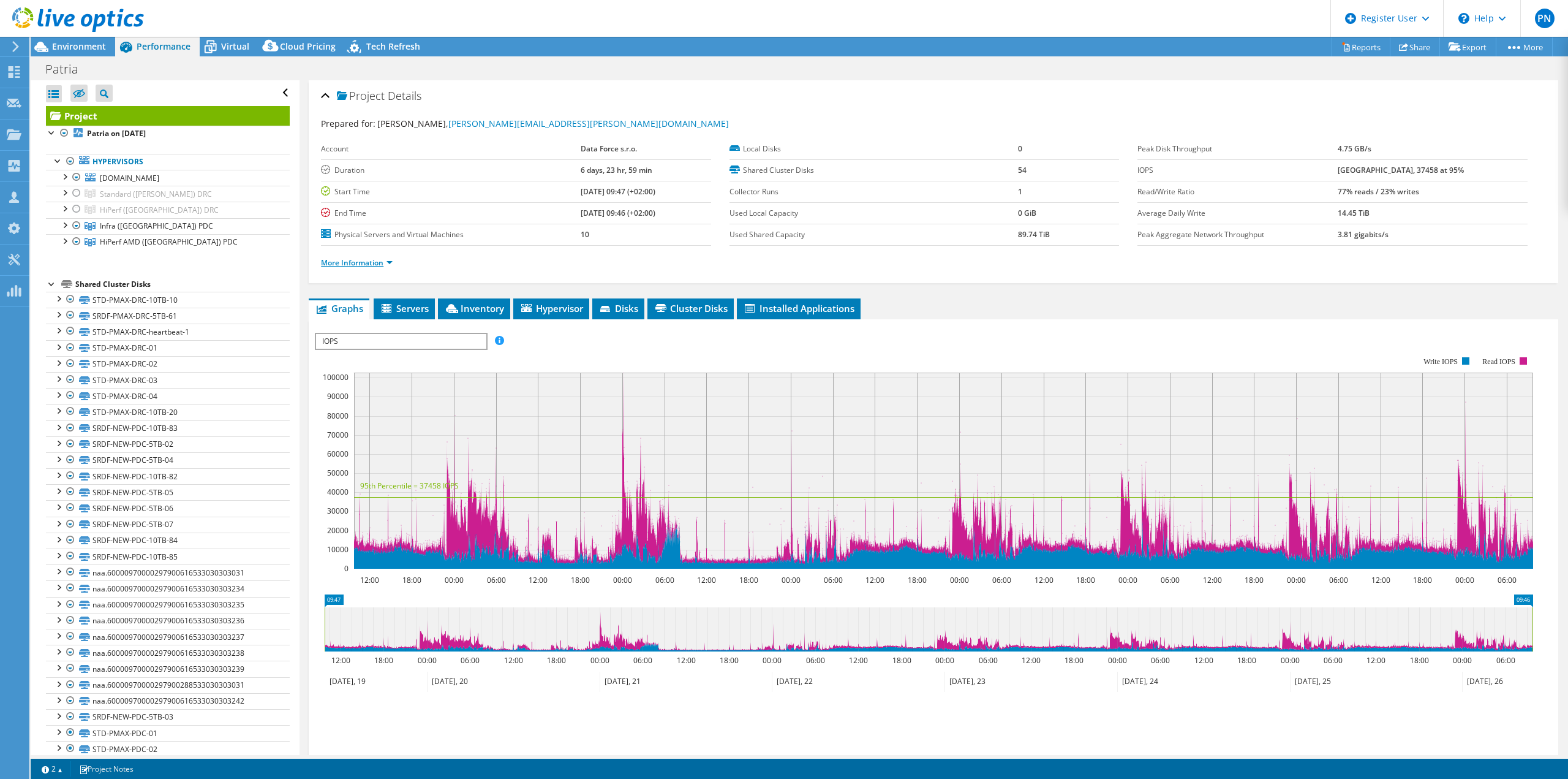
click at [353, 259] on link "More Information" at bounding box center [357, 263] width 72 height 10
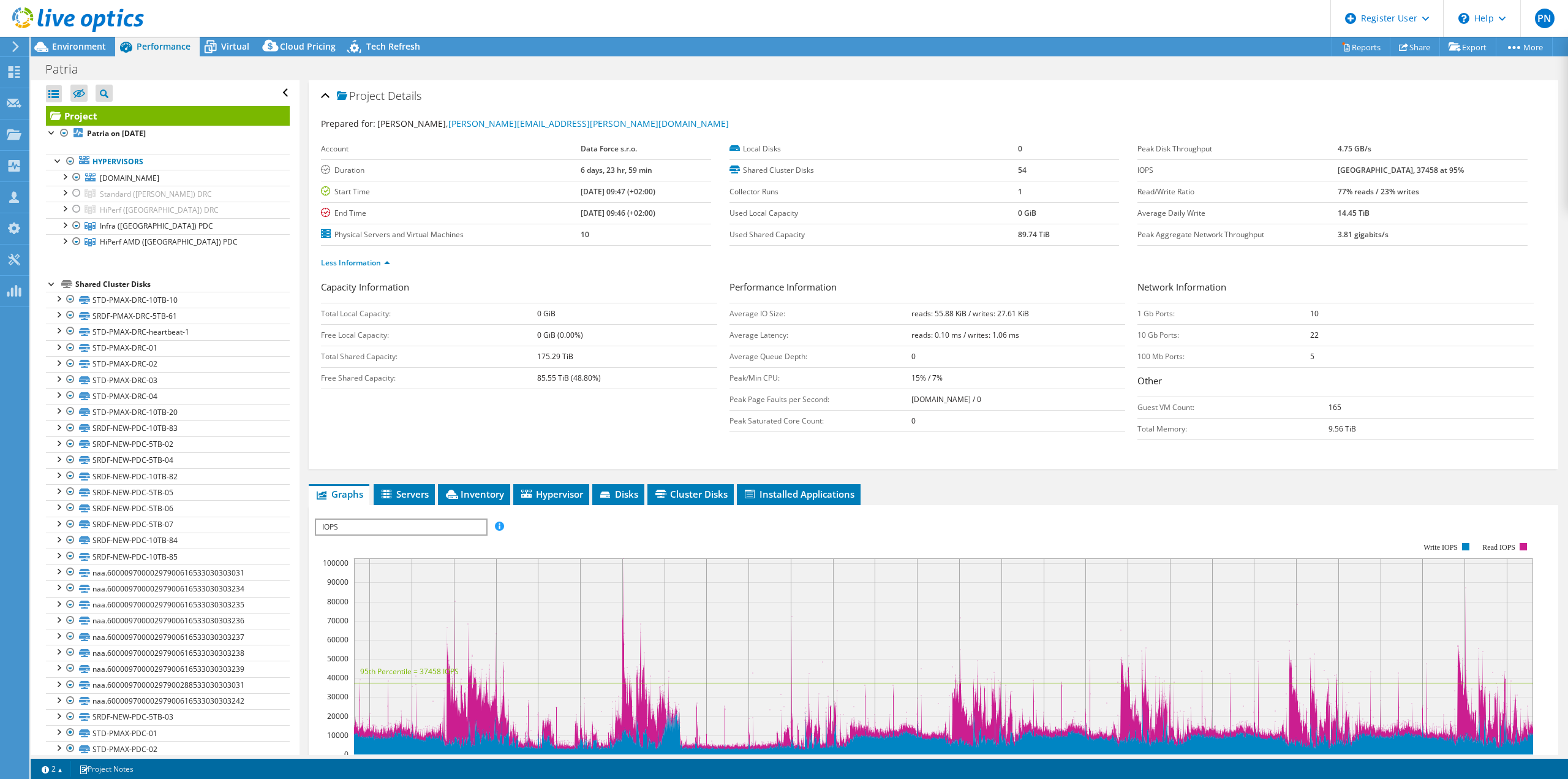
click at [324, 94] on div "Project Details" at bounding box center [934, 96] width 1225 height 26
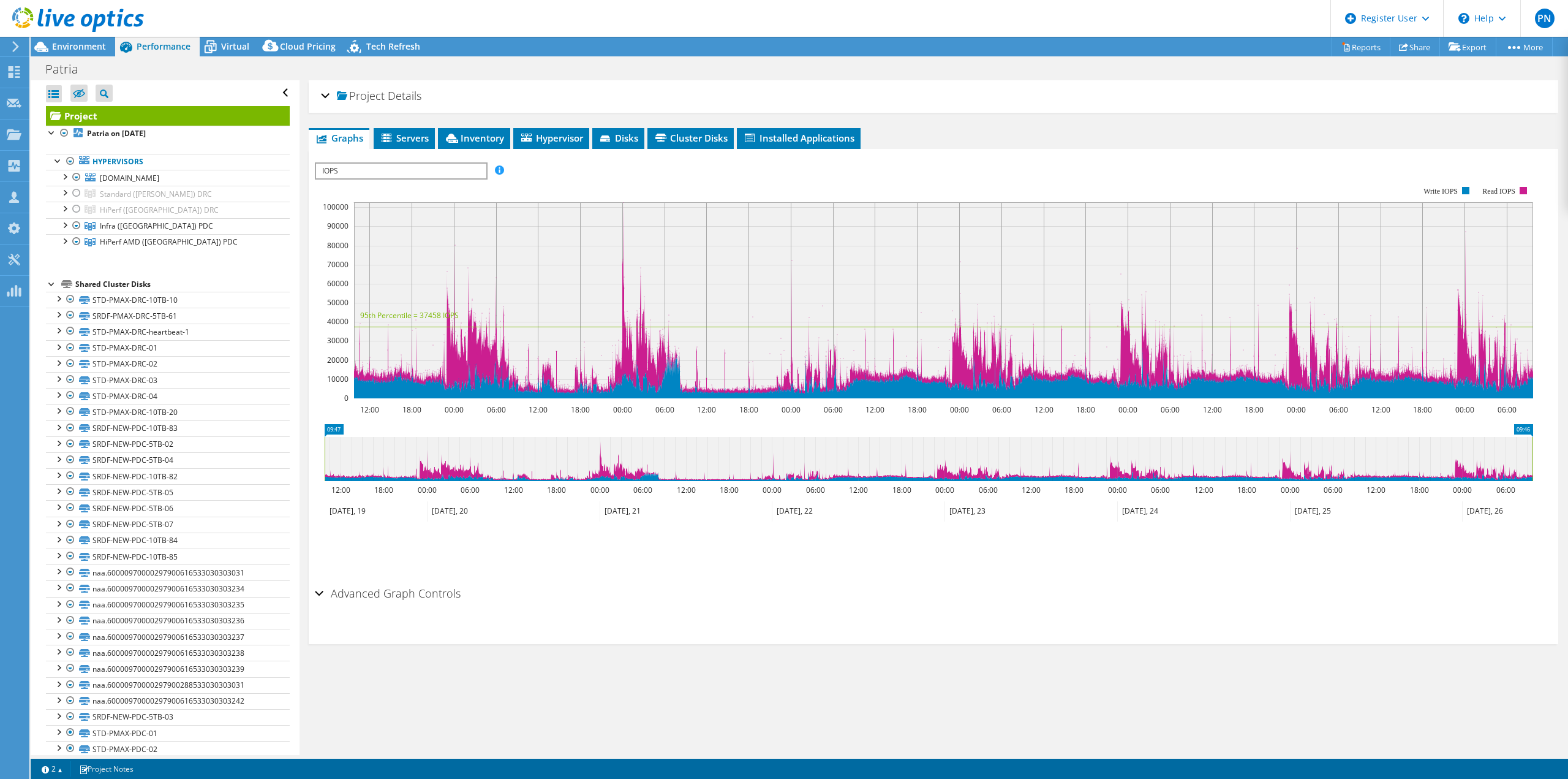
click at [324, 94] on div "Project Details" at bounding box center [934, 96] width 1225 height 26
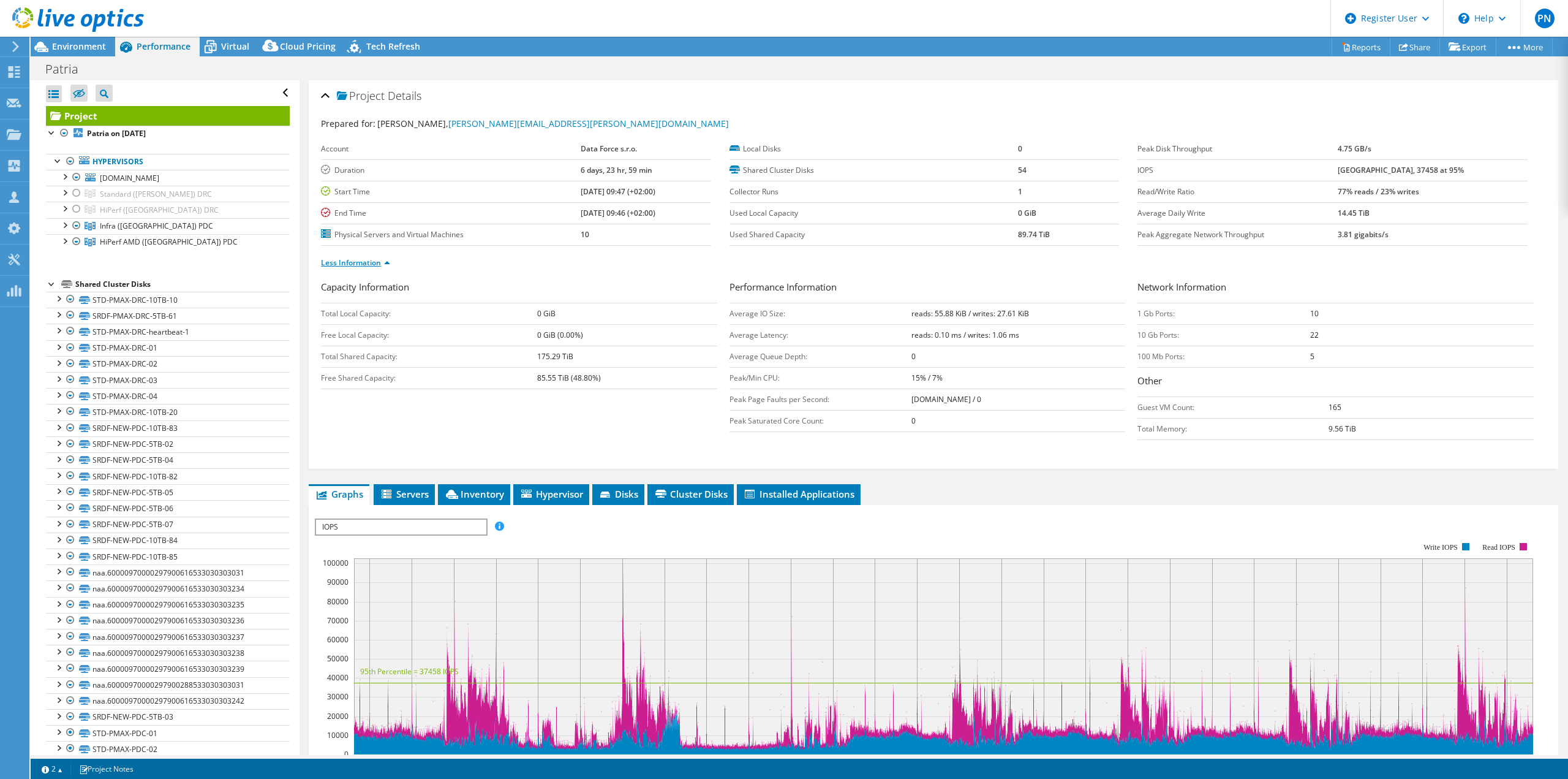
click at [348, 262] on link "Less Information" at bounding box center [356, 263] width 69 height 10
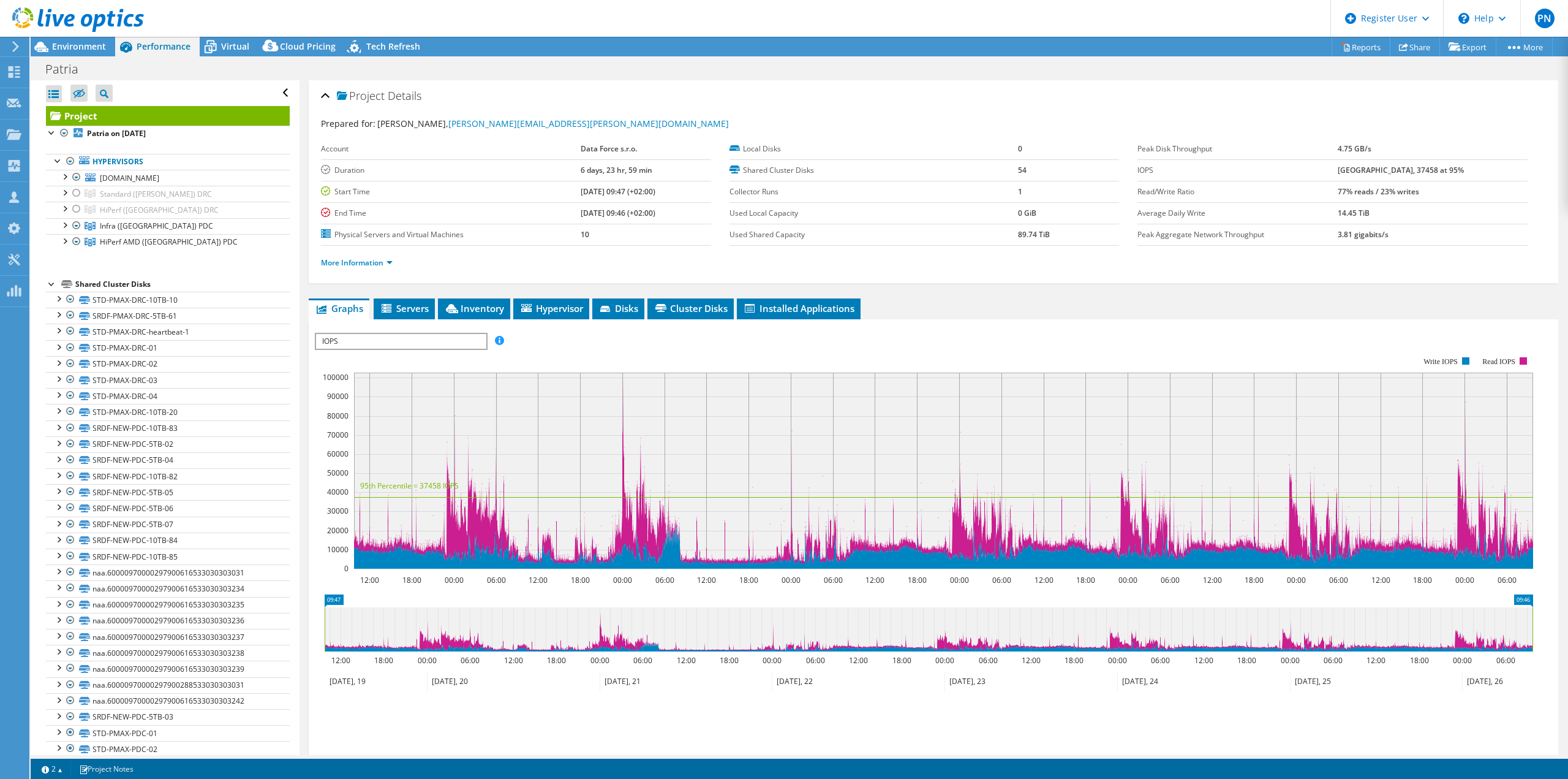
click at [619, 592] on section "Workload Concentration: 48% of IOPS falls on 20% of your capacity (18.21 TiB) 1…" at bounding box center [934, 542] width 1238 height 405
click at [633, 328] on div "IOPS Disk Throughput IO Size Latency Queue Depth CPU Percentage Memory Page Fau…" at bounding box center [934, 538] width 1238 height 425
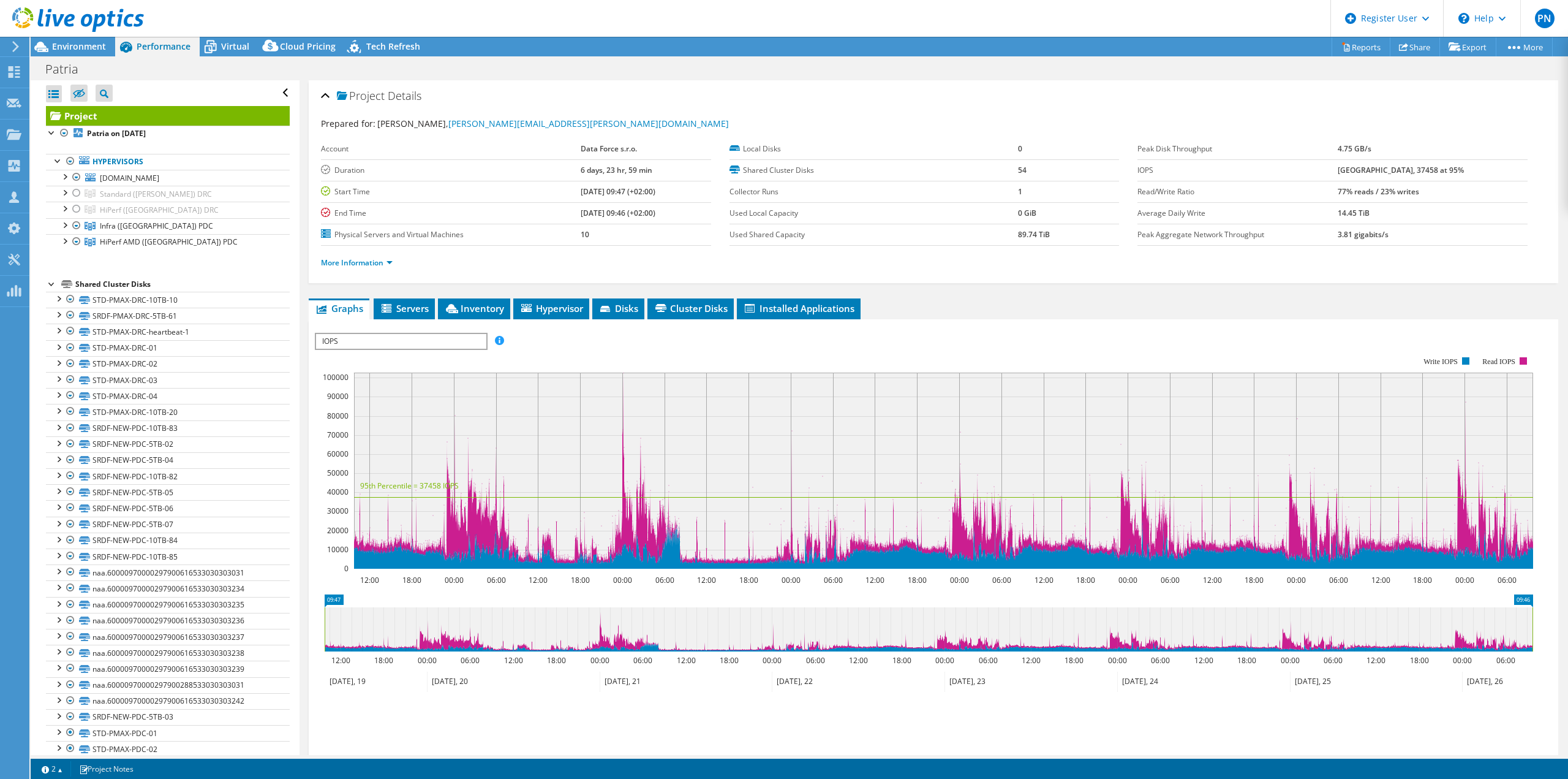
click at [633, 328] on div "IOPS Disk Throughput IO Size Latency Queue Depth CPU Percentage Memory Page Fau…" at bounding box center [934, 538] width 1238 height 425
click at [1009, 148] on label "Local Disks" at bounding box center [874, 149] width 289 height 13
